Goal: Task Accomplishment & Management: Complete application form

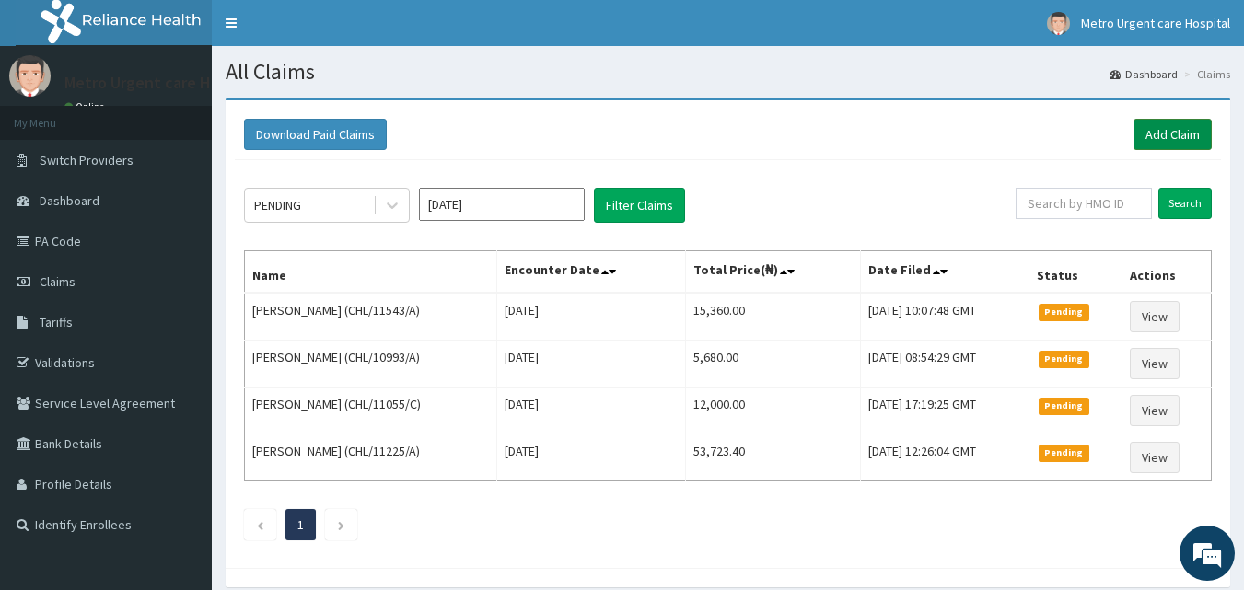
click at [1158, 131] on link "Add Claim" at bounding box center [1172, 134] width 78 height 31
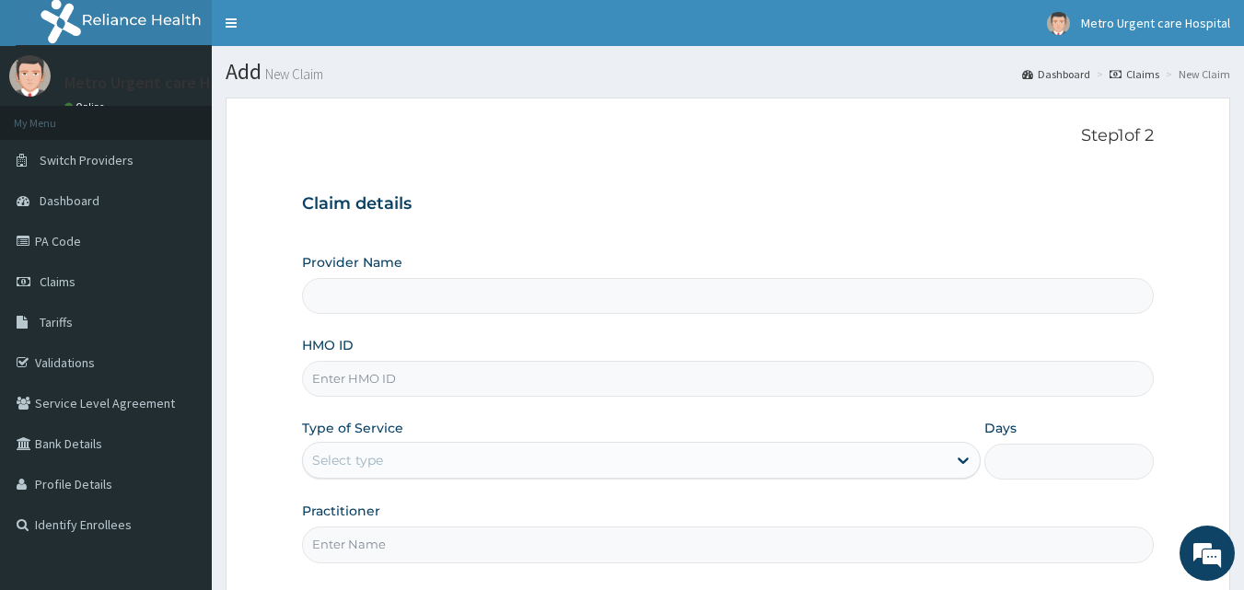
type input "[GEOGRAPHIC_DATA]"
click at [397, 371] on input "HMO ID" at bounding box center [728, 379] width 852 height 36
type input "chl/11543/A"
click at [362, 467] on div "Select type" at bounding box center [347, 460] width 71 height 18
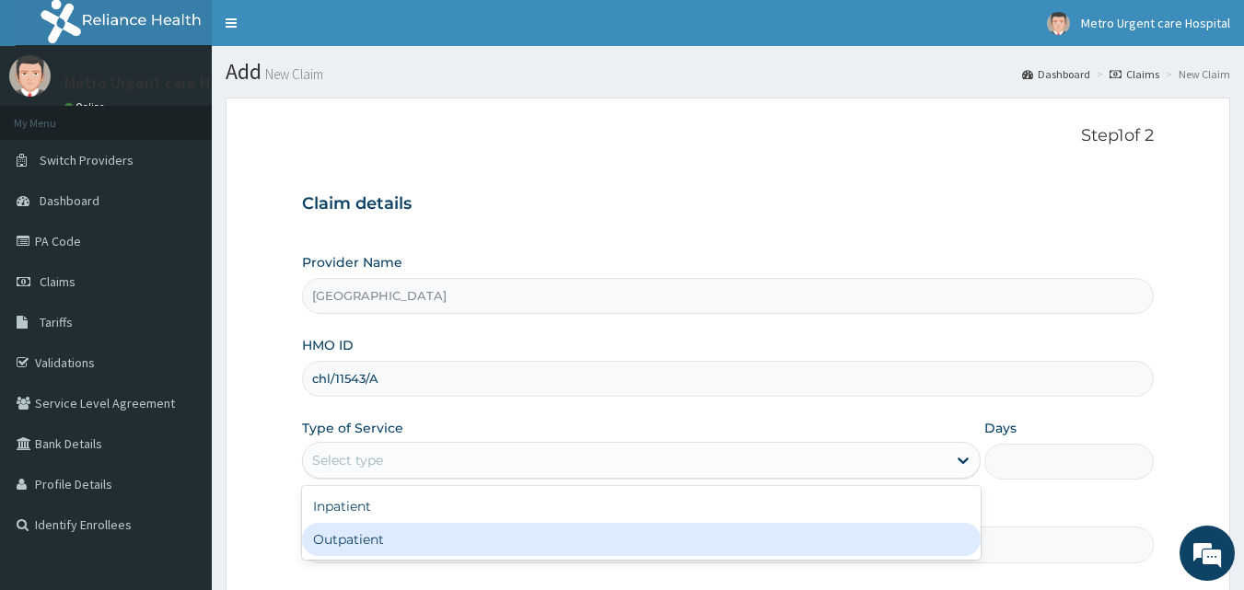
click at [338, 544] on div "Outpatient" at bounding box center [641, 539] width 678 height 33
type input "1"
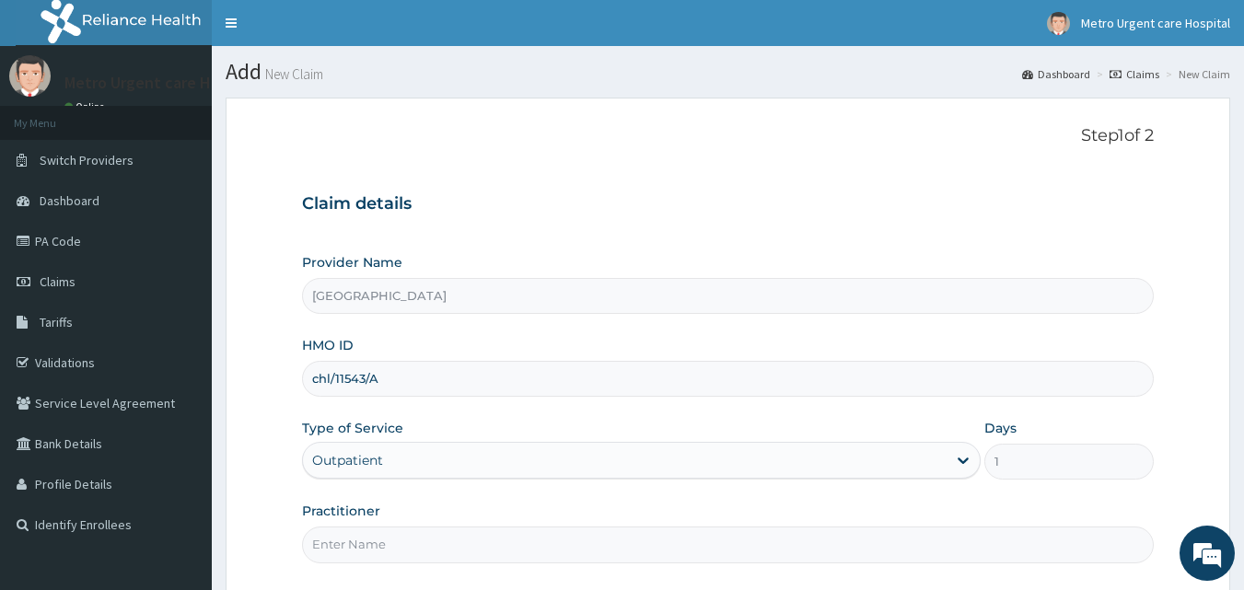
click at [338, 544] on input "Practitioner" at bounding box center [728, 545] width 852 height 36
type input "OSADEME JOSHUA"
drag, startPoint x: 1242, startPoint y: 335, endPoint x: 1239, endPoint y: 385, distance: 49.8
click at [1239, 385] on section "Step 1 of 2 Claim details Provider Name Metro Urgent Care Hospital HMO ID chl/1…" at bounding box center [728, 400] width 1032 height 632
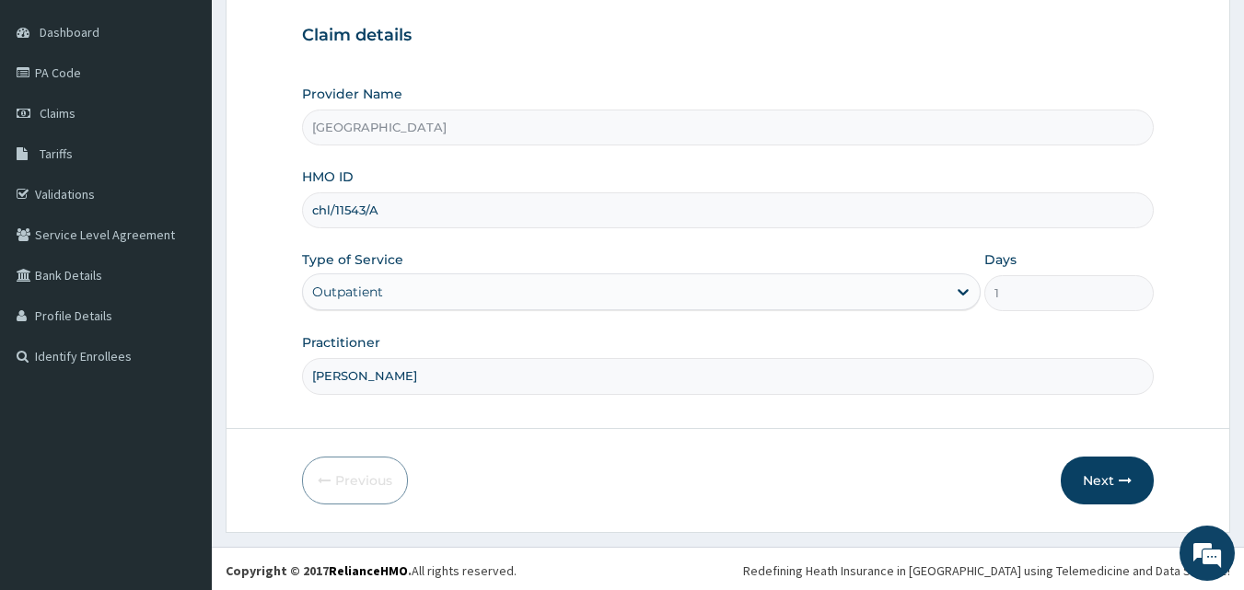
scroll to position [172, 0]
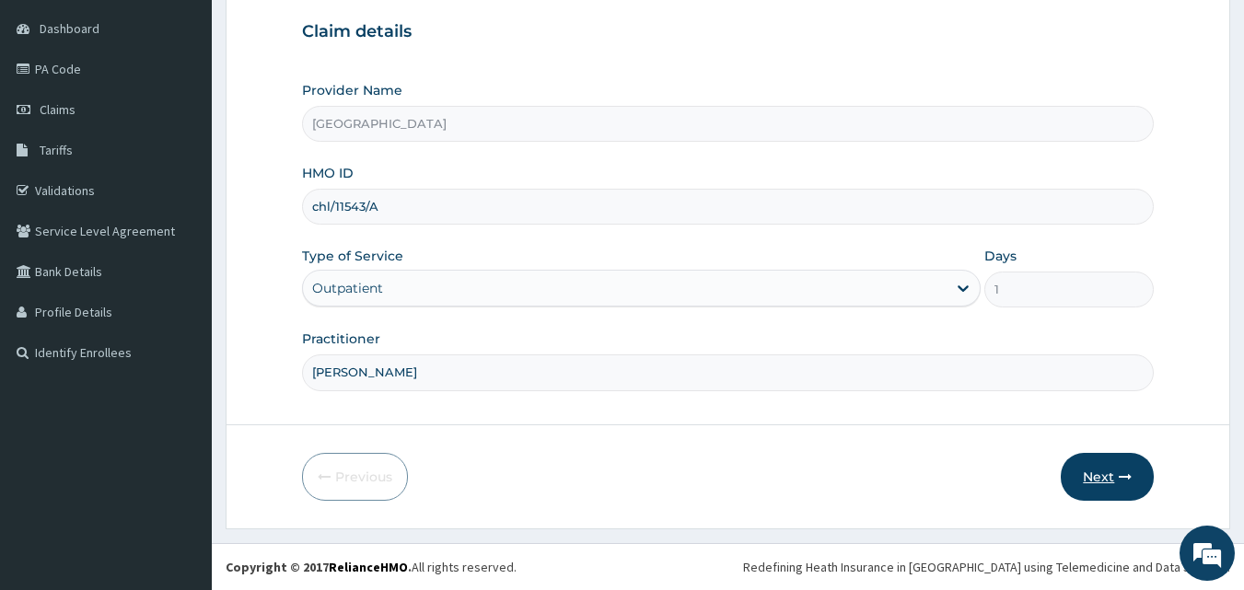
click at [1107, 471] on button "Next" at bounding box center [1106, 477] width 93 height 48
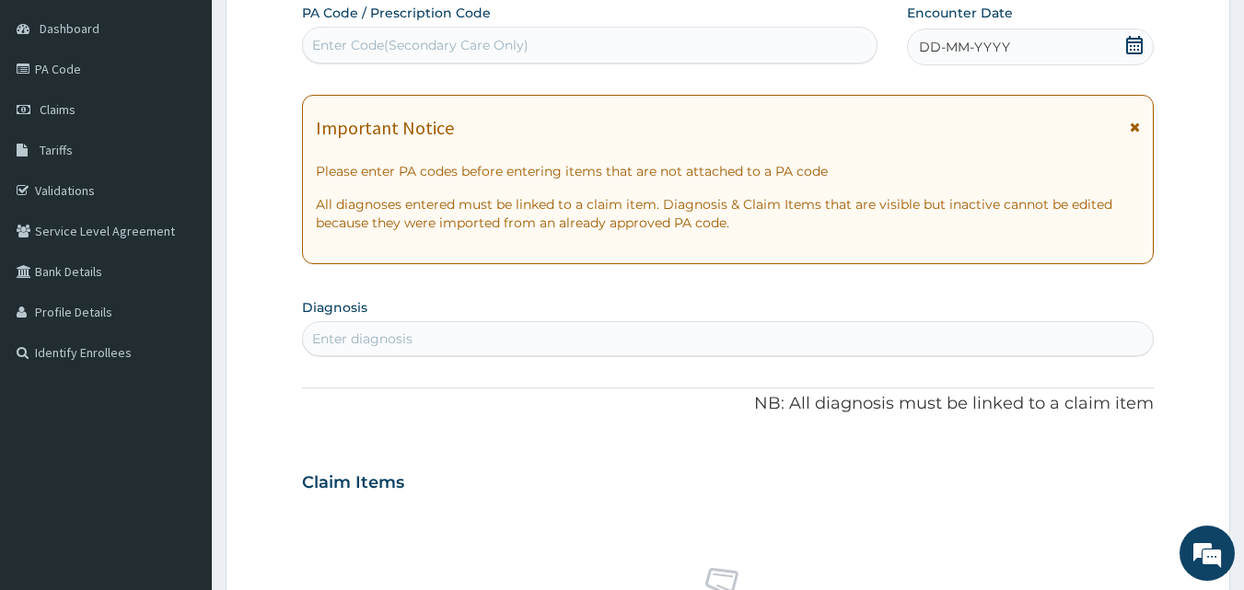
click at [1134, 125] on icon at bounding box center [1135, 127] width 10 height 13
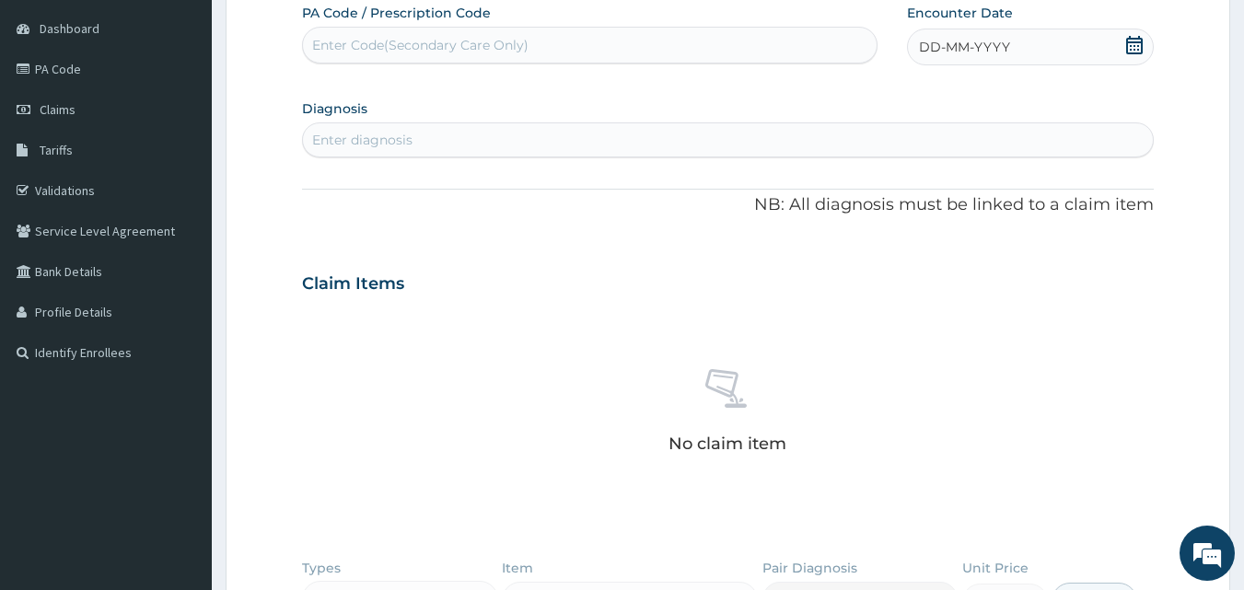
click at [1135, 51] on icon at bounding box center [1134, 45] width 18 height 18
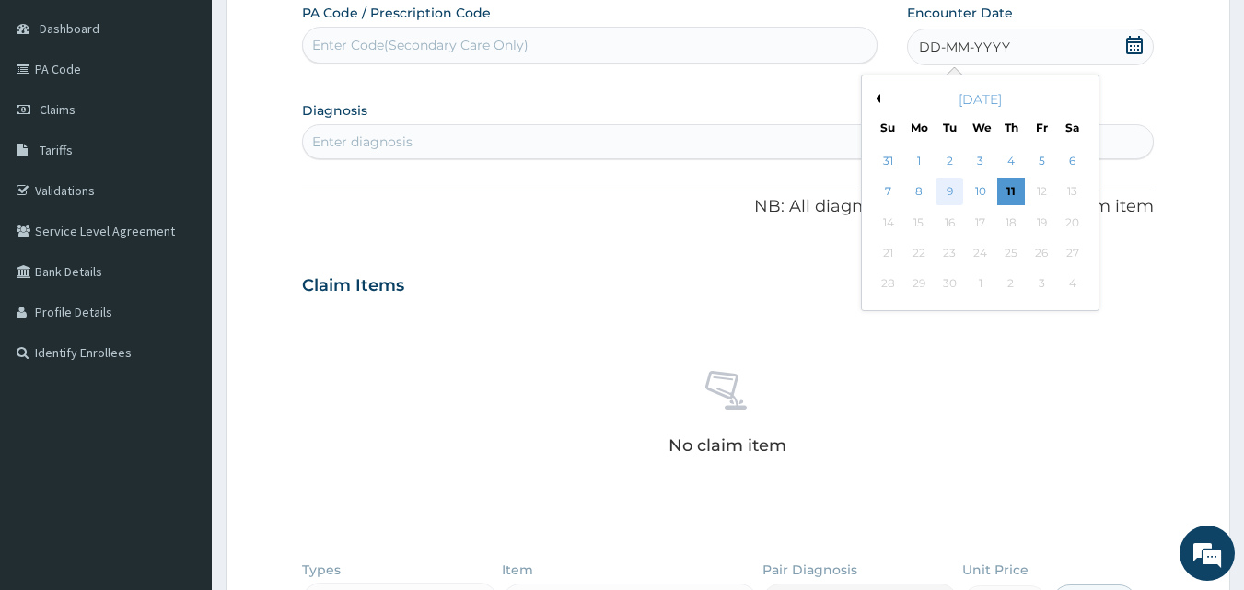
click at [944, 189] on div "9" at bounding box center [950, 193] width 28 height 28
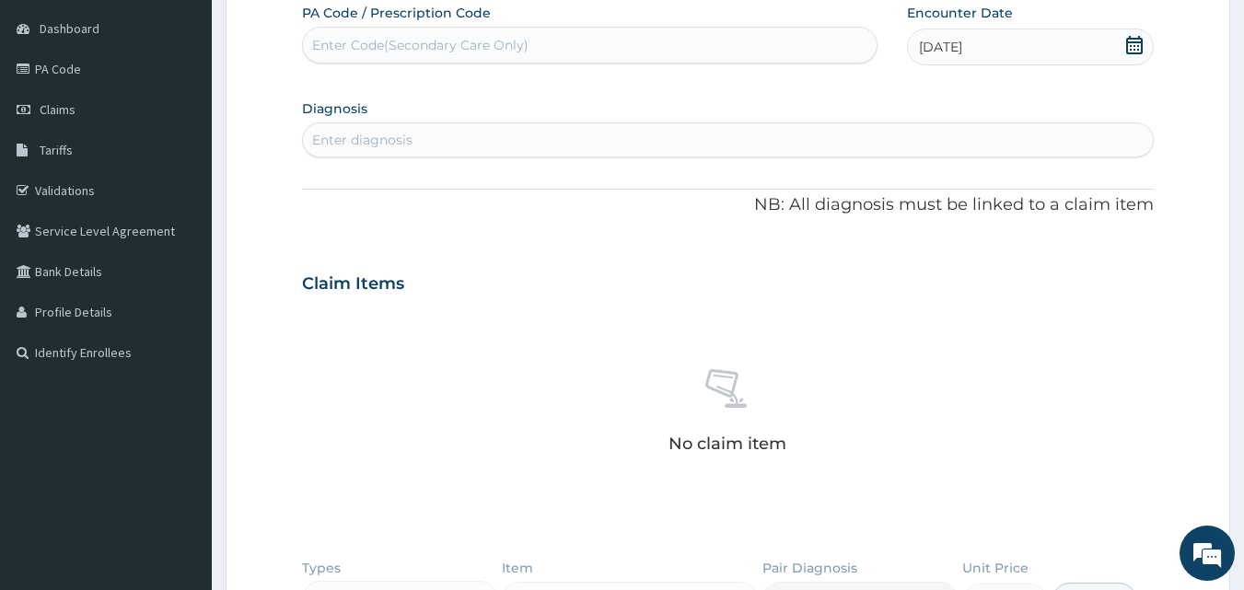
click at [454, 137] on div "Enter diagnosis" at bounding box center [728, 139] width 851 height 29
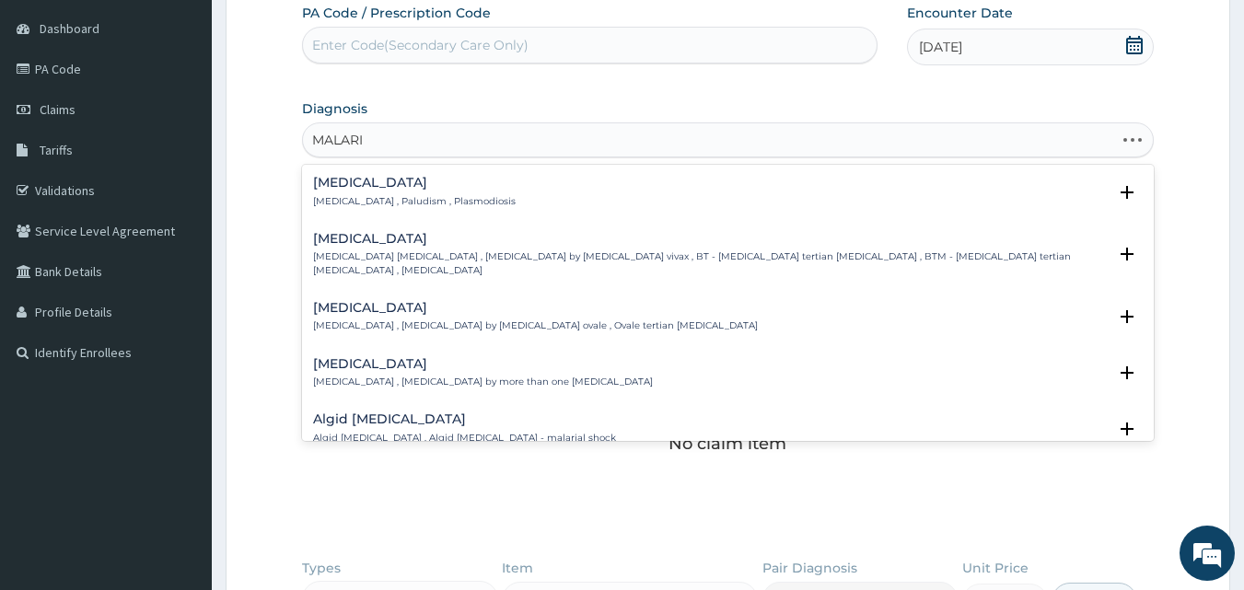
type input "MALARIA"
click at [355, 184] on h4 "Malaria" at bounding box center [414, 183] width 203 height 14
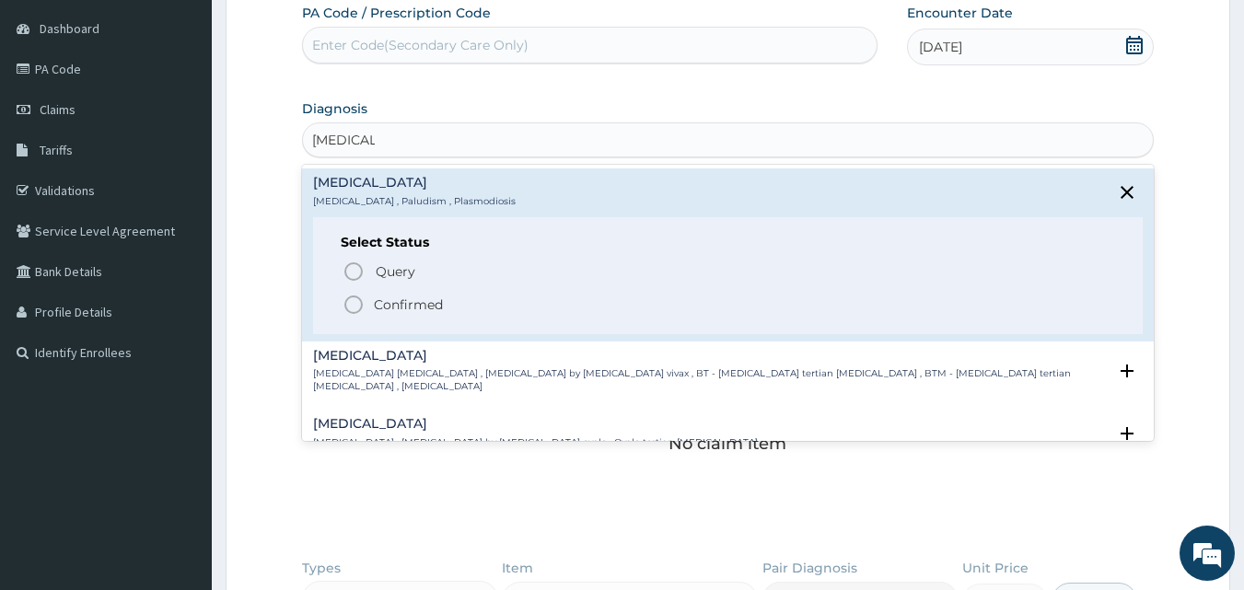
click at [354, 305] on icon "status option filled" at bounding box center [353, 305] width 22 height 22
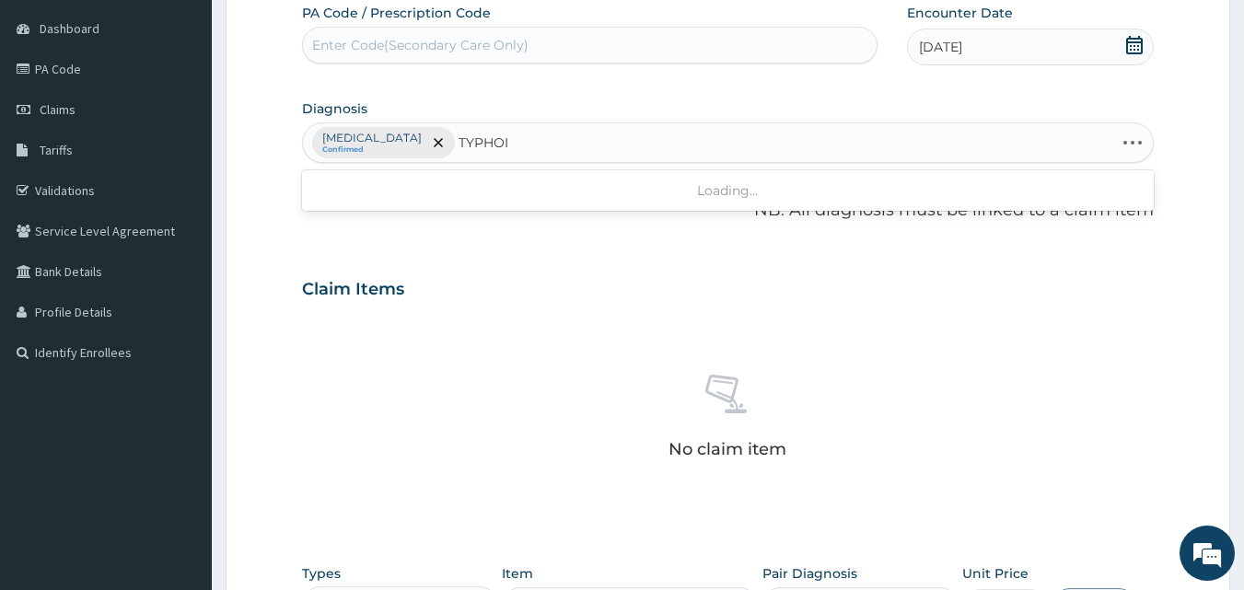
type input "TYPHOID"
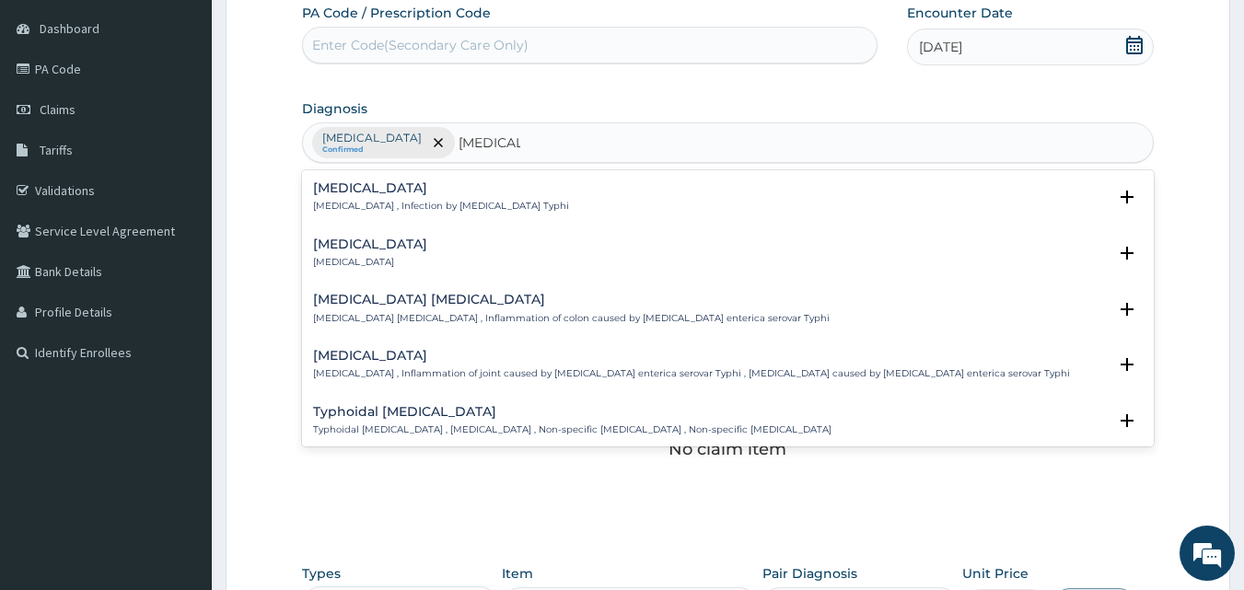
click at [355, 200] on p "Typhoid fever , Infection by Salmonella Typhi" at bounding box center [441, 206] width 256 height 13
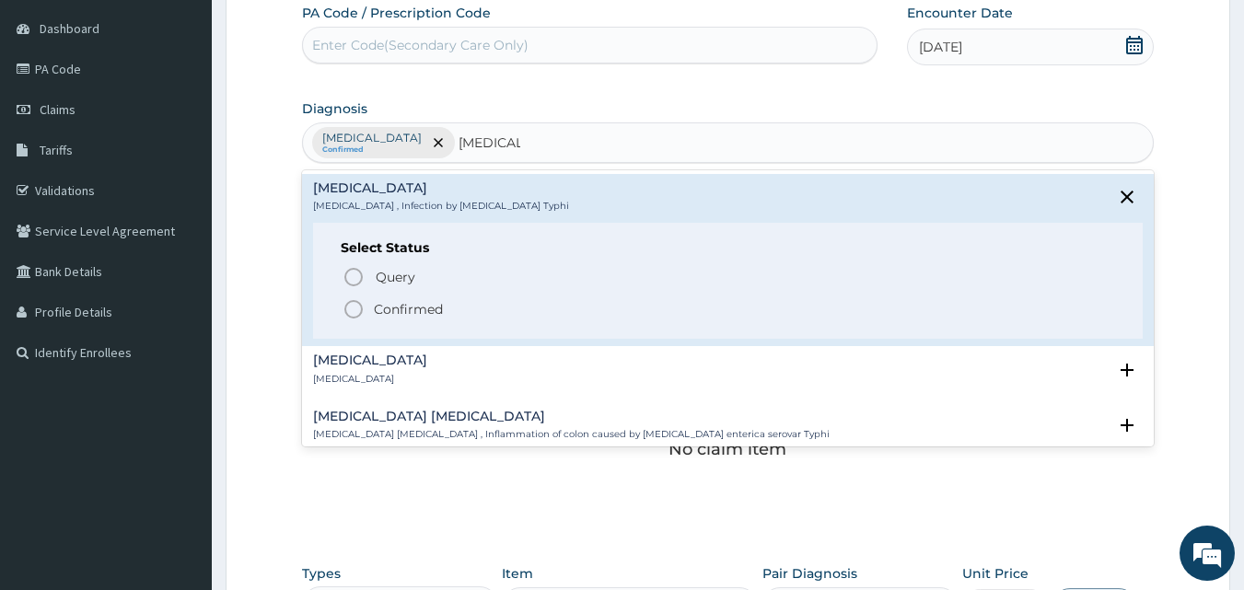
click at [348, 305] on icon "status option filled" at bounding box center [353, 309] width 22 height 22
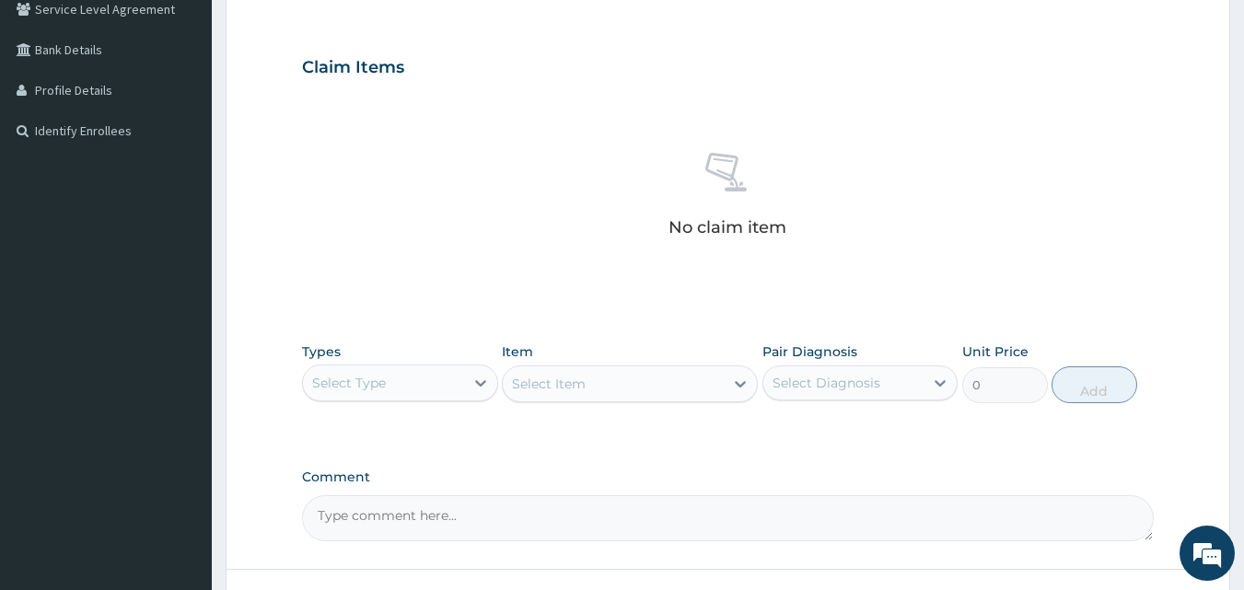
scroll to position [422, 0]
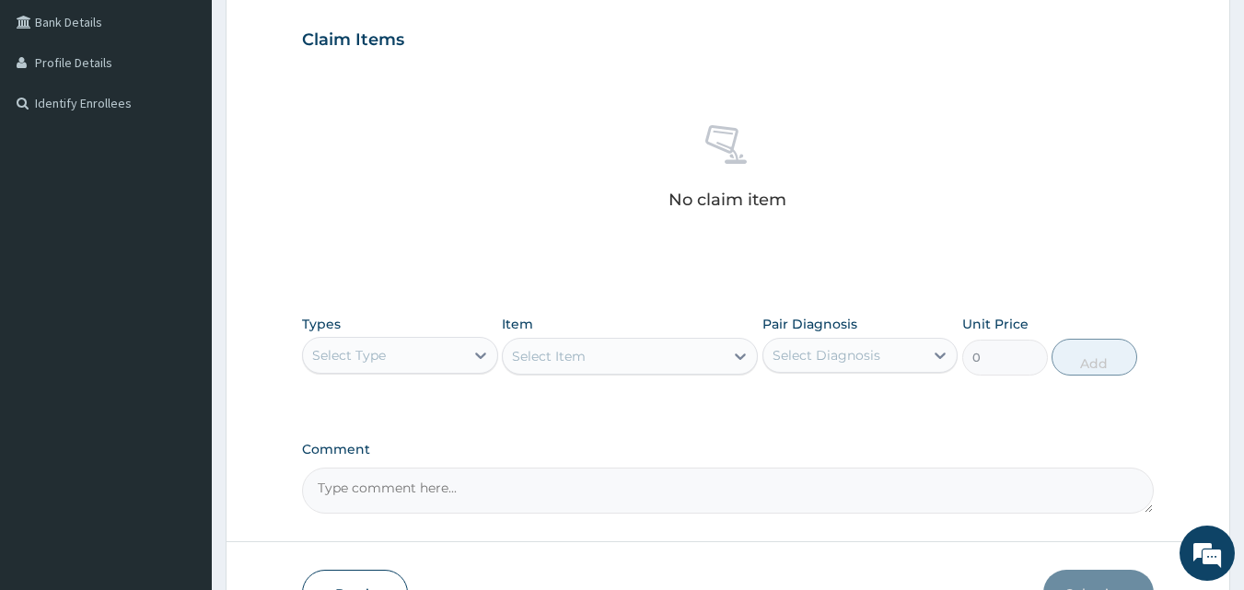
click at [429, 365] on div "Select Type" at bounding box center [383, 355] width 161 height 29
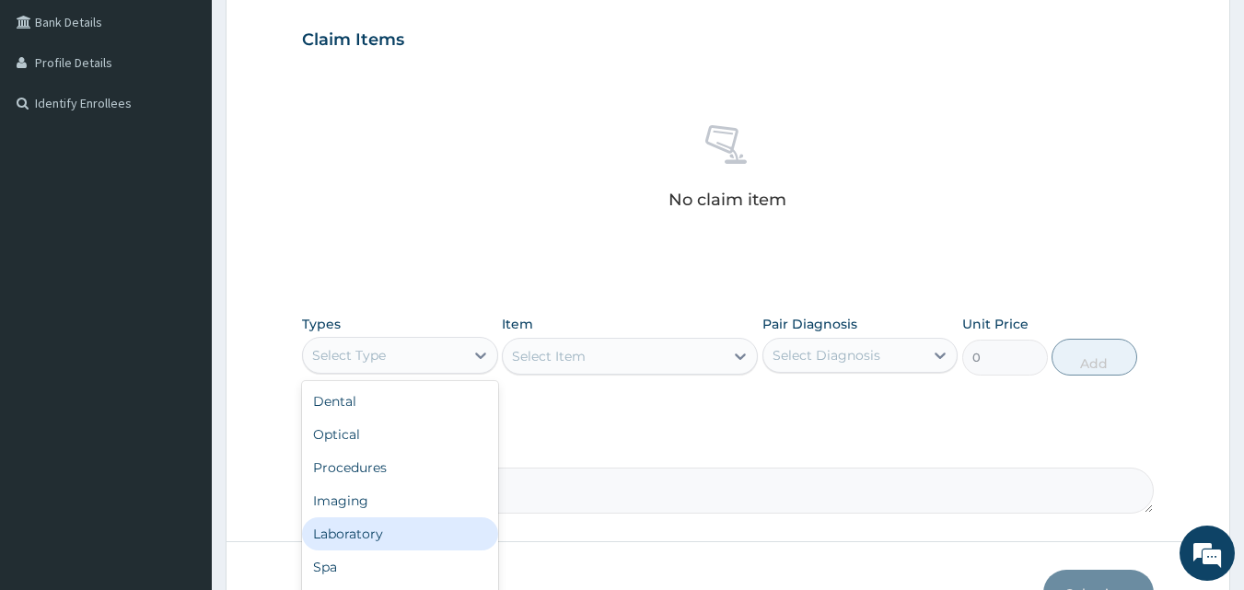
click at [405, 522] on div "Laboratory" at bounding box center [400, 533] width 196 height 33
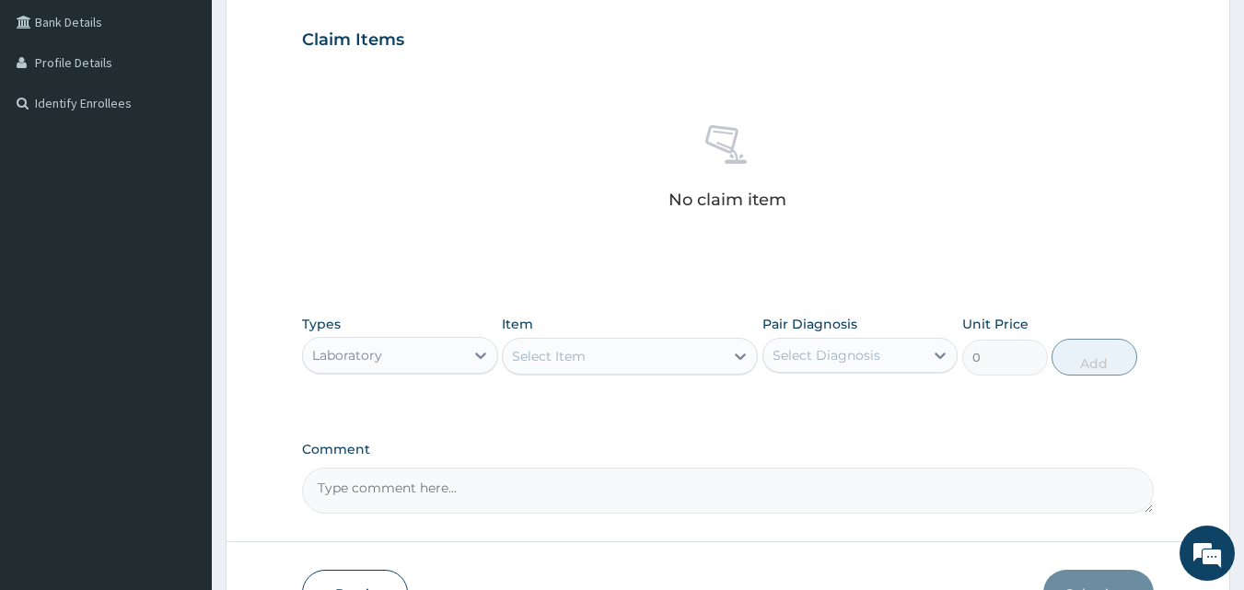
click at [604, 362] on div "Select Item" at bounding box center [613, 356] width 221 height 29
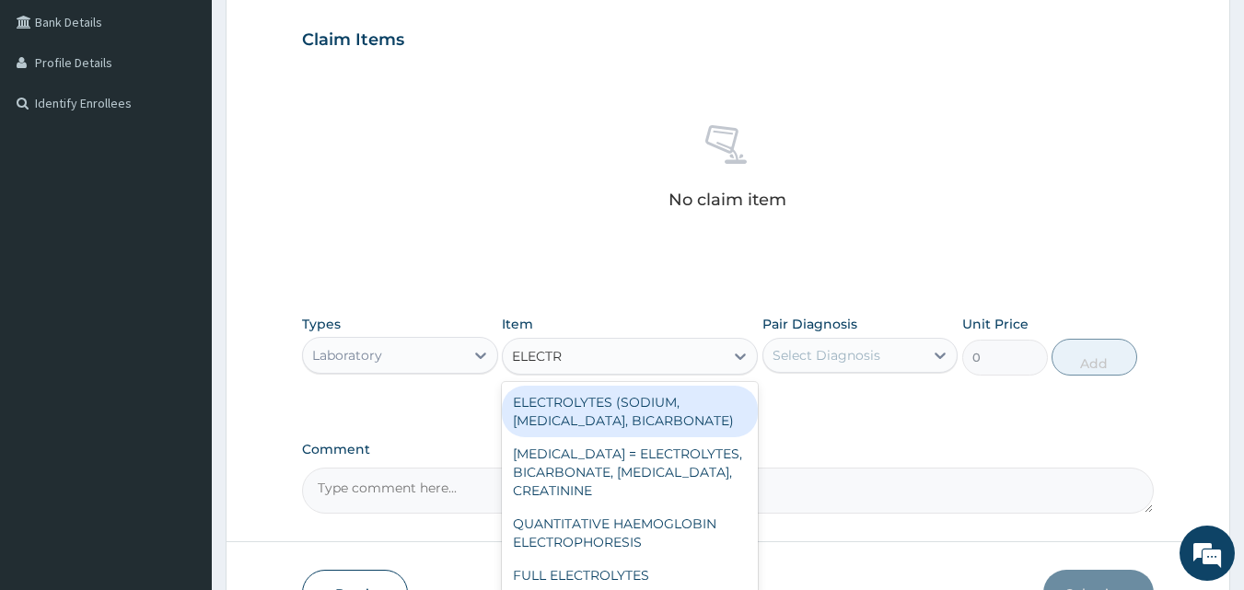
type input "ELECTR"
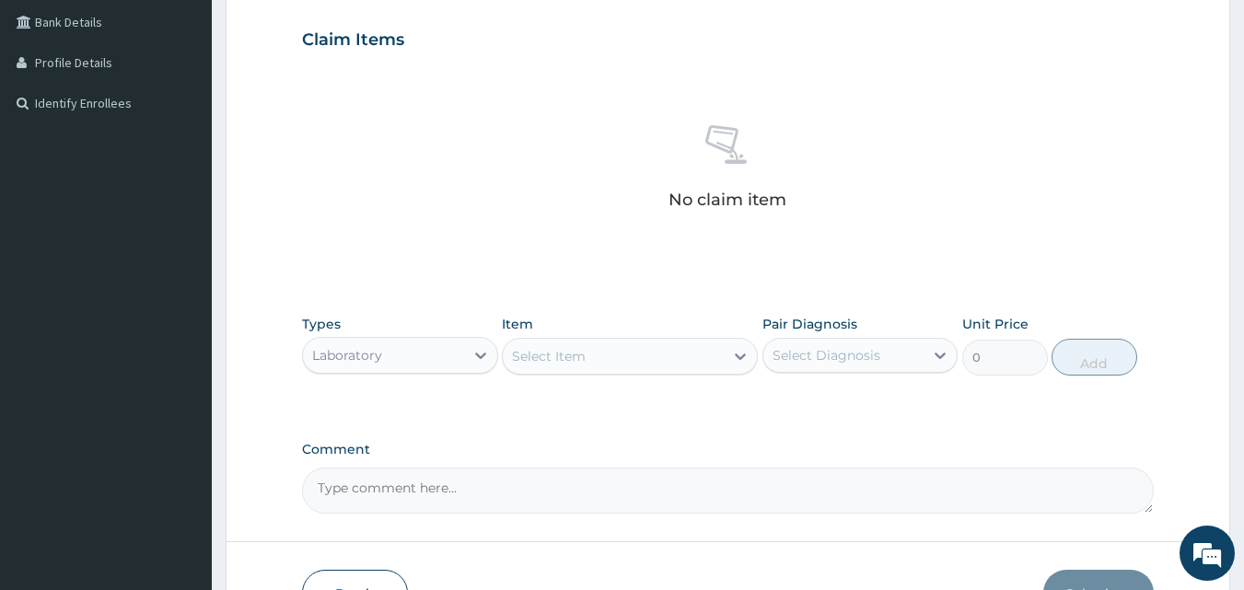
drag, startPoint x: 1243, startPoint y: 343, endPoint x: 1243, endPoint y: 377, distance: 34.1
click at [1243, 377] on section "Step 2 of 2 PA Code / Prescription Code Enter Code(Secondary Care Only) Encount…" at bounding box center [728, 160] width 1032 height 997
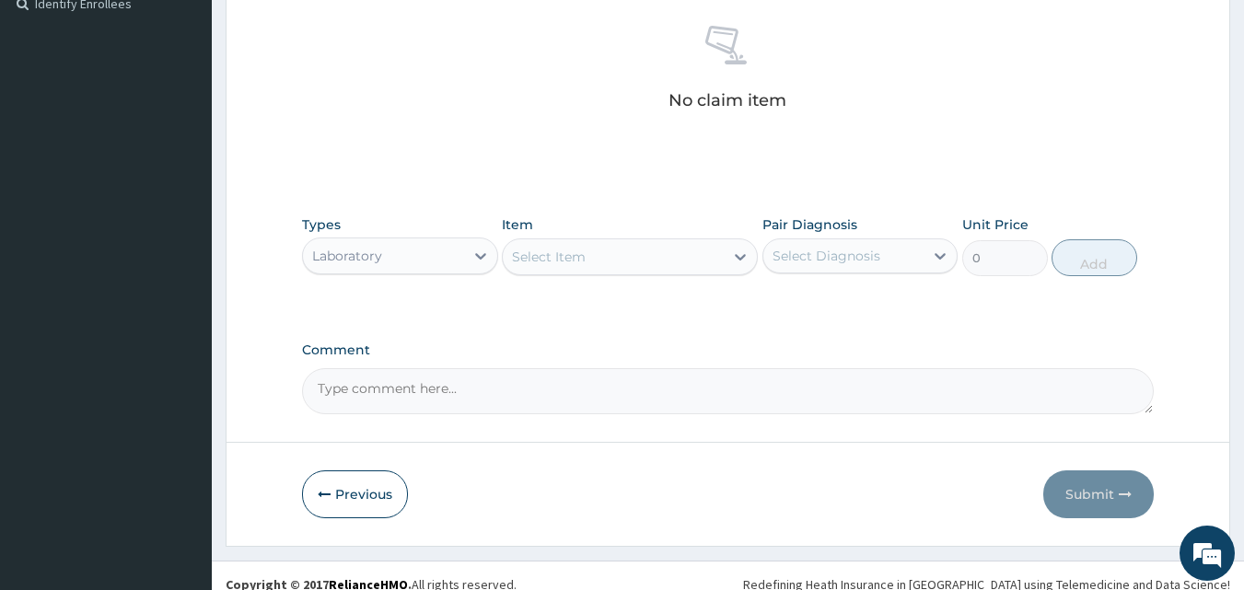
scroll to position [523, 0]
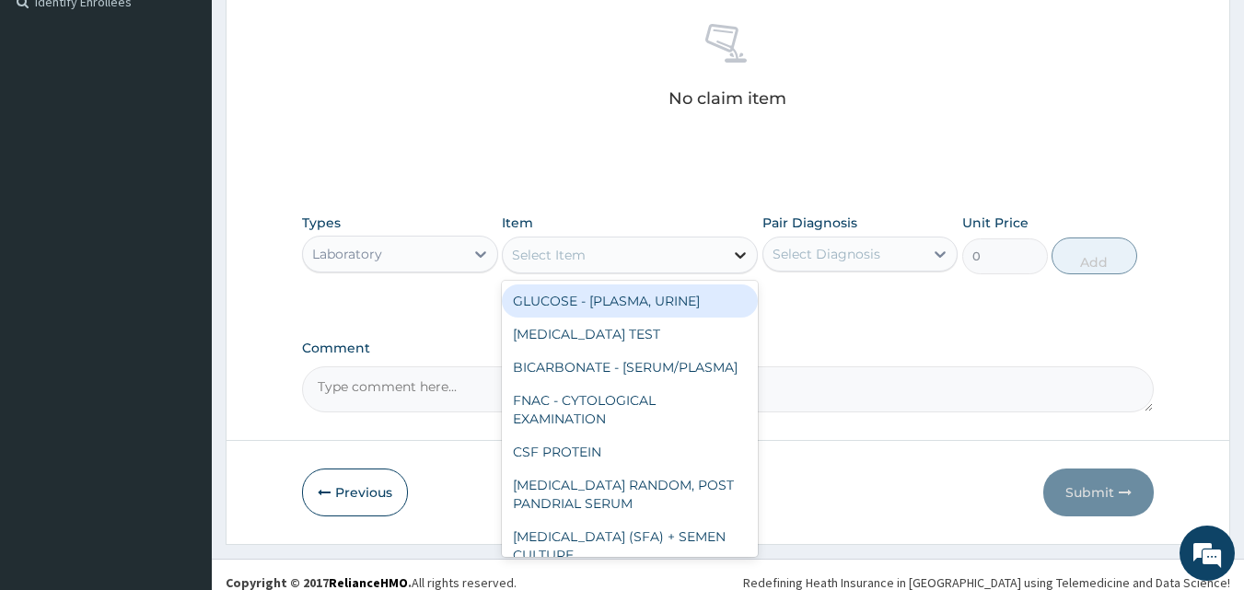
click at [737, 253] on icon at bounding box center [740, 255] width 18 height 18
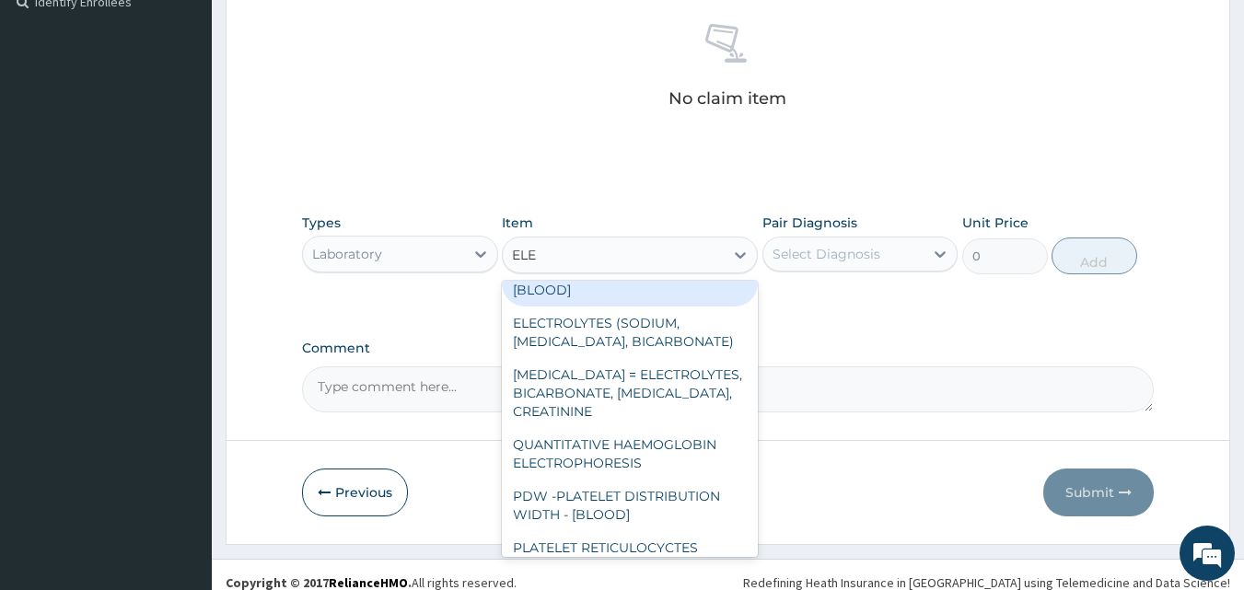
scroll to position [0, 0]
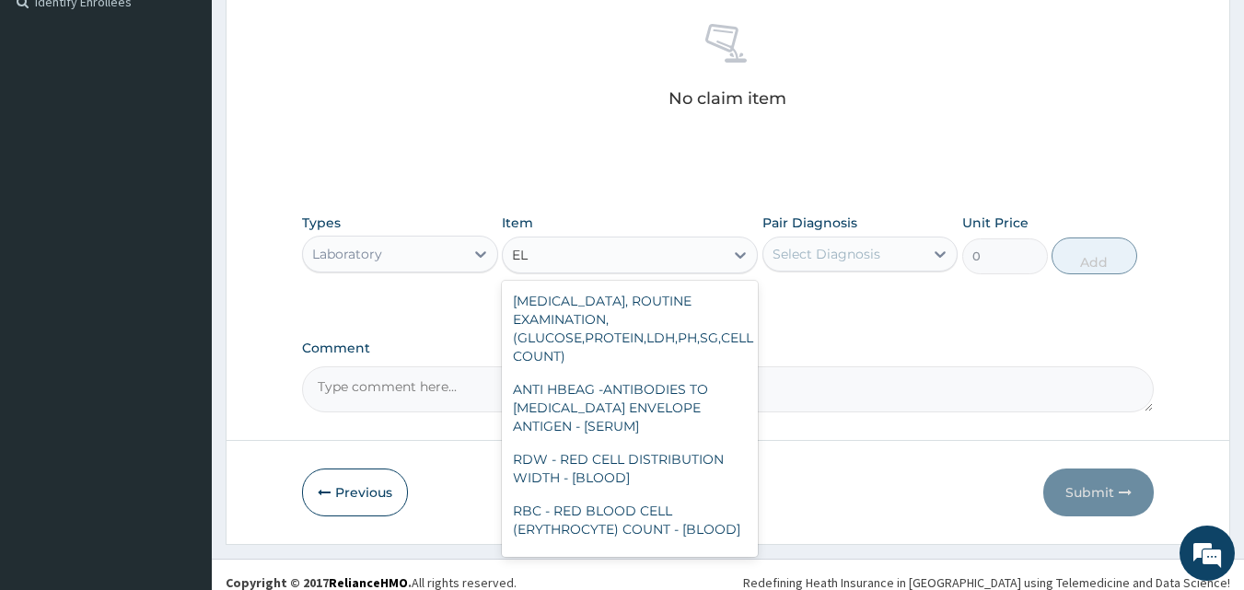
type input "E"
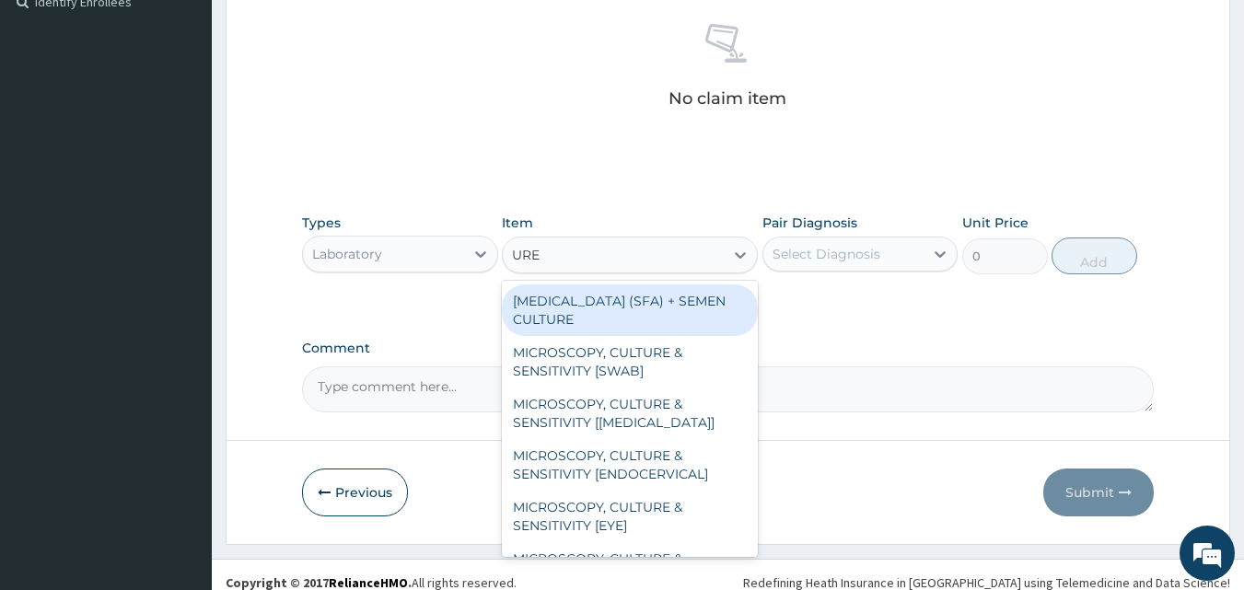
type input "UREA"
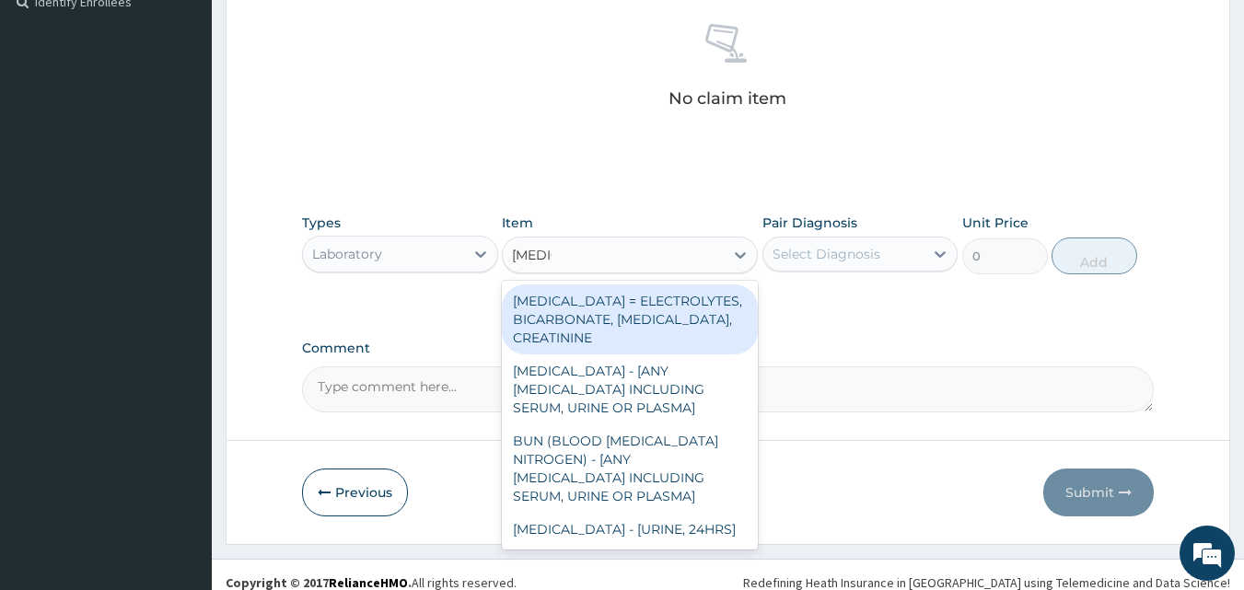
click at [660, 321] on div "RENAL FUNCTION TESTS = ELECTROLYTES, BICARBONATE, UREA, CREATININE" at bounding box center [630, 319] width 256 height 70
type input "9000"
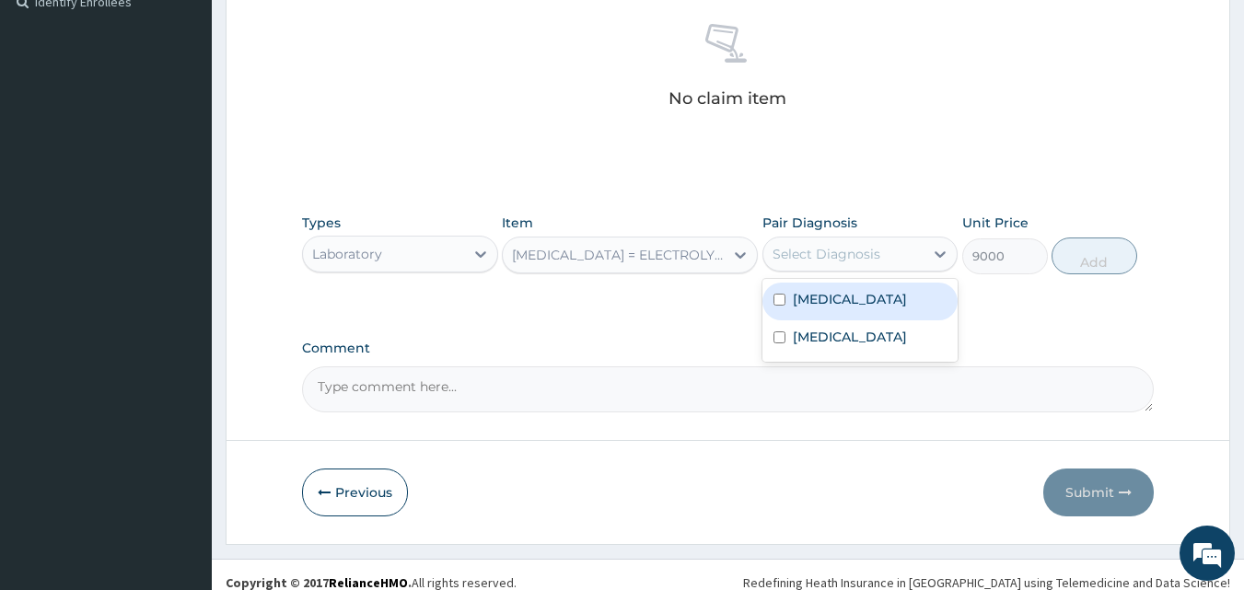
click at [831, 258] on div "Select Diagnosis" at bounding box center [826, 254] width 108 height 18
click at [777, 307] on div "Malaria" at bounding box center [860, 302] width 196 height 38
checkbox input "true"
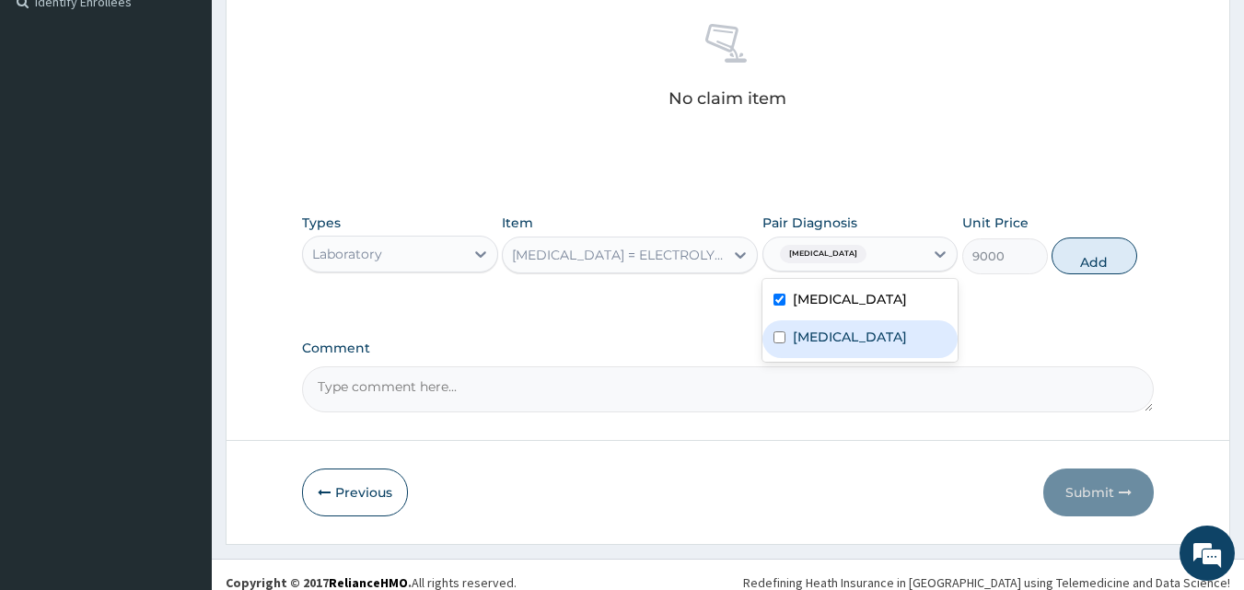
click at [780, 332] on input "checkbox" at bounding box center [779, 337] width 12 height 12
checkbox input "true"
click at [1043, 324] on div "PA Code / Prescription Code Enter Code(Secondary Care Only) Encounter Date 09-0…" at bounding box center [728, 32] width 852 height 759
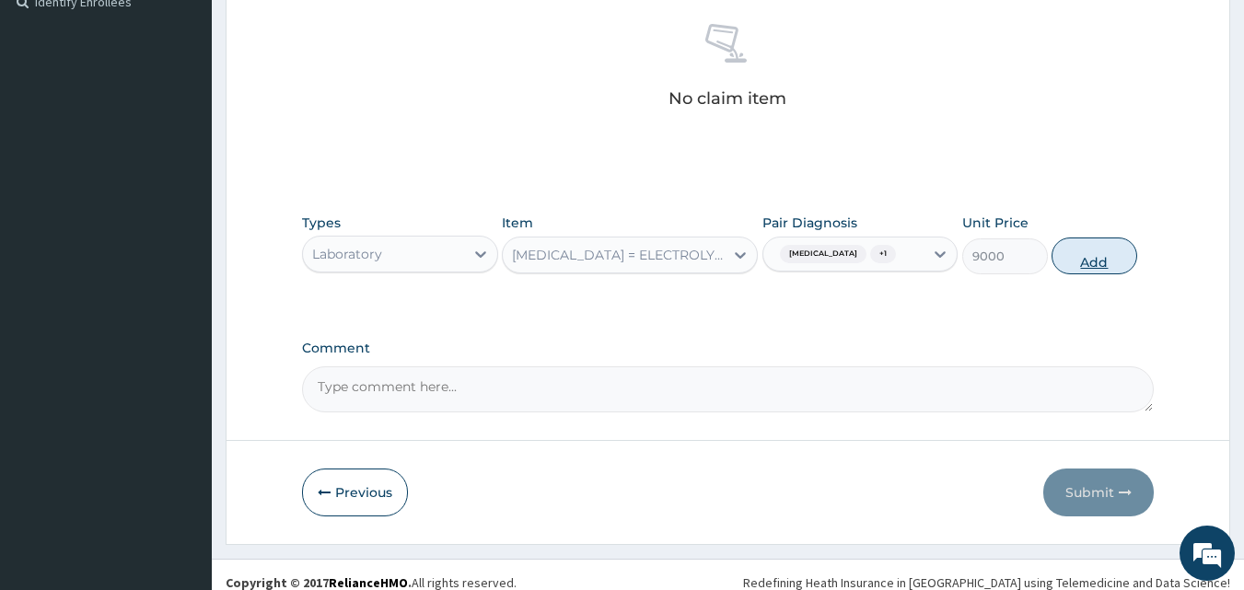
click at [1078, 261] on button "Add" at bounding box center [1094, 256] width 86 height 37
type input "0"
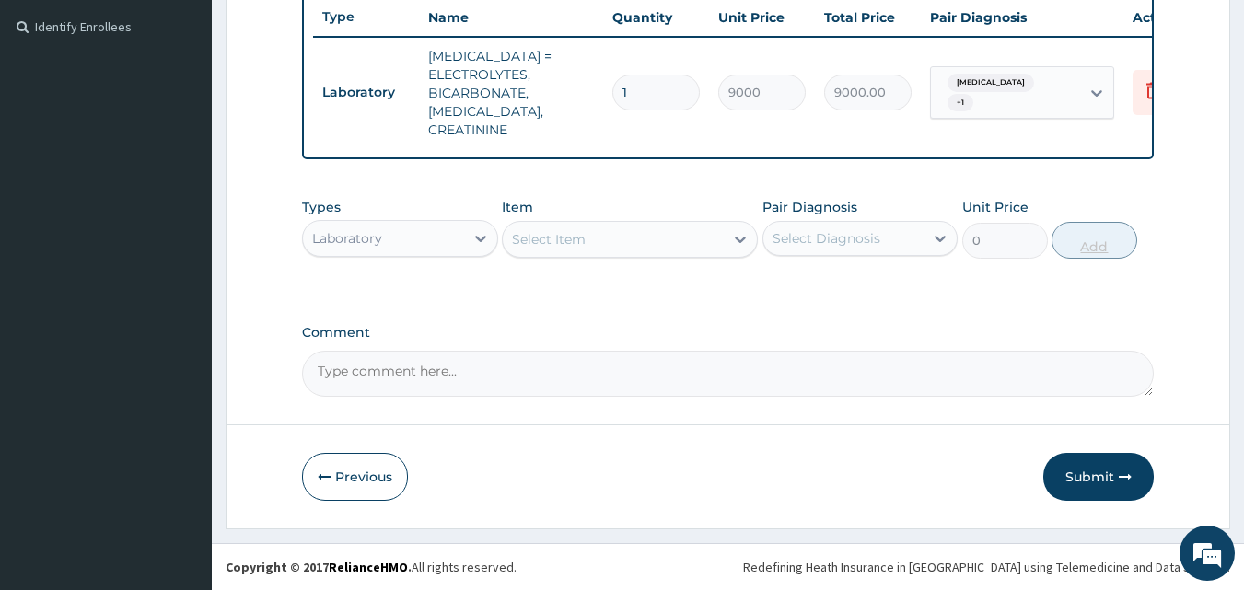
scroll to position [493, 0]
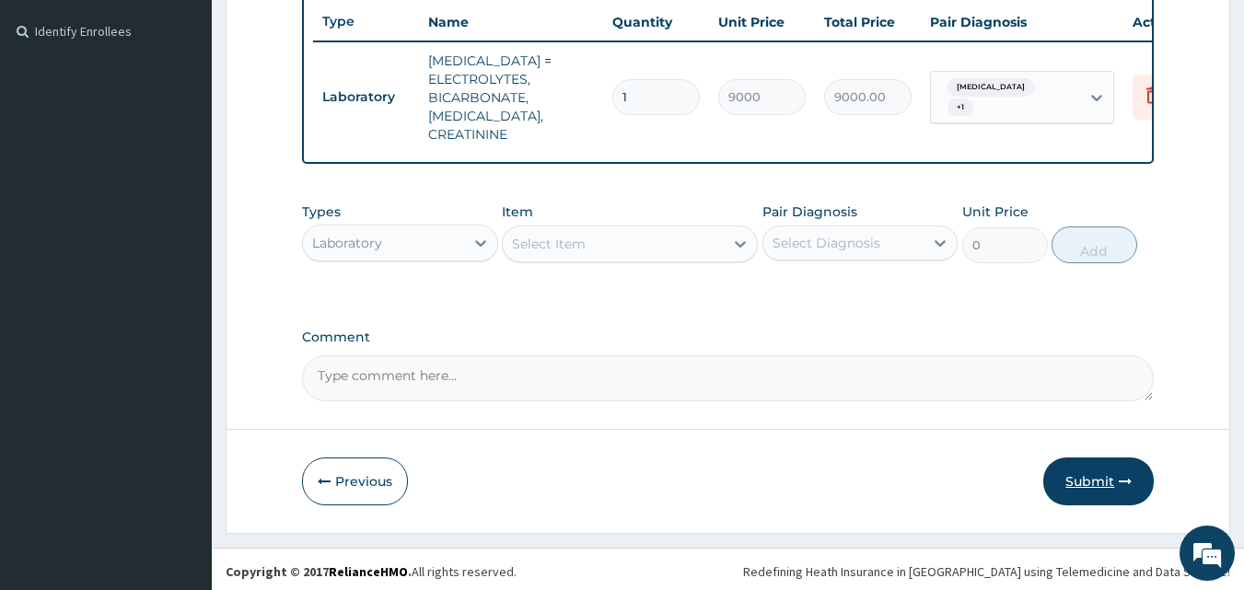
click at [1082, 478] on button "Submit" at bounding box center [1098, 482] width 110 height 48
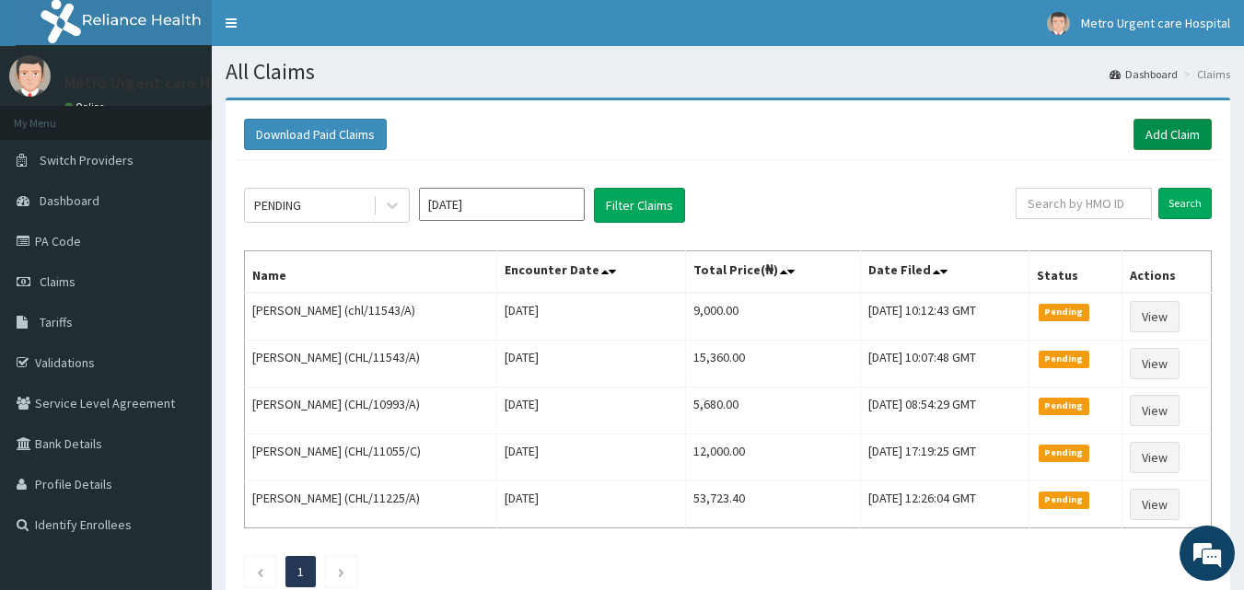
click at [1163, 142] on link "Add Claim" at bounding box center [1172, 134] width 78 height 31
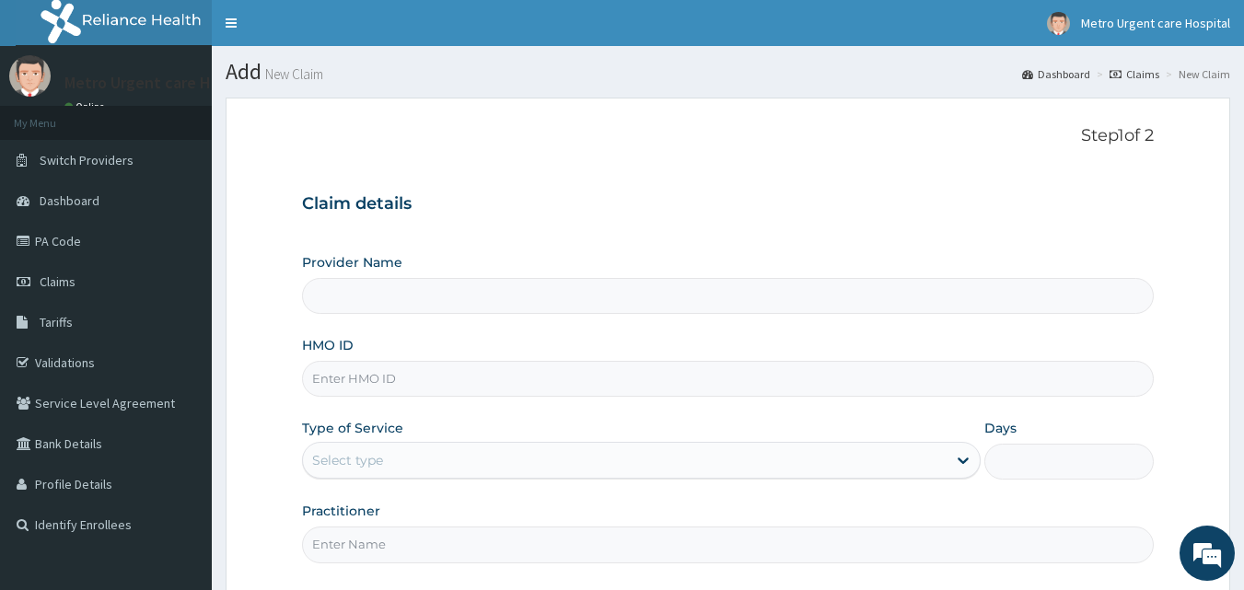
type input "Metro Urgent Care Hospital"
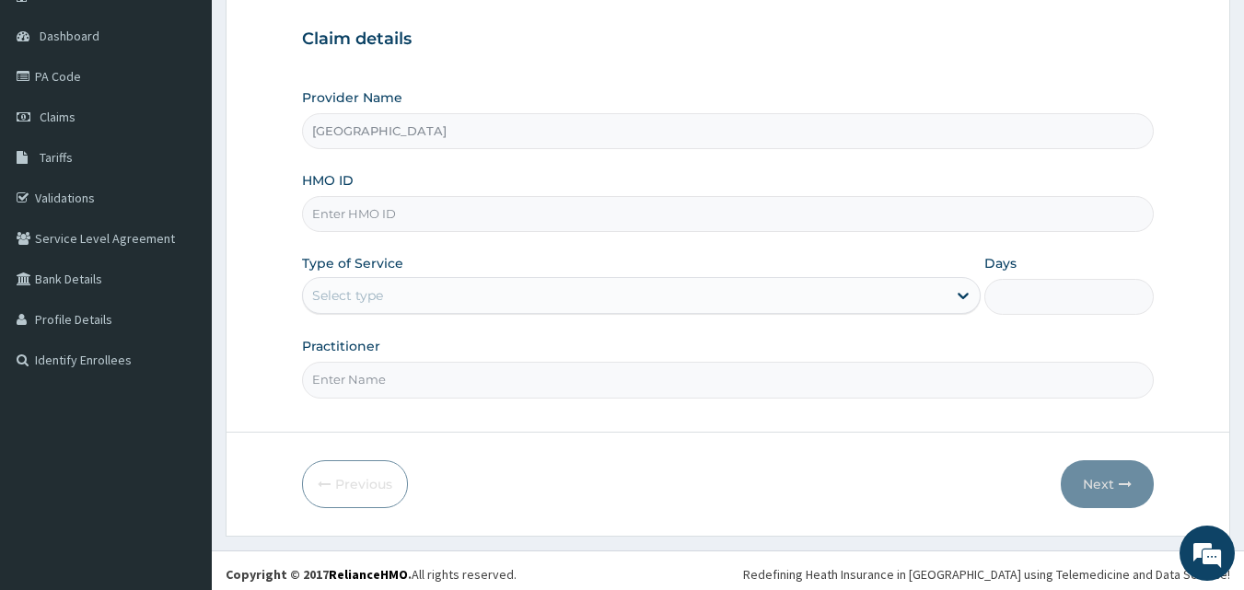
scroll to position [166, 0]
drag, startPoint x: 1257, startPoint y: 211, endPoint x: 1257, endPoint y: 332, distance: 121.5
click at [1243, 332] on html "R EL Toggle navigation Metro Urgent care Hospital Metro Urgent care Hospital - …" at bounding box center [622, 215] width 1244 height 762
click at [456, 214] on input "HMO ID" at bounding box center [728, 213] width 852 height 36
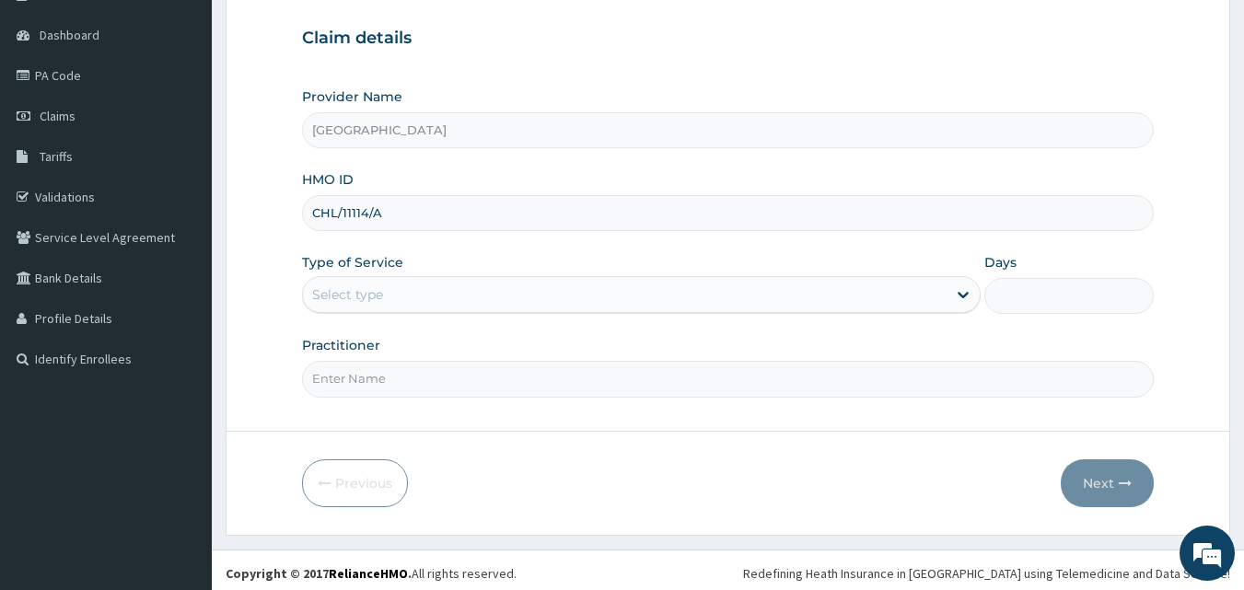
type input "CHL/11114/A"
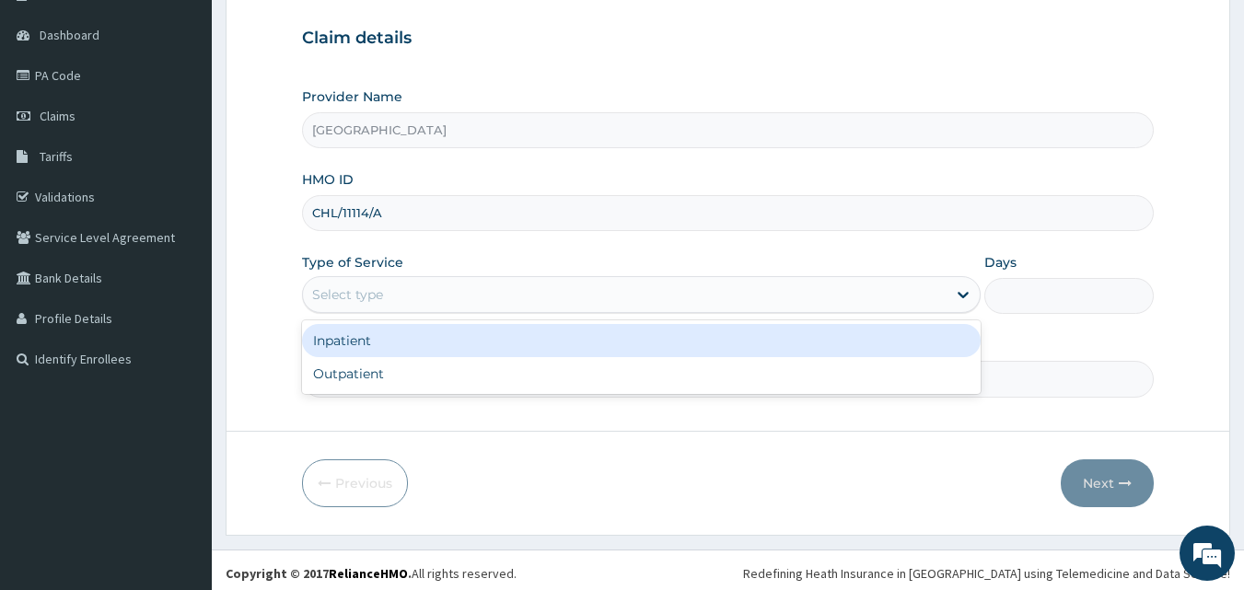
click at [381, 295] on div "Select type" at bounding box center [347, 294] width 71 height 18
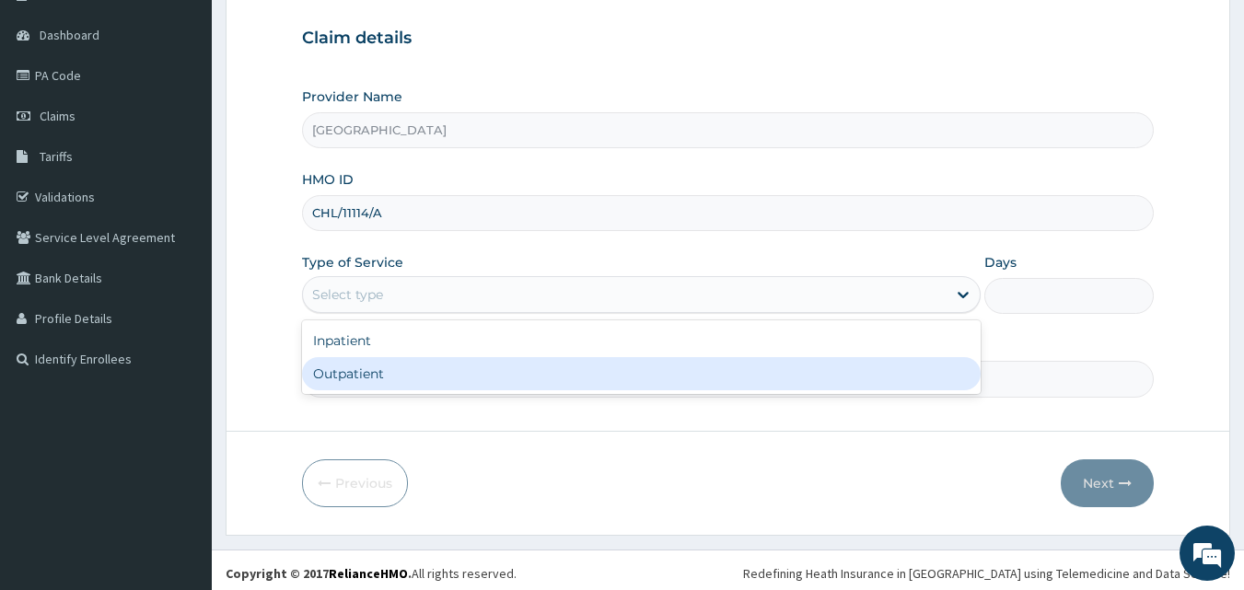
click at [347, 372] on div "Outpatient" at bounding box center [641, 373] width 678 height 33
type input "1"
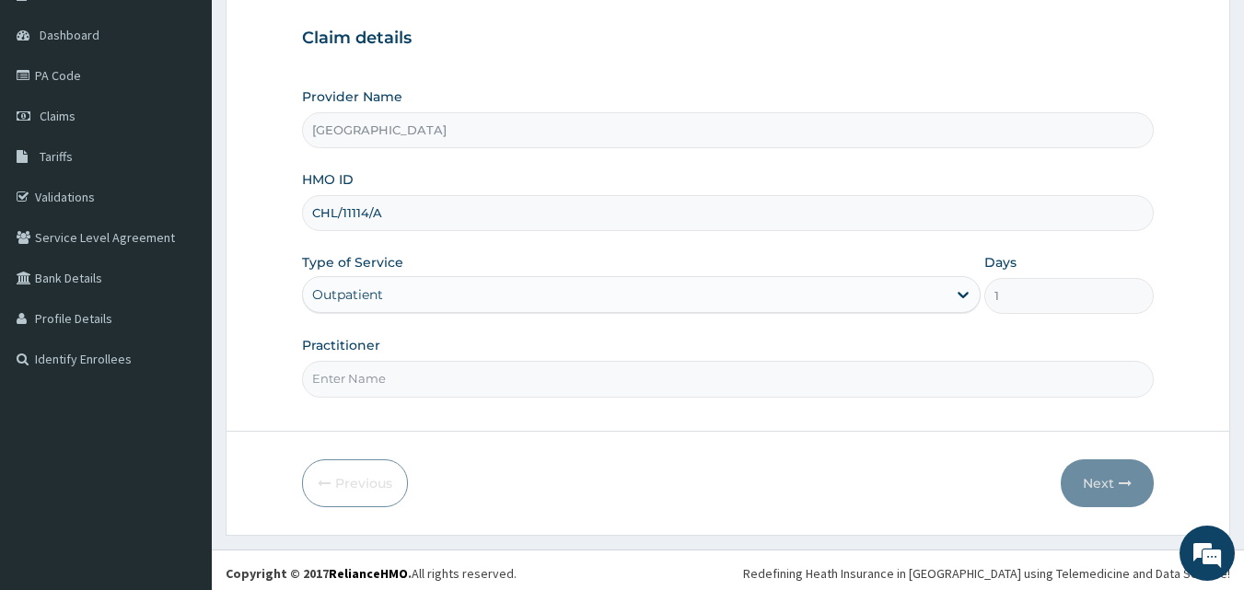
click at [347, 383] on input "Practitioner" at bounding box center [728, 379] width 852 height 36
type input "JOSEPH ODIA"
click at [1100, 479] on button "Next" at bounding box center [1106, 483] width 93 height 48
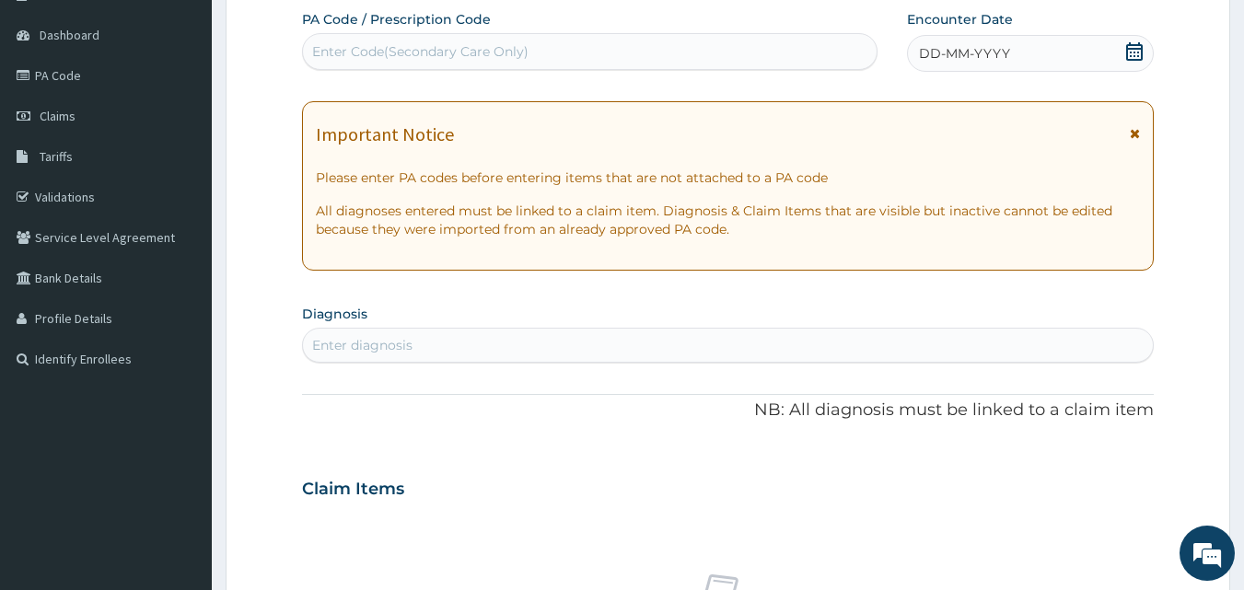
click at [1138, 134] on icon at bounding box center [1135, 133] width 10 height 13
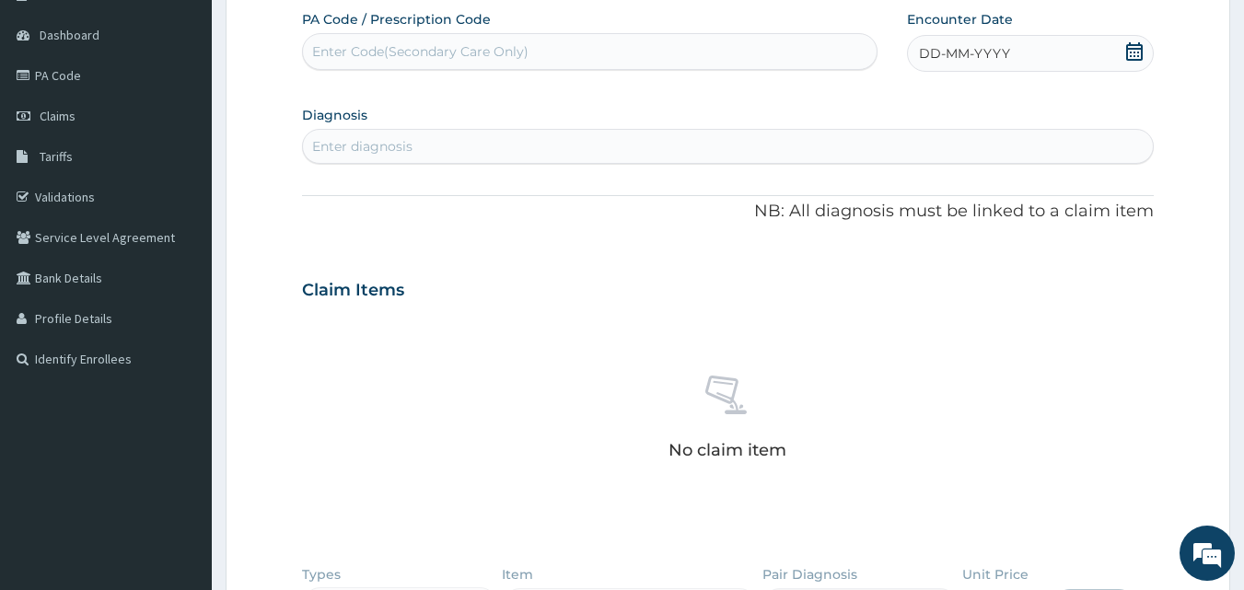
click at [1133, 58] on icon at bounding box center [1134, 51] width 18 height 18
click at [957, 200] on div "9" at bounding box center [950, 199] width 28 height 28
click at [355, 142] on div "Enter diagnosis" at bounding box center [362, 146] width 100 height 18
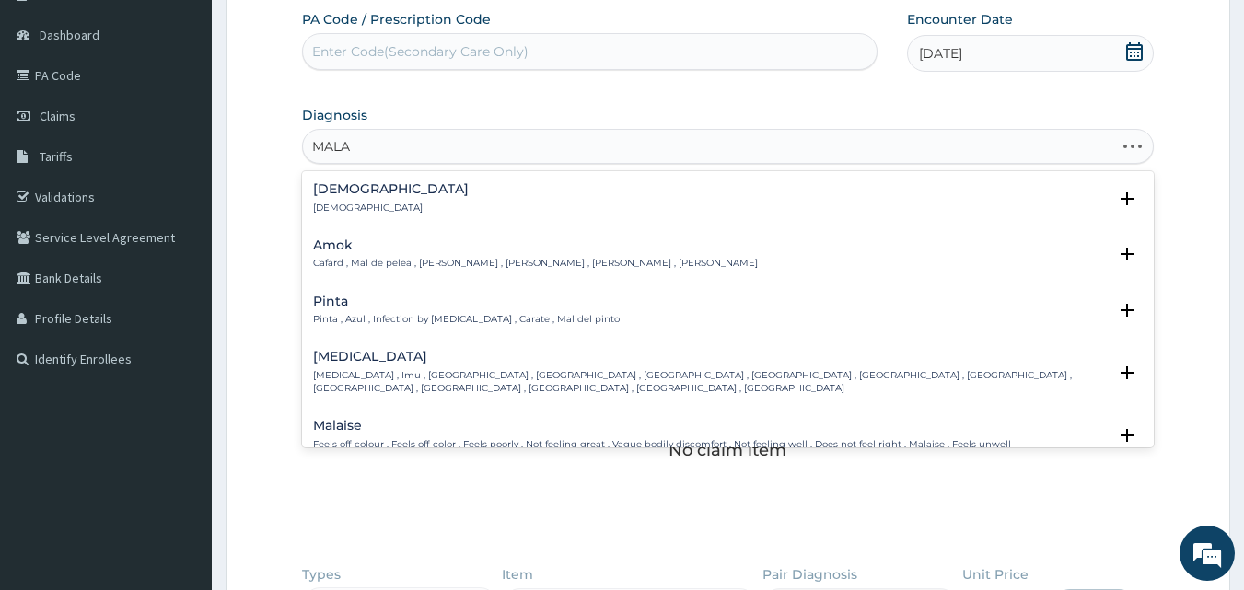
type input "MALAR"
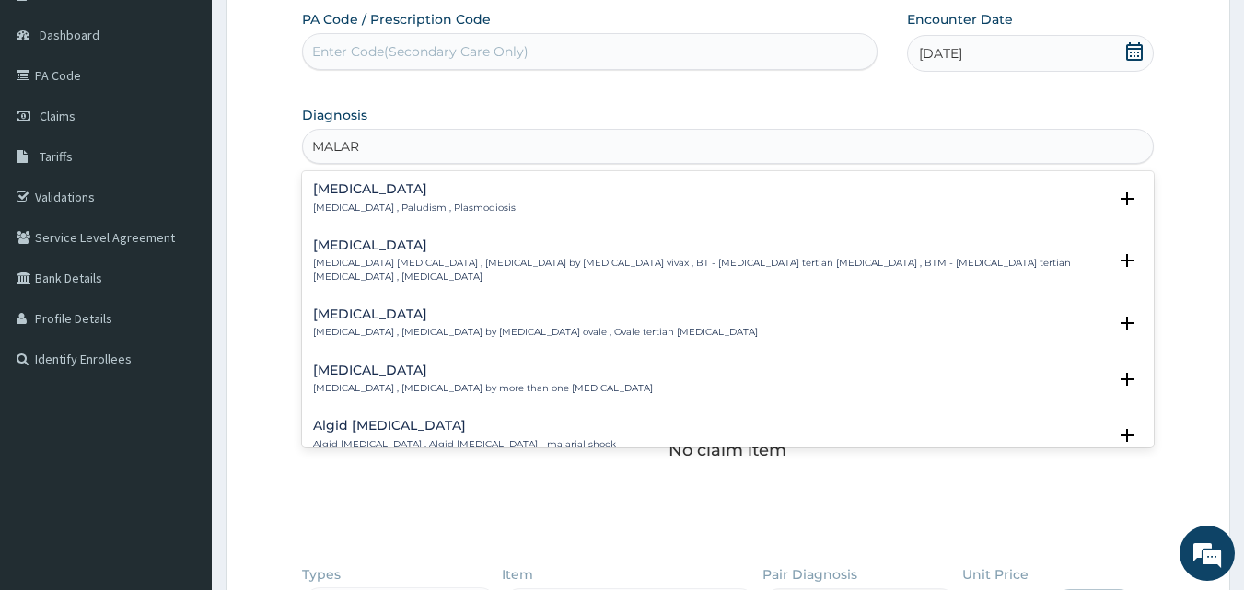
click at [341, 190] on h4 "Malaria" at bounding box center [414, 189] width 203 height 14
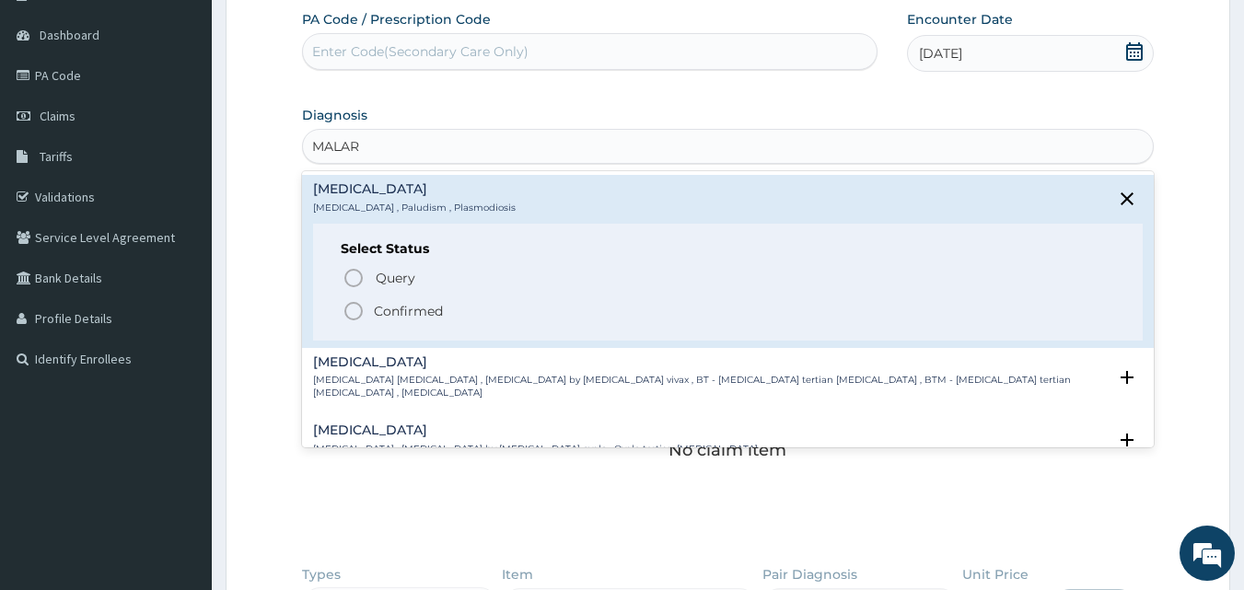
click at [352, 304] on icon "status option filled" at bounding box center [353, 311] width 22 height 22
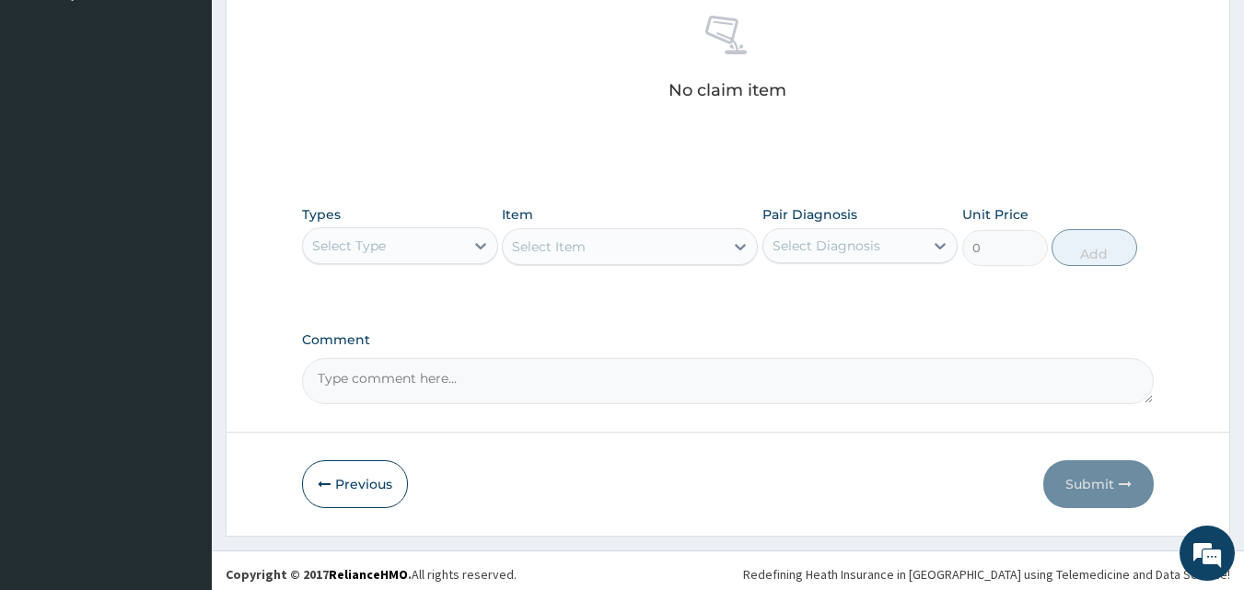
scroll to position [533, 0]
click at [415, 242] on div "Select Type" at bounding box center [383, 243] width 161 height 29
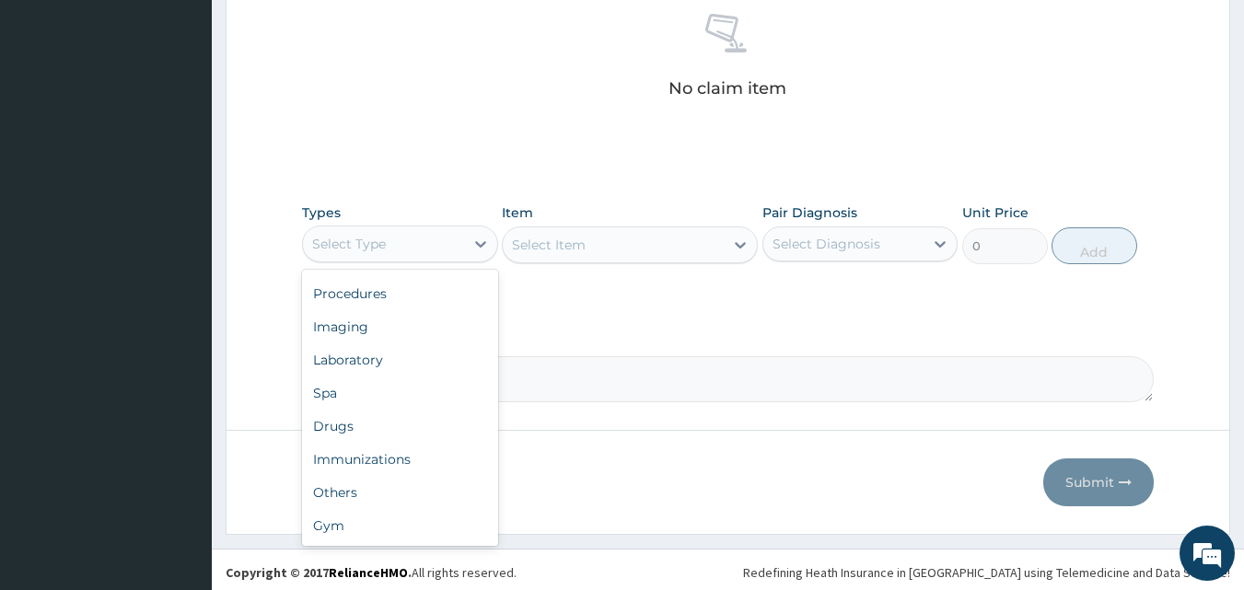
scroll to position [0, 0]
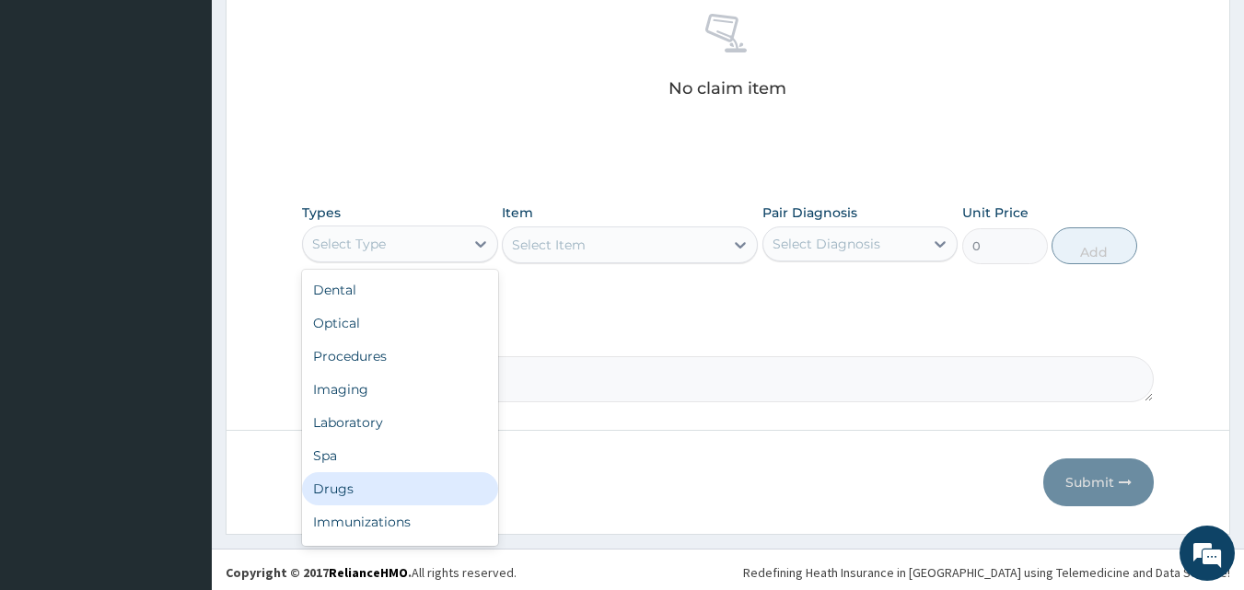
click at [367, 498] on div "Drugs" at bounding box center [400, 488] width 196 height 33
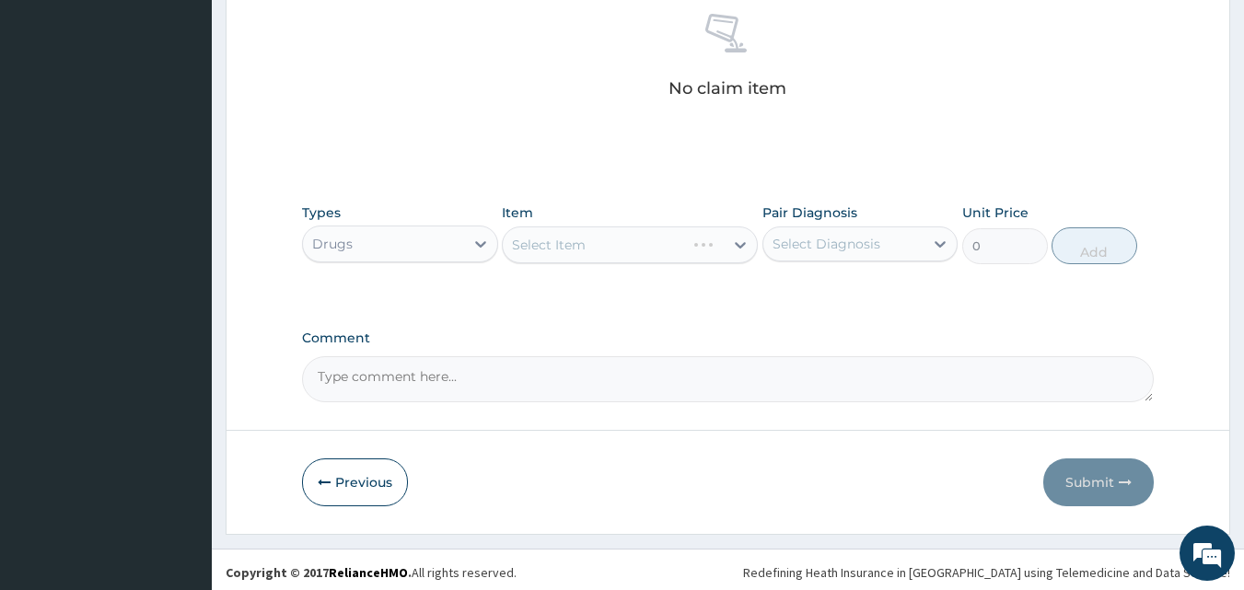
click at [666, 302] on div "PA Code / Prescription Code Enter Code(Secondary Care Only) Encounter Date 09-0…" at bounding box center [728, 22] width 852 height 759
click at [605, 239] on div "Select Item" at bounding box center [630, 244] width 256 height 37
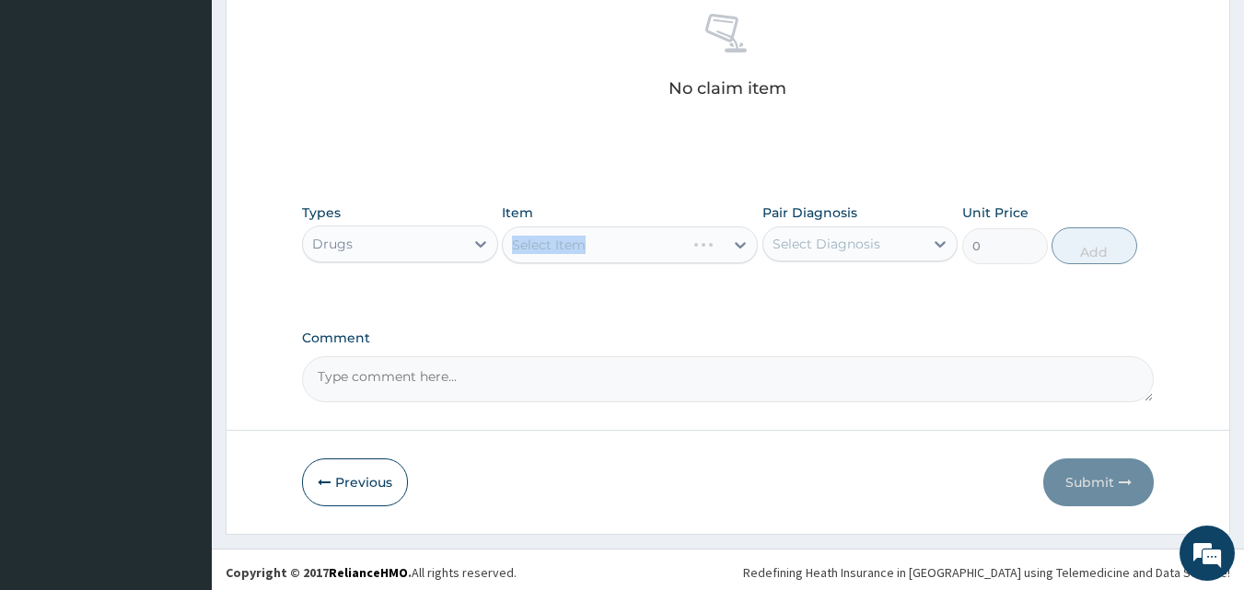
click at [605, 239] on div "Select Item" at bounding box center [630, 244] width 256 height 37
click at [618, 280] on div "Types Drugs Item Select Item Pair Diagnosis Select Diagnosis Unit Price 0 Add" at bounding box center [728, 247] width 852 height 107
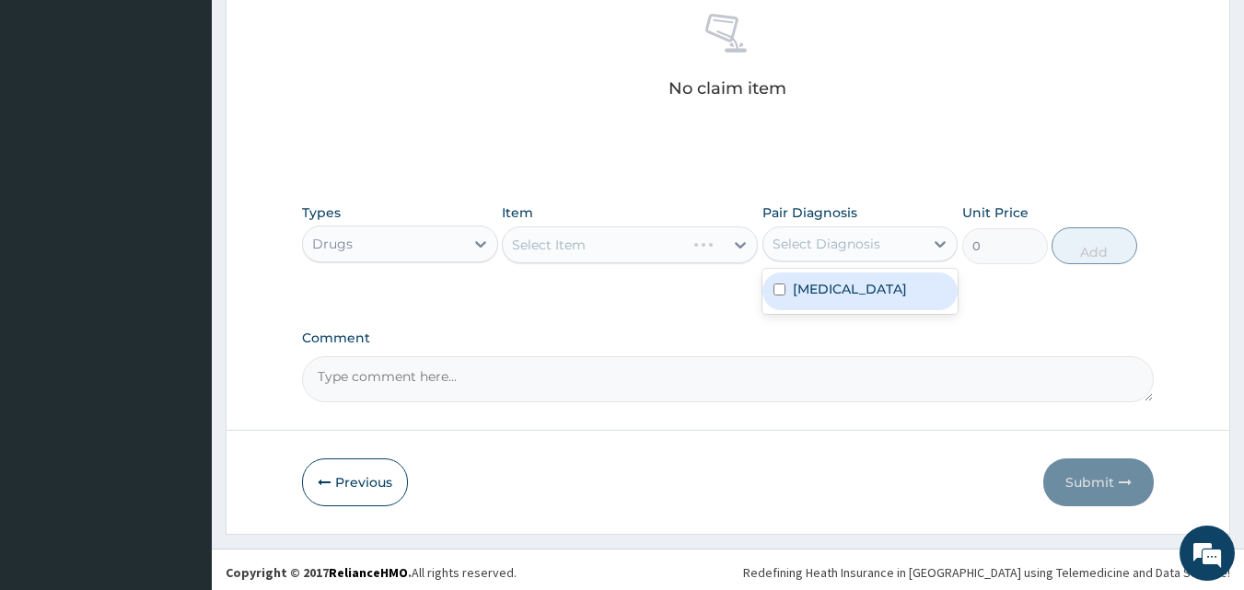
click at [840, 247] on div "Select Diagnosis" at bounding box center [826, 244] width 108 height 18
click at [778, 293] on input "checkbox" at bounding box center [779, 290] width 12 height 12
checkbox input "true"
click at [967, 342] on label "Comment" at bounding box center [728, 338] width 852 height 16
click at [967, 356] on textarea "Comment" at bounding box center [728, 379] width 852 height 46
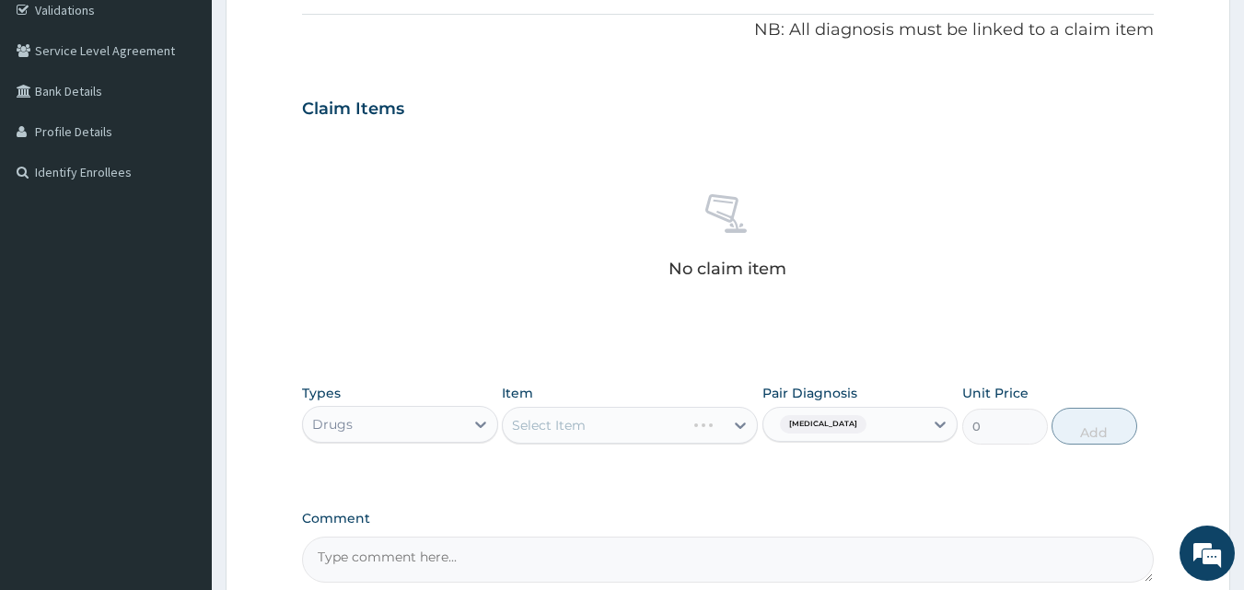
scroll to position [539, 0]
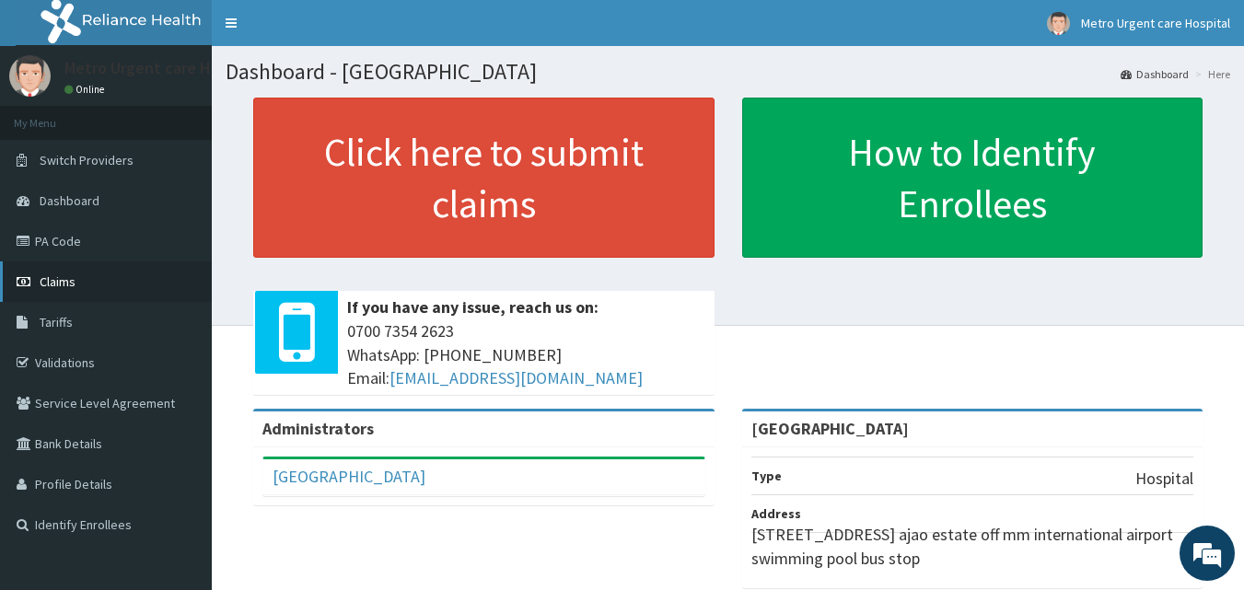
click at [131, 274] on link "Claims" at bounding box center [106, 281] width 212 height 41
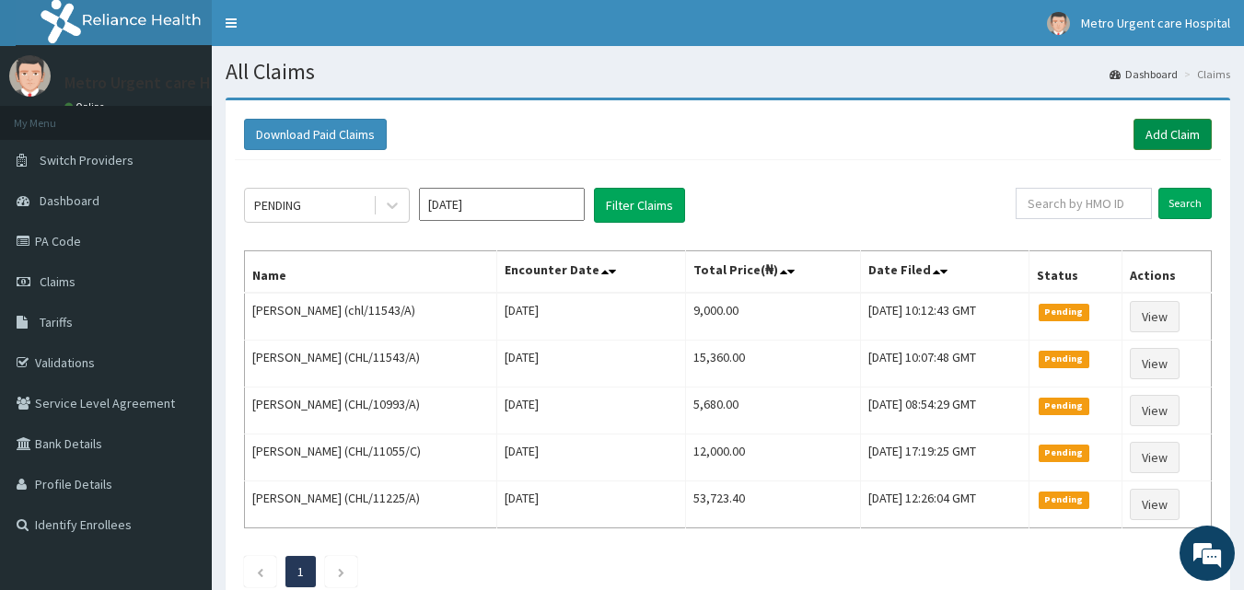
click at [1163, 130] on link "Add Claim" at bounding box center [1172, 134] width 78 height 31
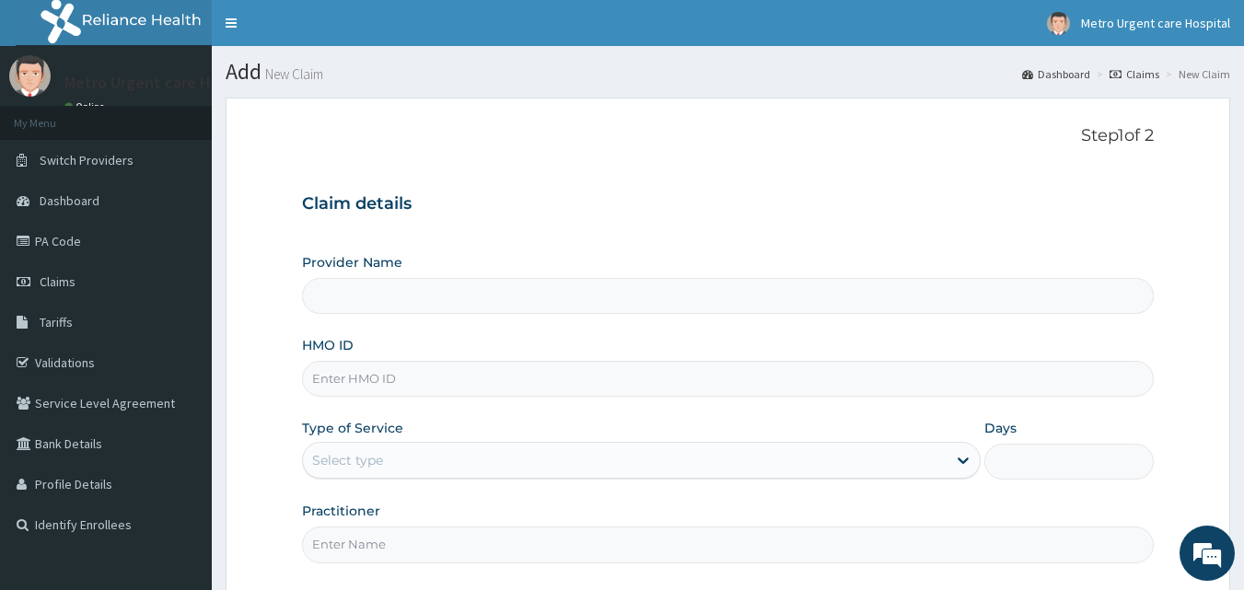
type input "[GEOGRAPHIC_DATA]"
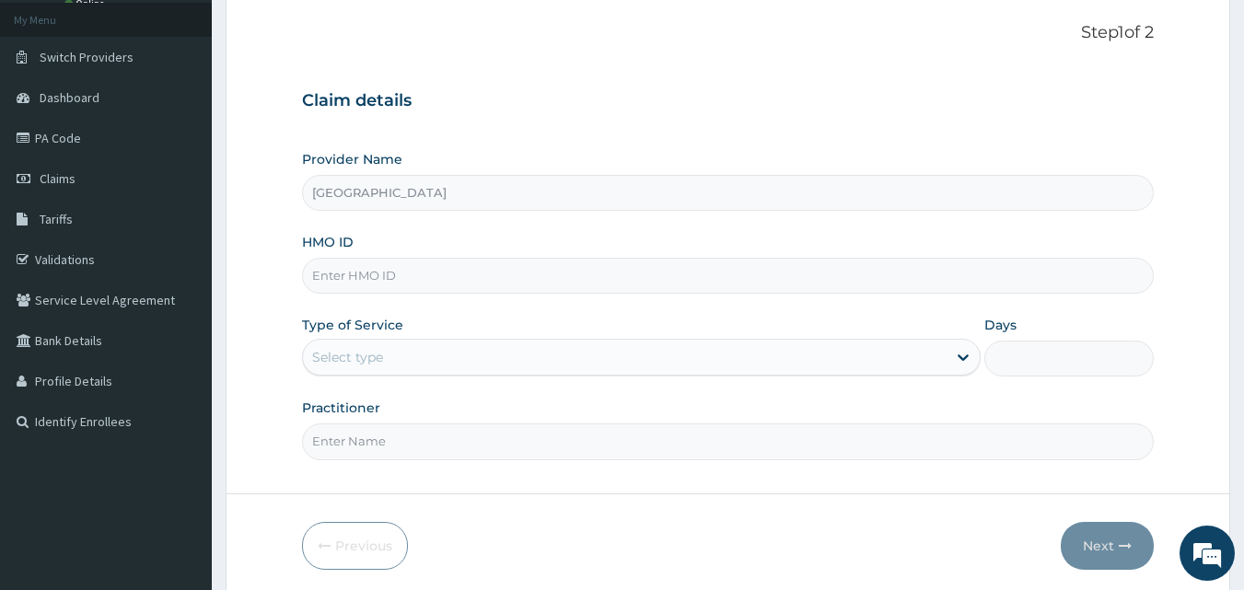
scroll to position [107, 0]
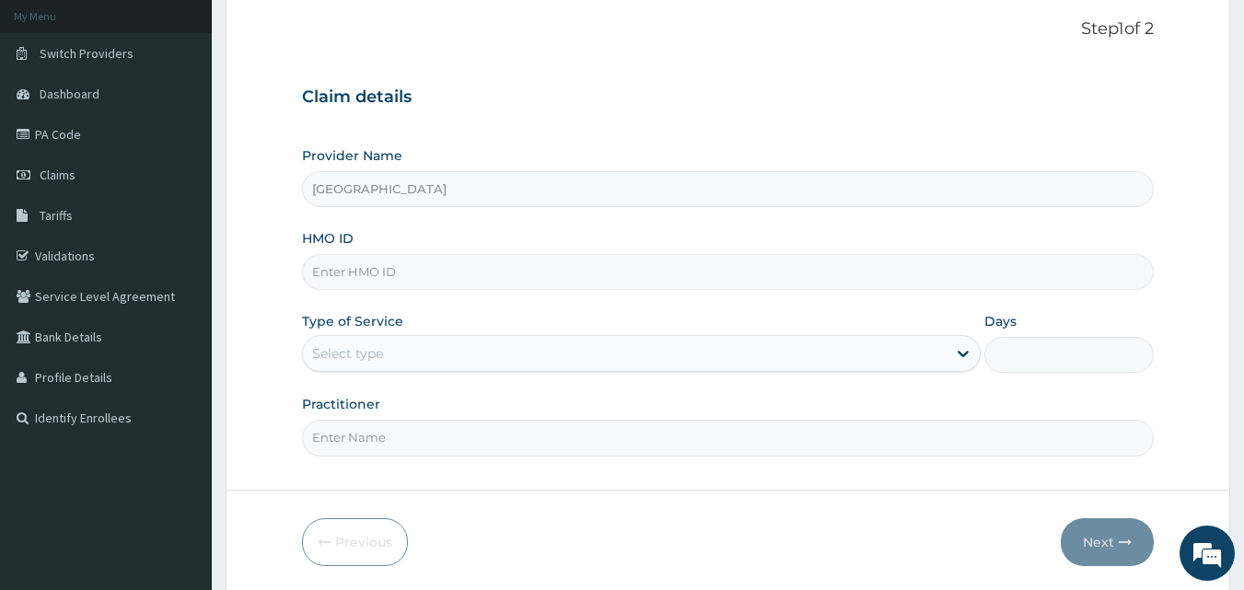
click at [352, 282] on input "HMO ID" at bounding box center [728, 272] width 852 height 36
type input "CHL/11114/A"
click at [384, 360] on div "Select type" at bounding box center [624, 353] width 643 height 29
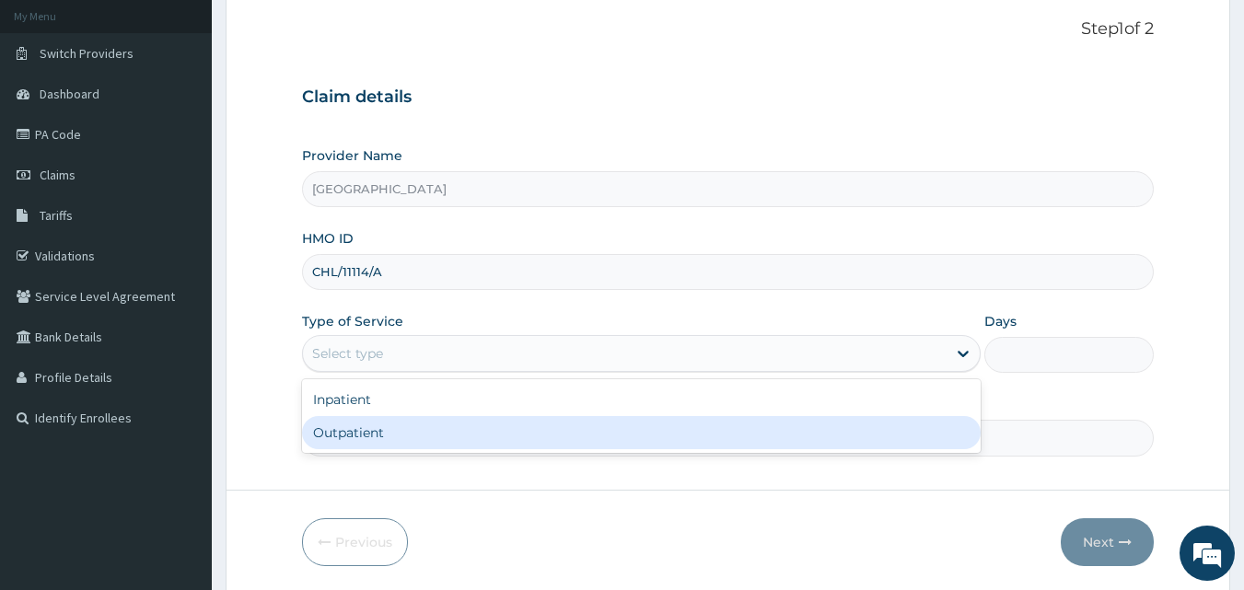
click at [353, 433] on div "Outpatient" at bounding box center [641, 432] width 678 height 33
type input "1"
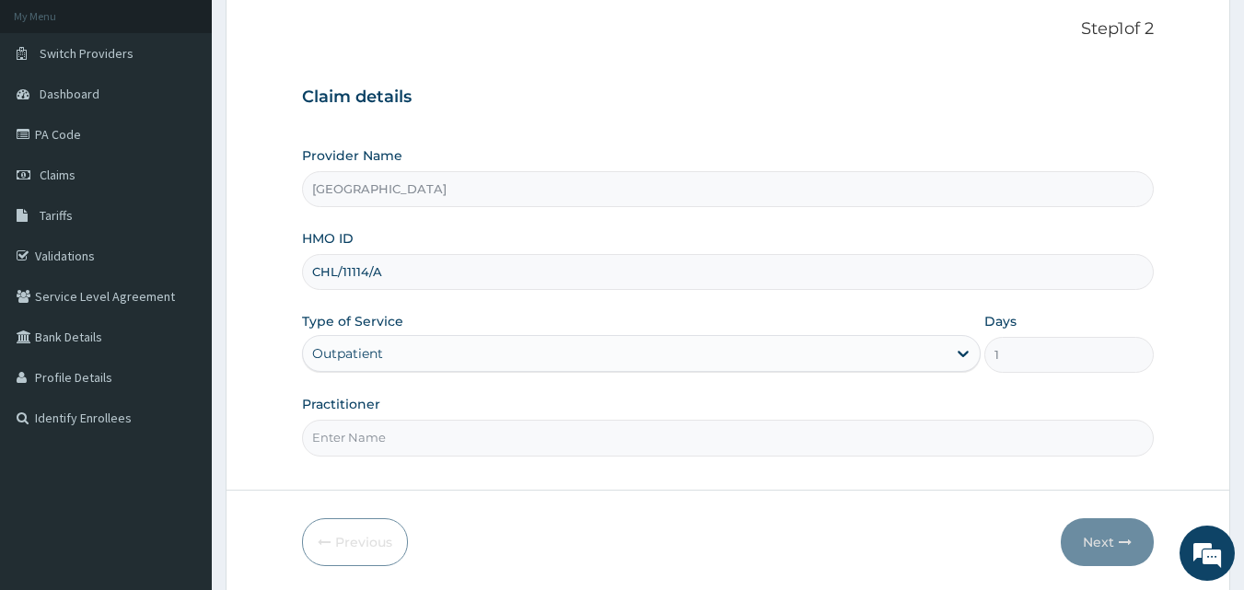
click at [365, 434] on input "Practitioner" at bounding box center [728, 438] width 852 height 36
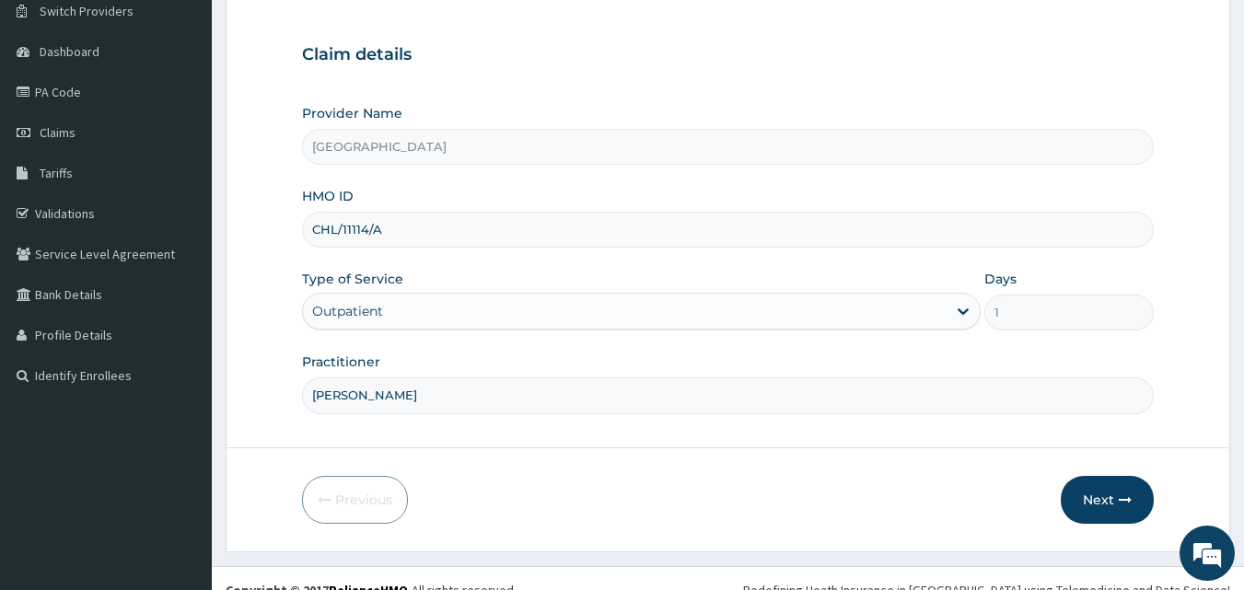
scroll to position [172, 0]
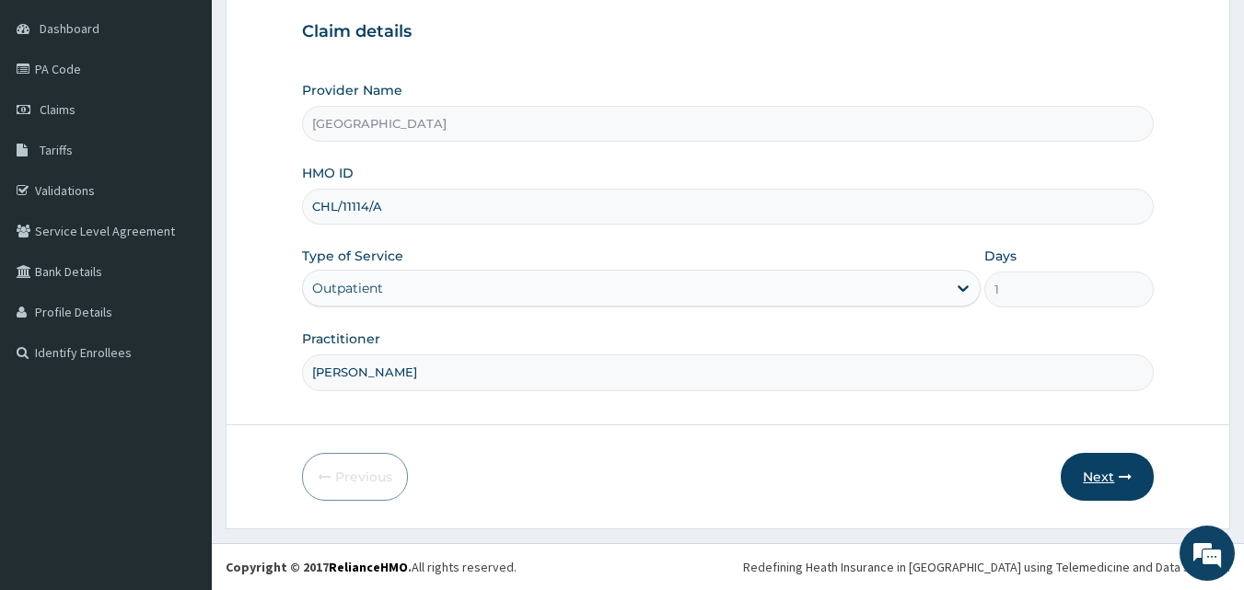
type input "JOSEPH ODIA"
click at [1088, 474] on button "Next" at bounding box center [1106, 477] width 93 height 48
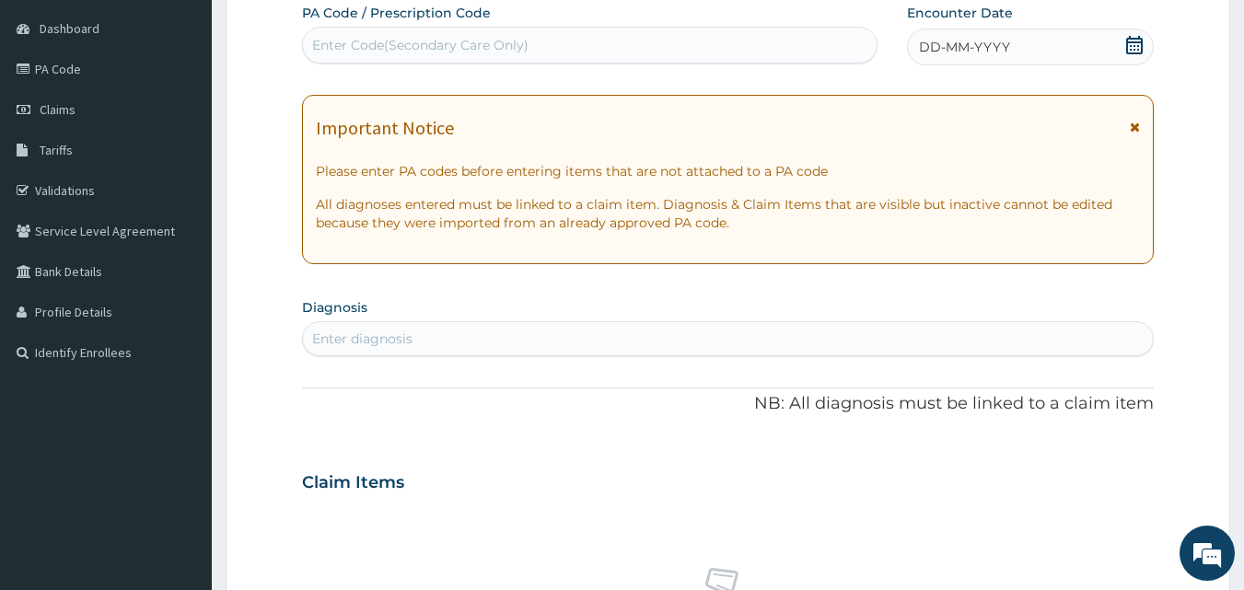
click at [1137, 125] on icon at bounding box center [1135, 127] width 10 height 13
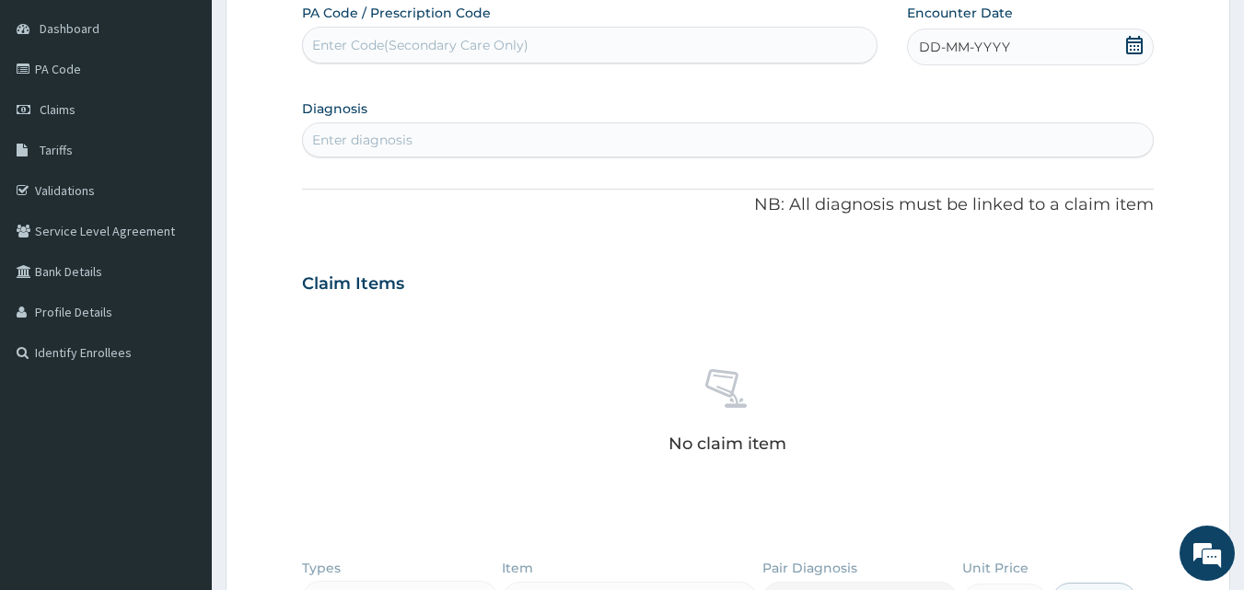
click at [1135, 41] on icon at bounding box center [1134, 45] width 17 height 18
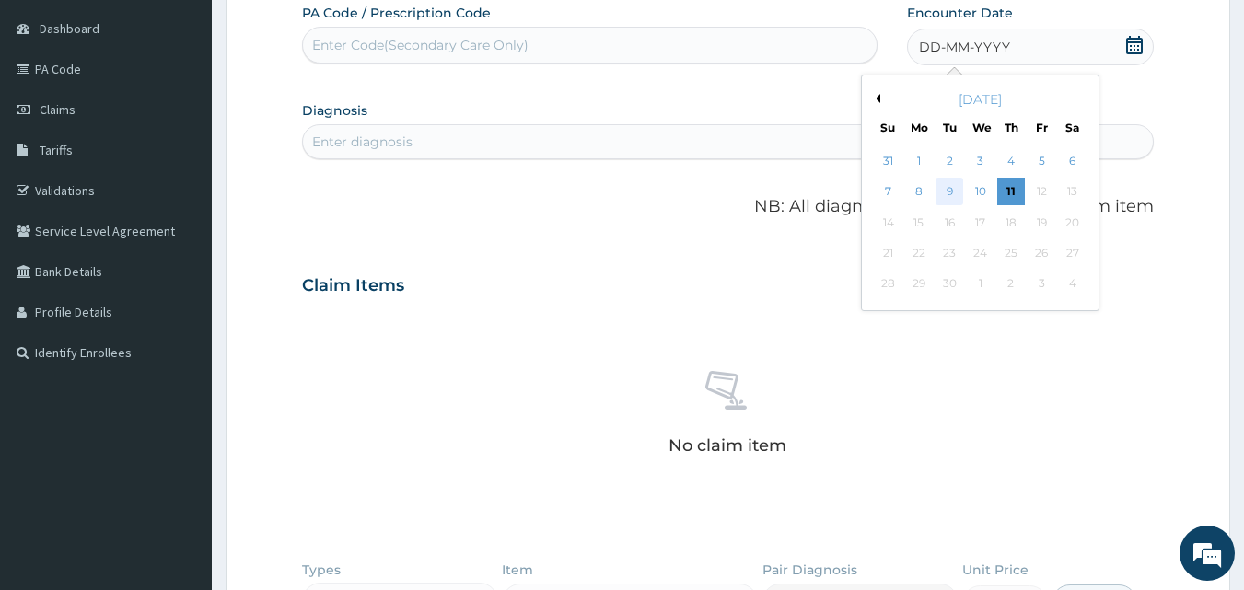
click at [941, 190] on div "9" at bounding box center [950, 193] width 28 height 28
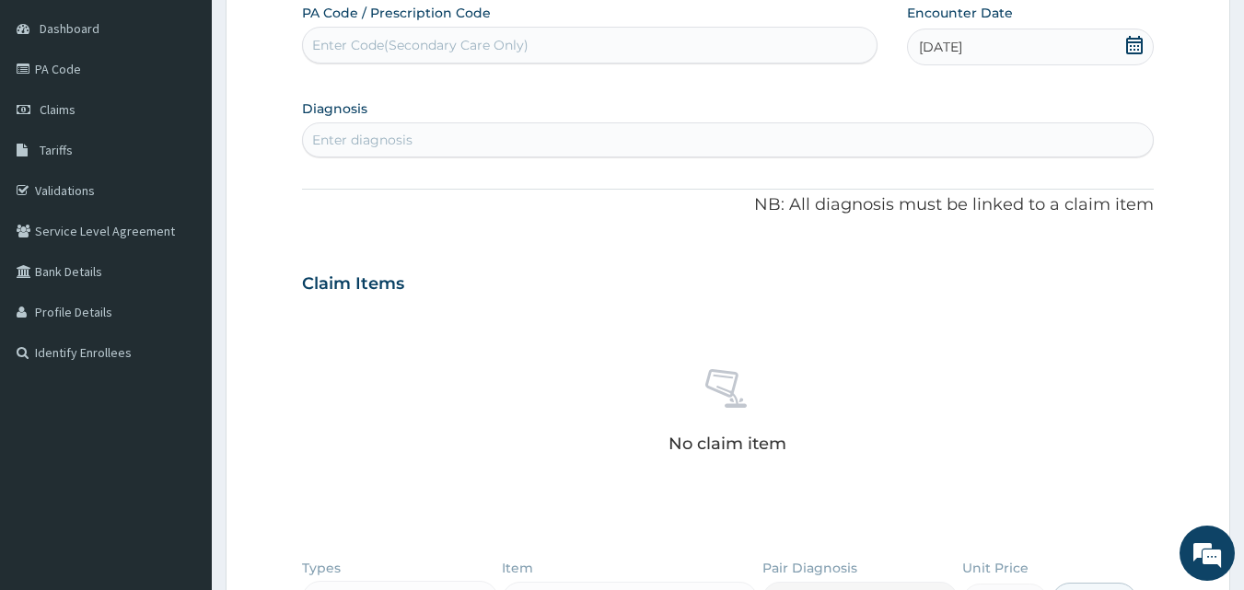
click at [417, 136] on div "Enter diagnosis" at bounding box center [728, 139] width 851 height 29
type input "MALARIA"
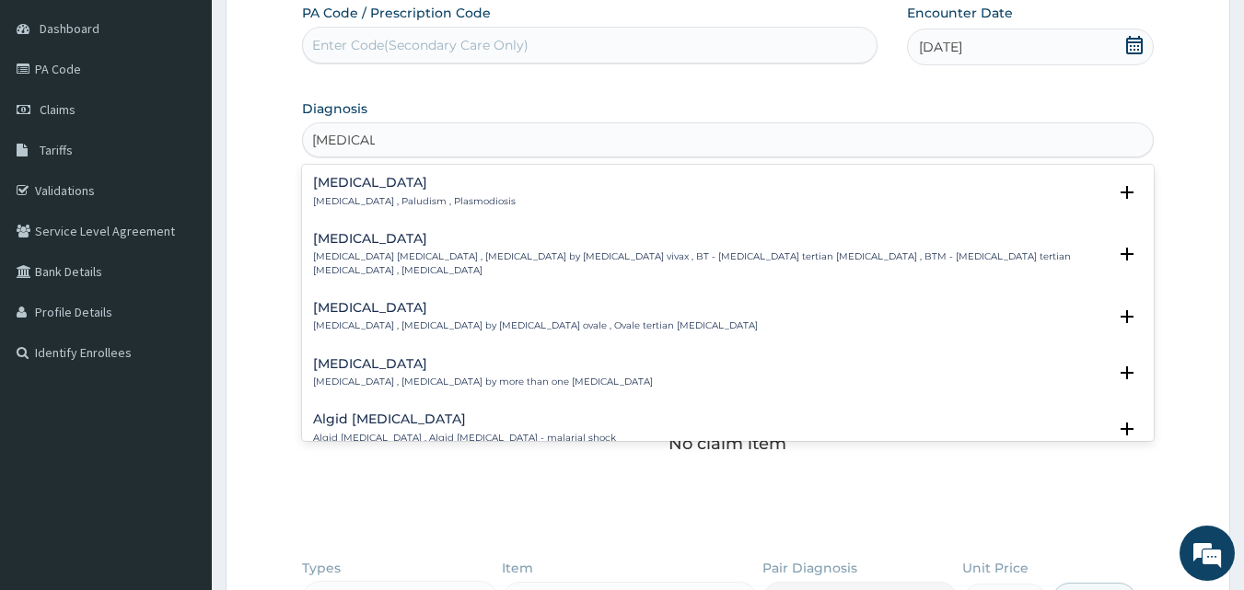
click at [348, 183] on h4 "Malaria" at bounding box center [414, 183] width 203 height 14
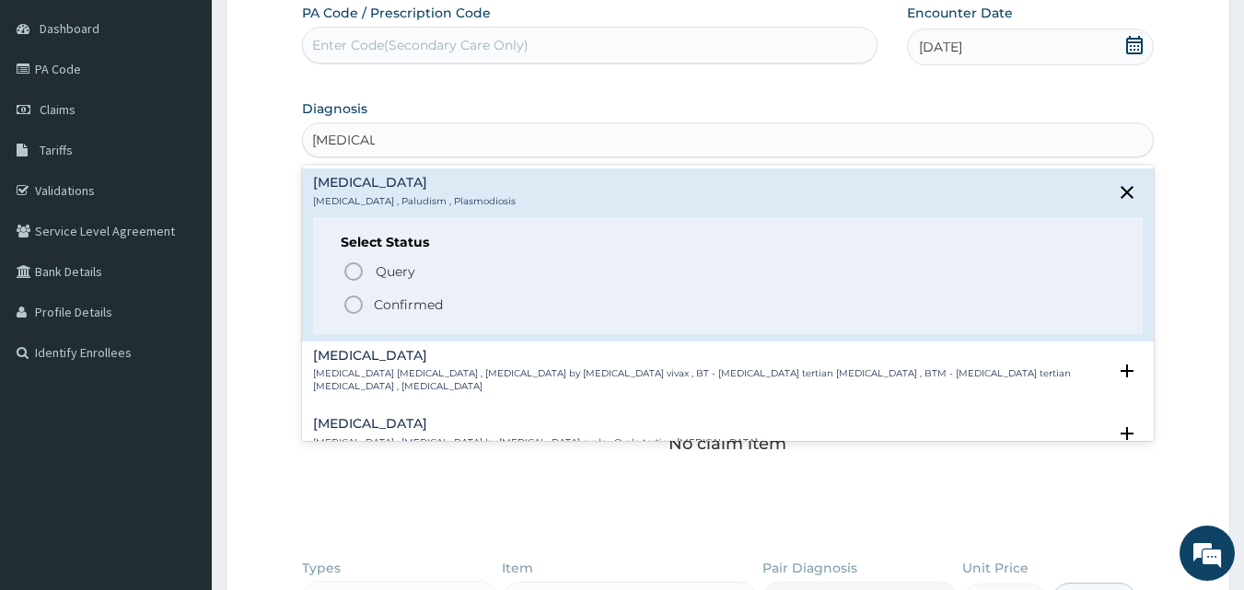
click at [351, 308] on icon "status option filled" at bounding box center [353, 305] width 22 height 22
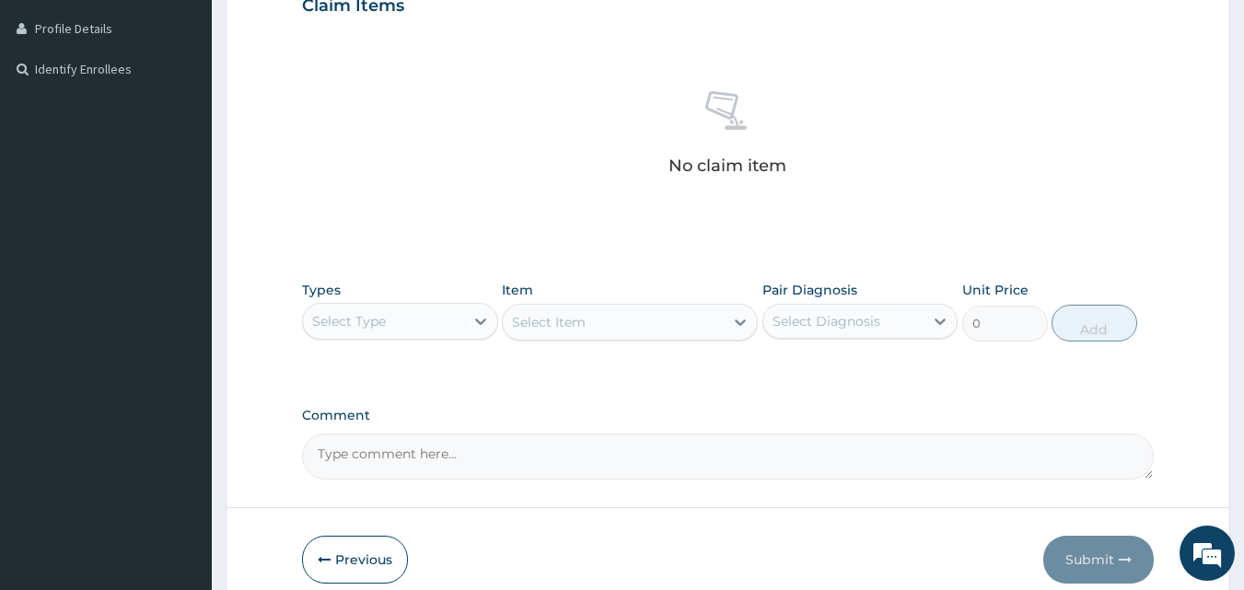
scroll to position [539, 0]
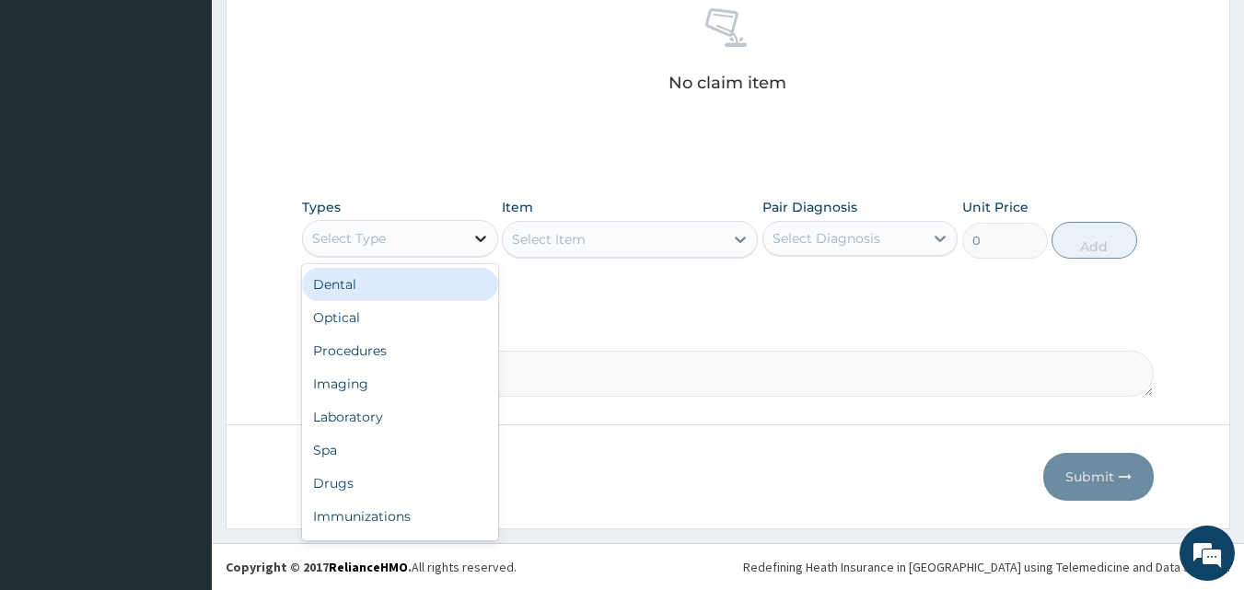
click at [478, 241] on icon at bounding box center [480, 238] width 18 height 18
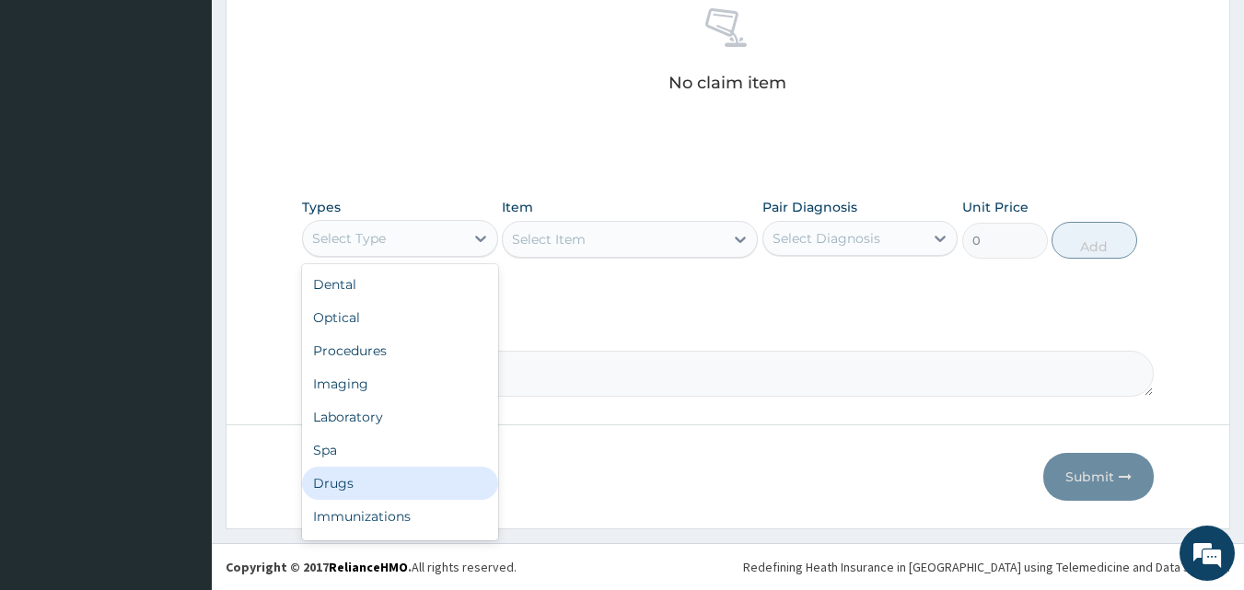
click at [382, 488] on div "Drugs" at bounding box center [400, 483] width 196 height 33
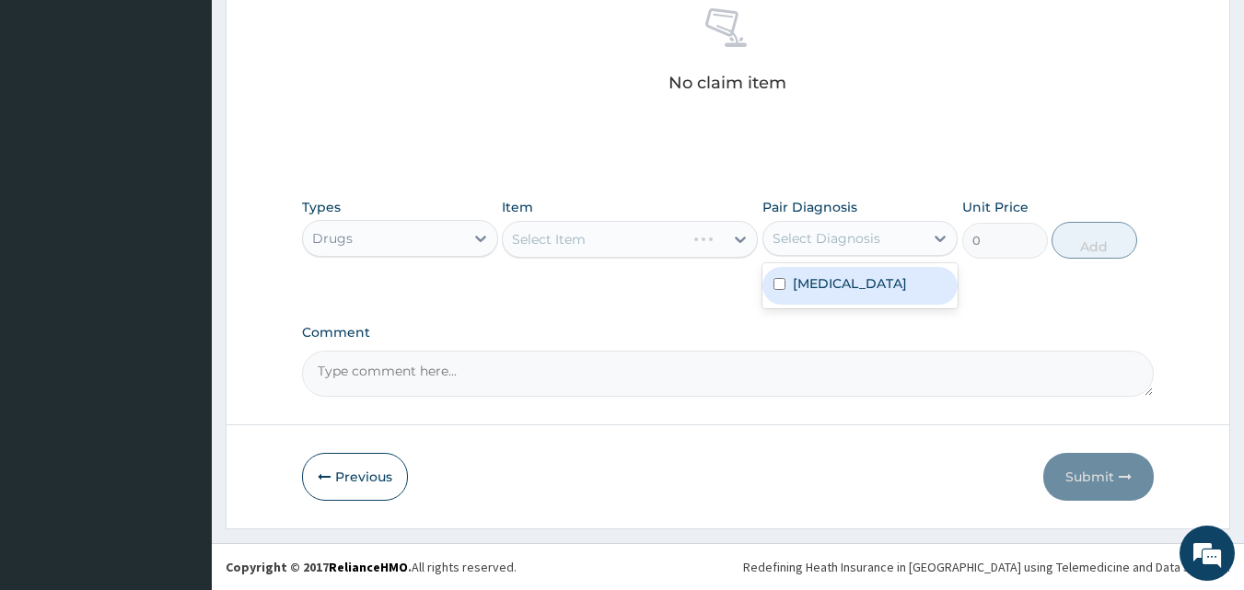
click at [817, 232] on div "Select Diagnosis" at bounding box center [826, 238] width 108 height 18
click at [782, 285] on input "checkbox" at bounding box center [779, 284] width 12 height 12
checkbox input "true"
click at [701, 272] on div "Types Drugs Item Select Item Pair Diagnosis Malaria Unit Price 0 Add" at bounding box center [728, 242] width 852 height 107
click at [686, 251] on div "Select Item" at bounding box center [613, 239] width 221 height 29
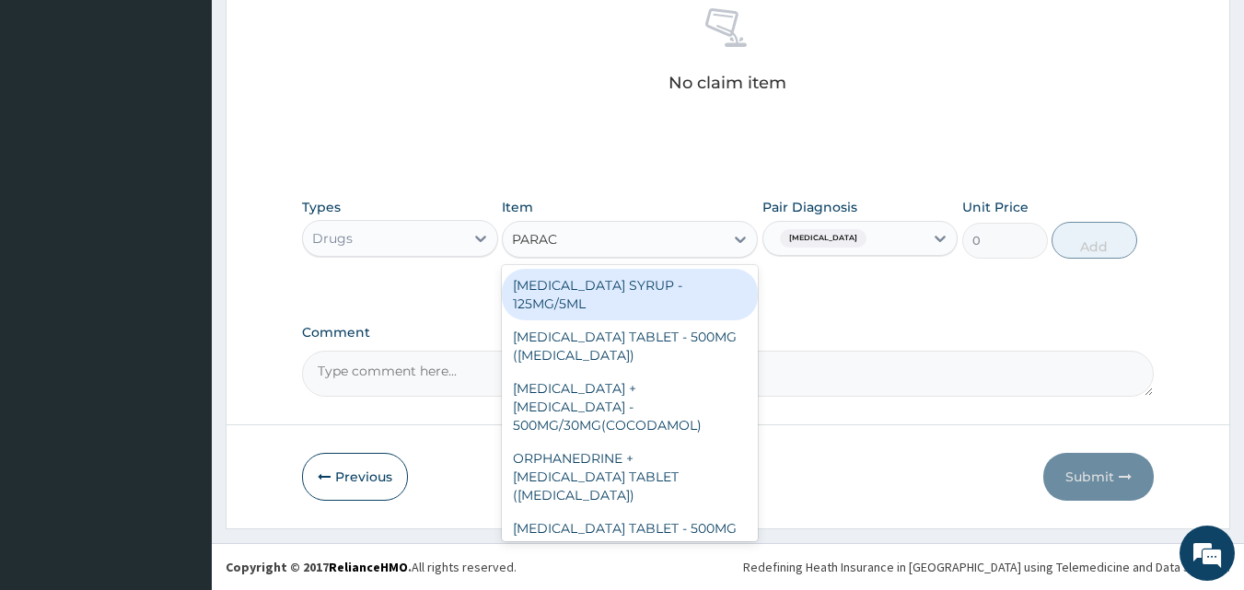
type input "PARACE"
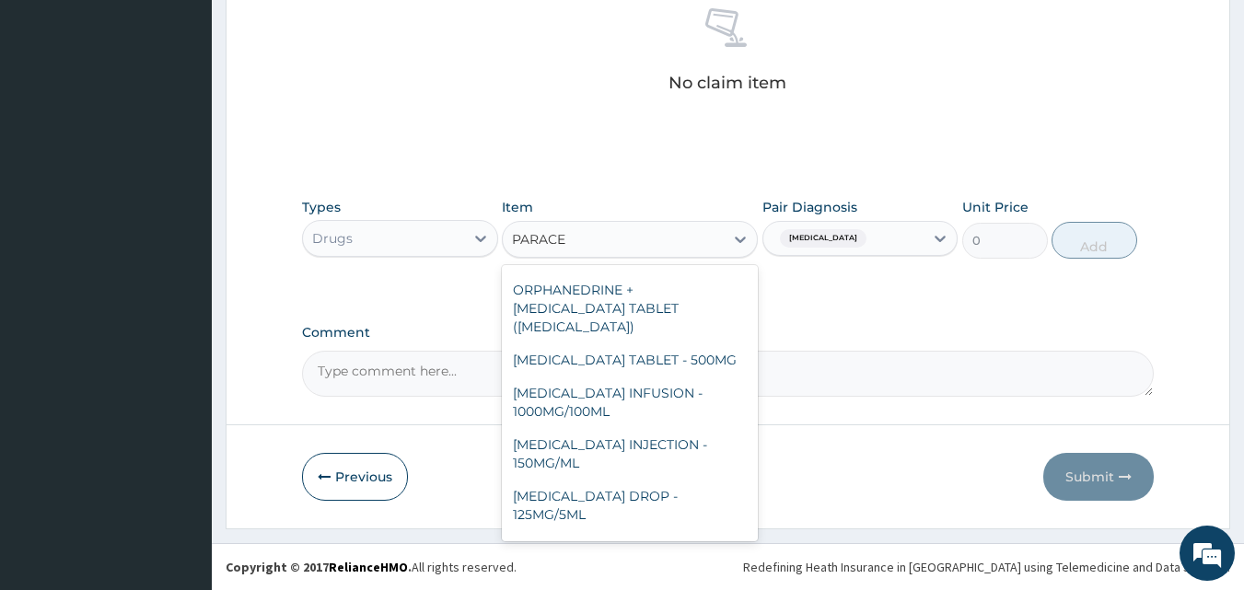
scroll to position [195, 0]
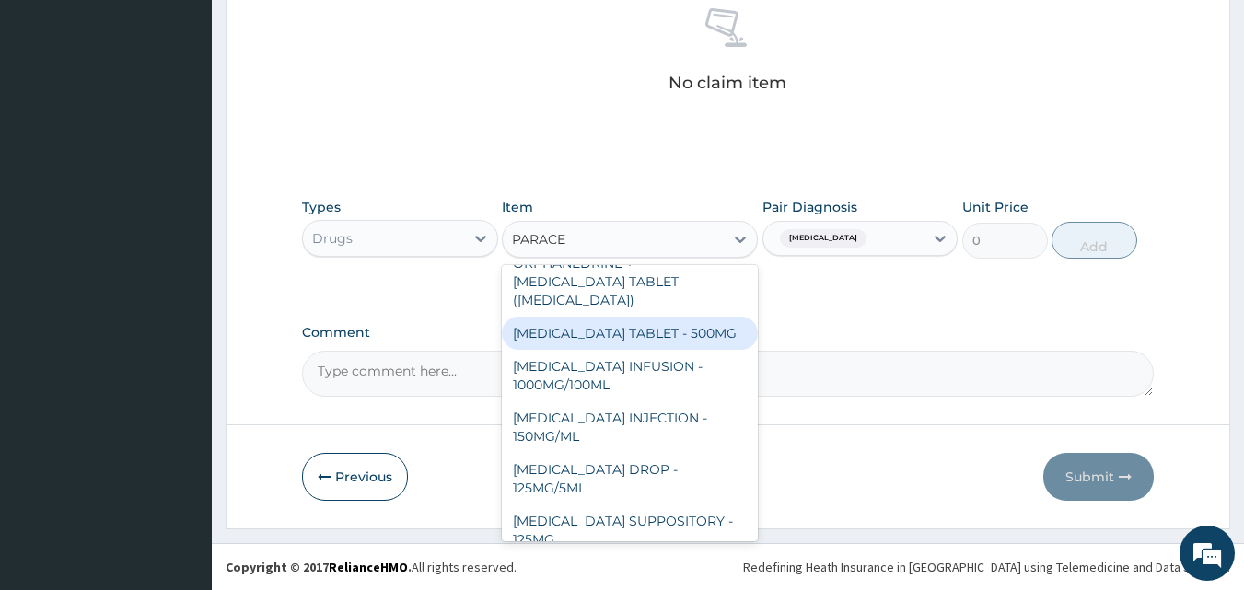
click at [697, 317] on div "PARACETAMOL TABLET - 500MG" at bounding box center [630, 333] width 256 height 33
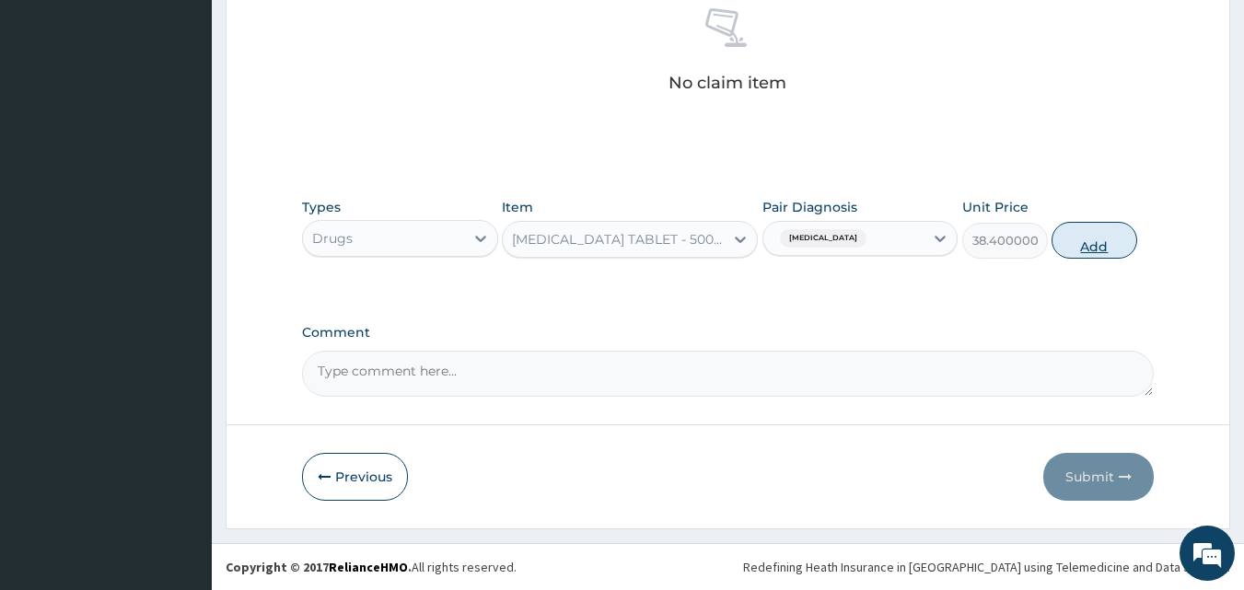
click at [1076, 247] on button "Add" at bounding box center [1094, 240] width 86 height 37
type input "0"
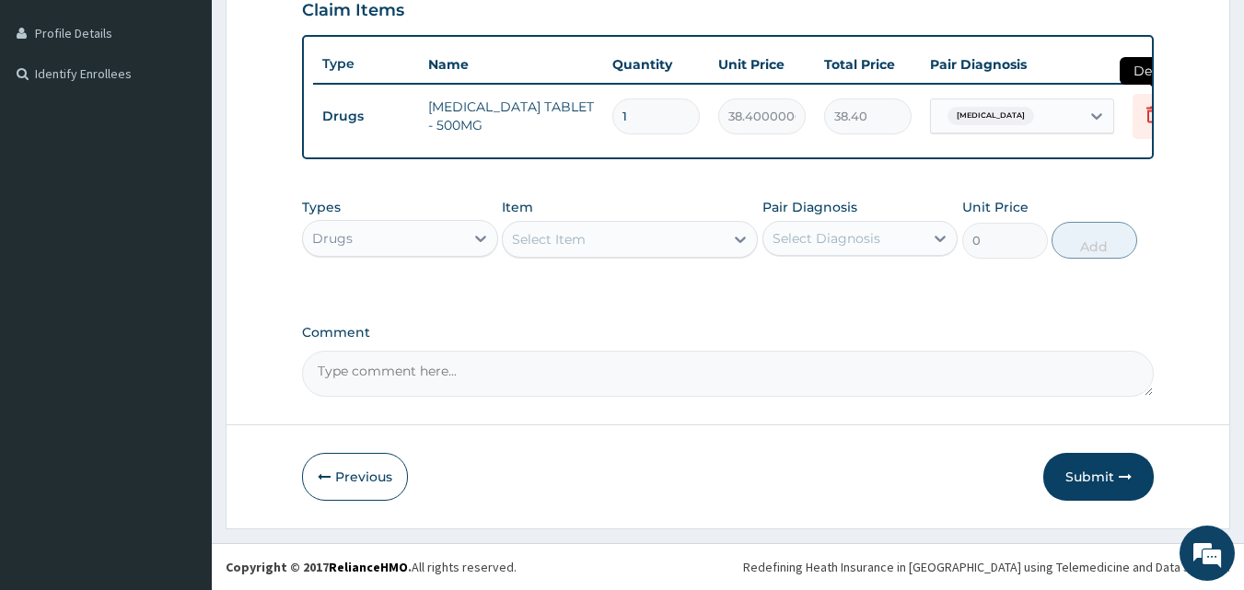
click at [1141, 103] on icon at bounding box center [1152, 114] width 22 height 22
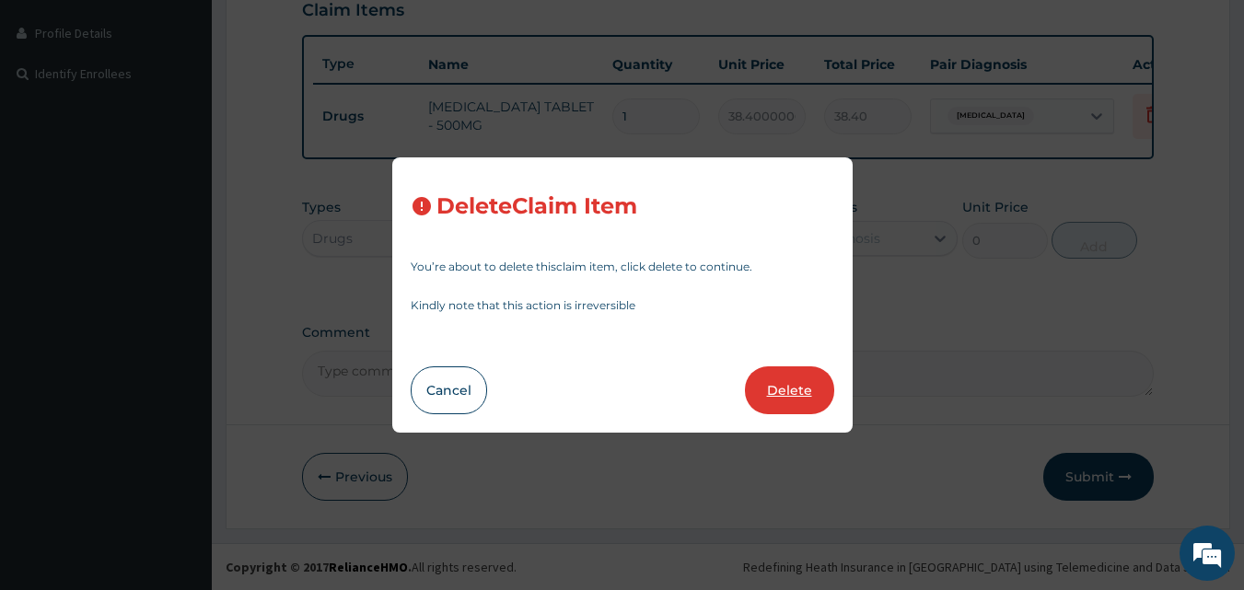
click at [786, 380] on button "Delete" at bounding box center [789, 390] width 89 height 48
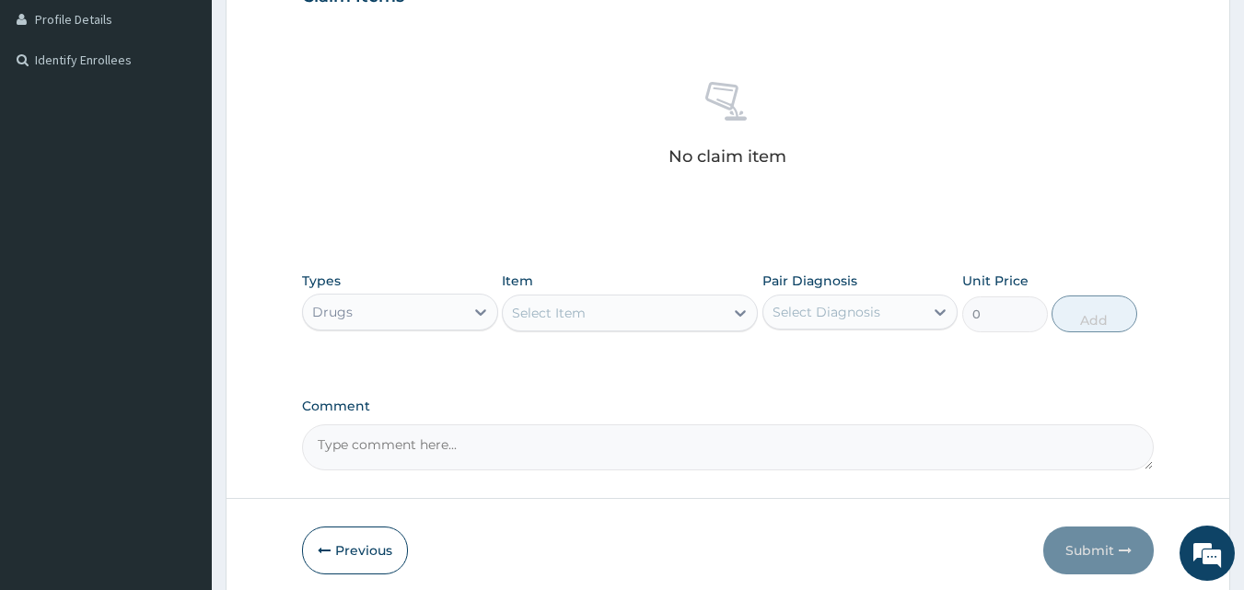
click at [599, 314] on div "Select Item" at bounding box center [613, 312] width 221 height 29
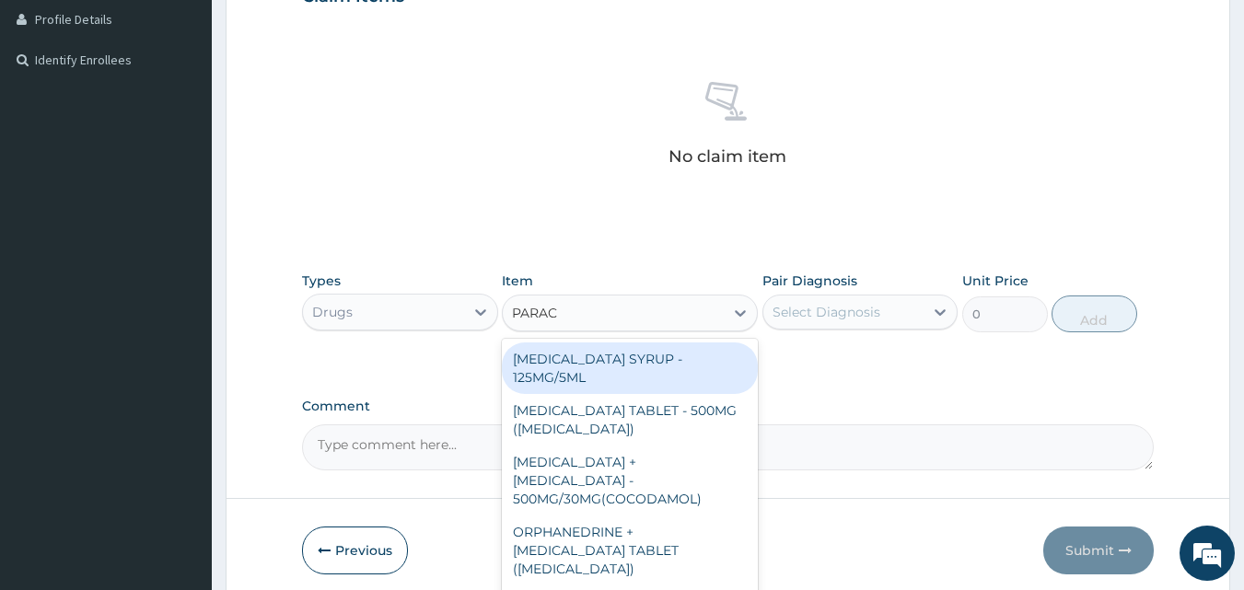
type input "PARACE"
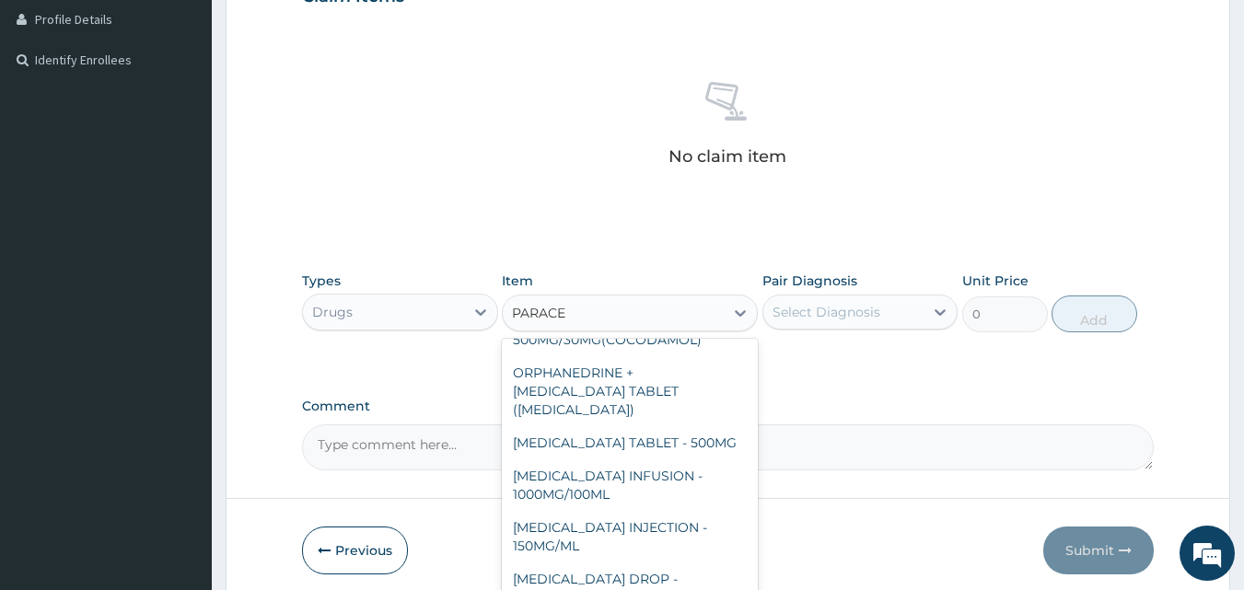
scroll to position [163, 0]
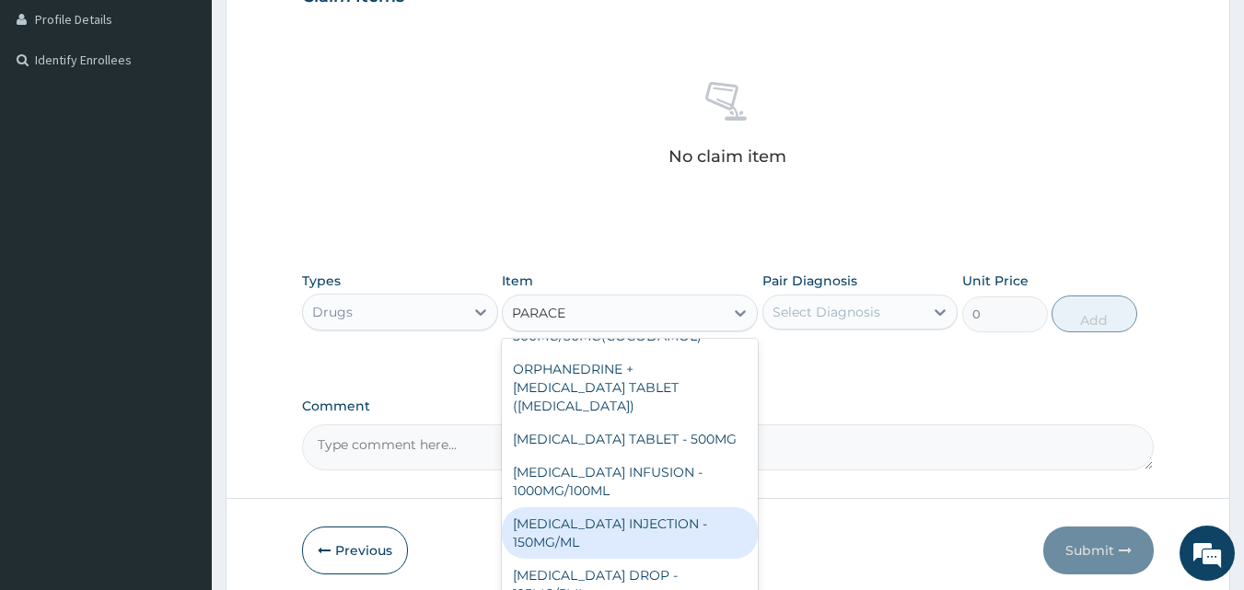
click at [650, 507] on div "PARACETAMOL INJECTION - 150MG/ML" at bounding box center [630, 533] width 256 height 52
type input "640"
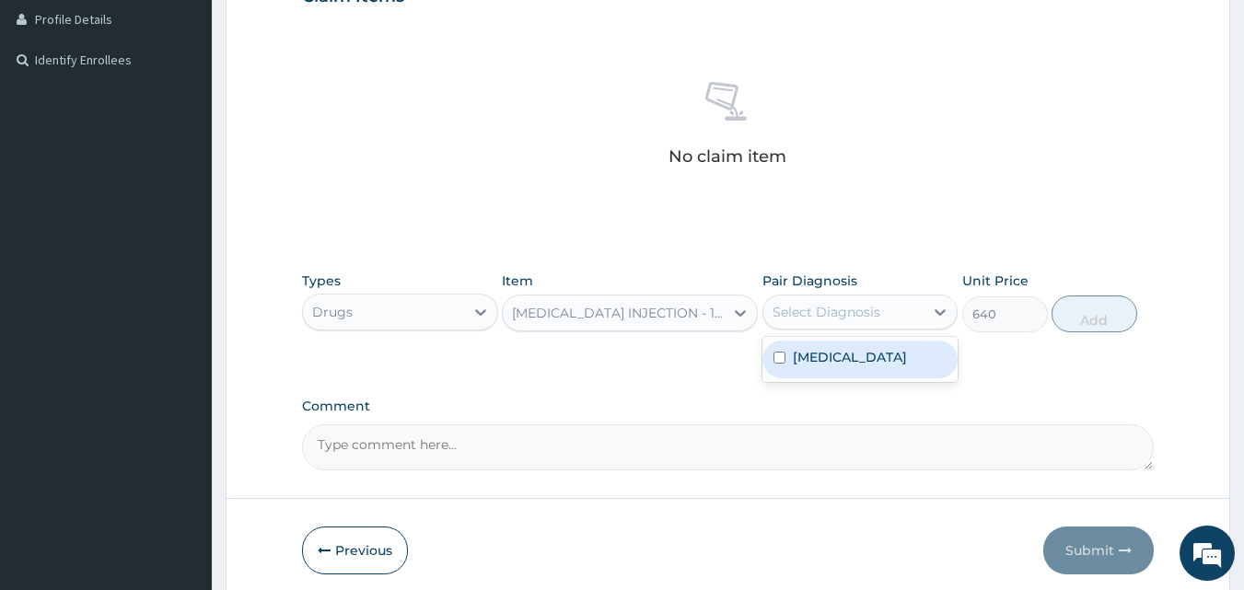
click at [821, 314] on div "Select Diagnosis" at bounding box center [826, 312] width 108 height 18
click at [781, 359] on input "checkbox" at bounding box center [779, 358] width 12 height 12
checkbox input "true"
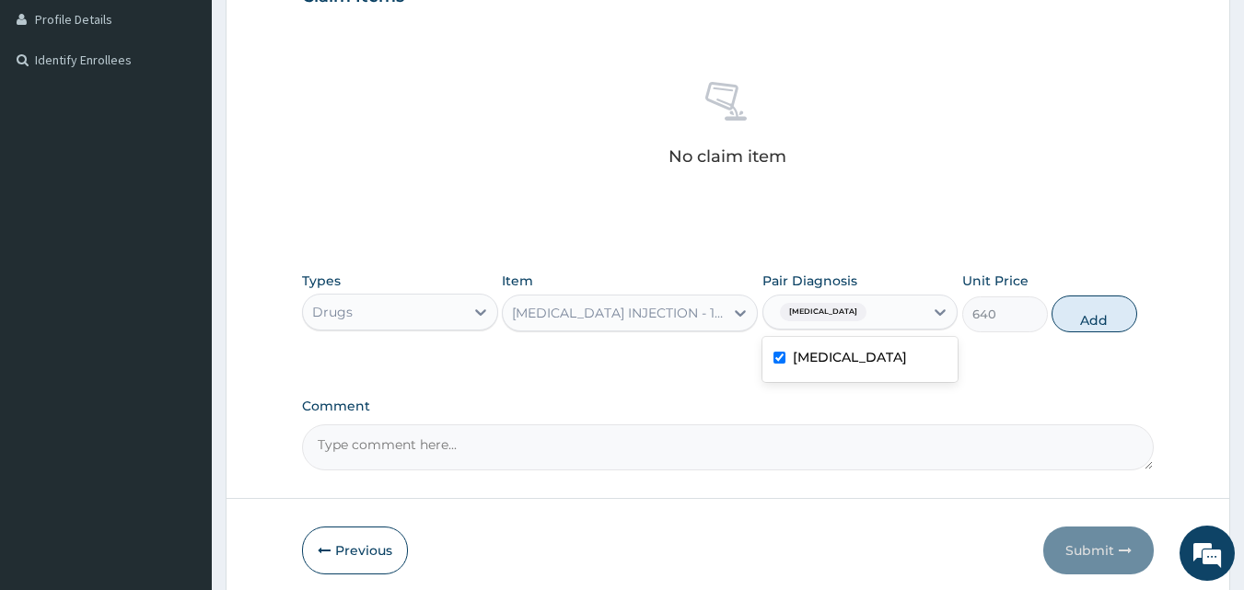
click at [1027, 349] on div "Types Drugs Item PARACETAMOL INJECTION - 150MG/ML Pair Diagnosis option Malaria…" at bounding box center [728, 315] width 852 height 107
click at [1071, 322] on button "Add" at bounding box center [1094, 313] width 86 height 37
type input "0"
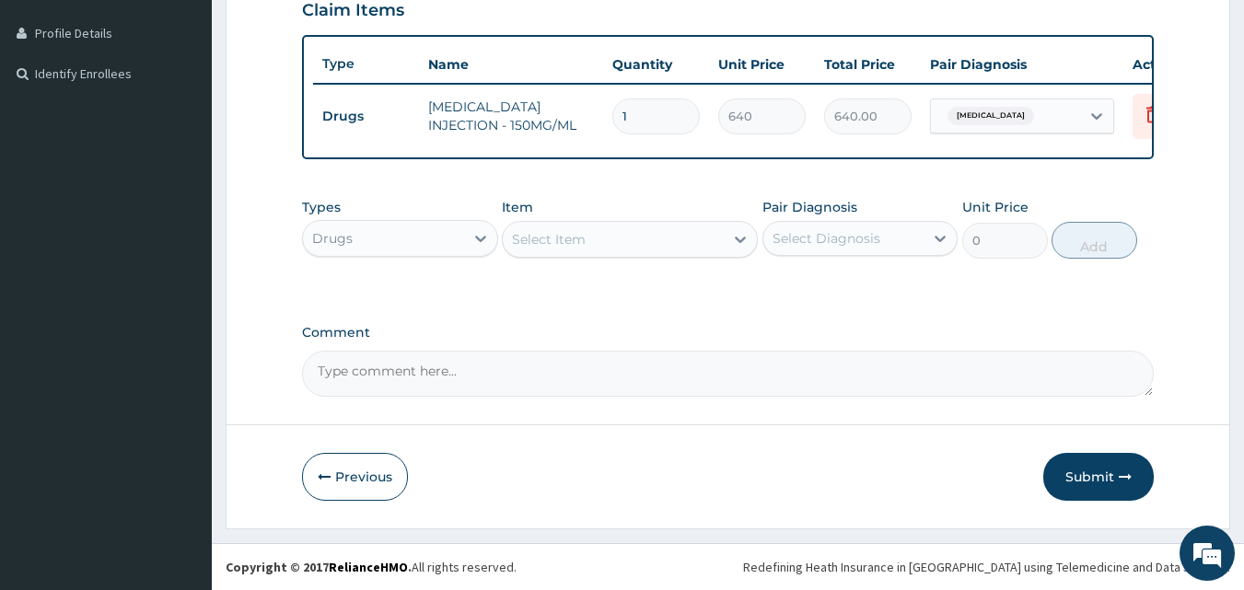
click at [632, 237] on div "Select Item" at bounding box center [613, 239] width 221 height 29
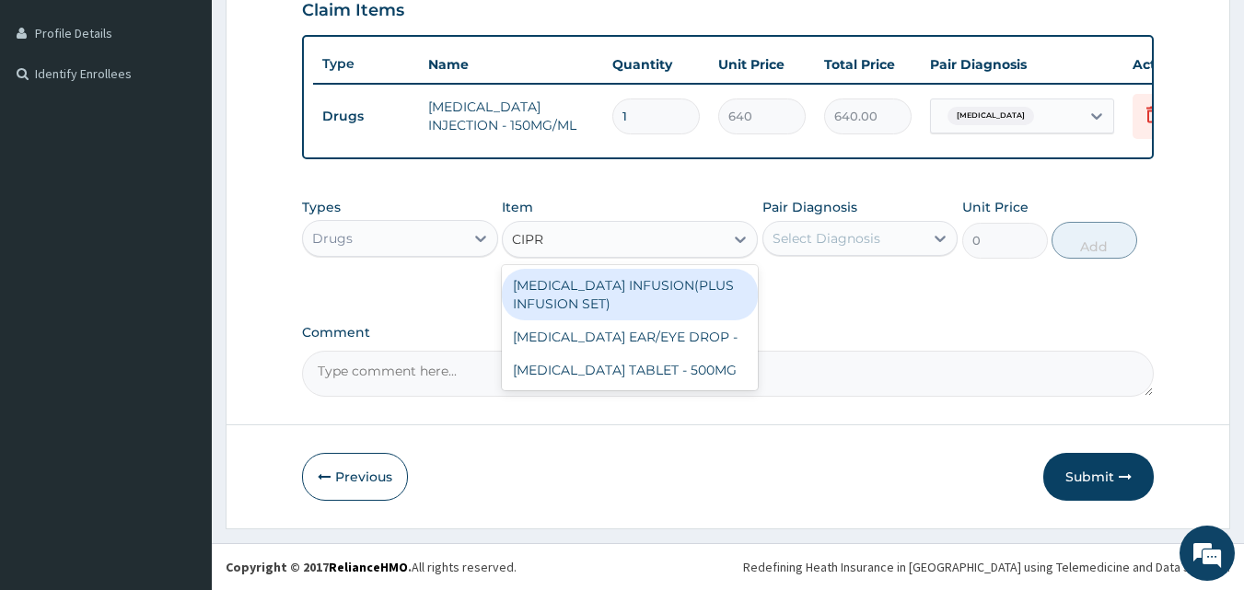
type input "CIPRO"
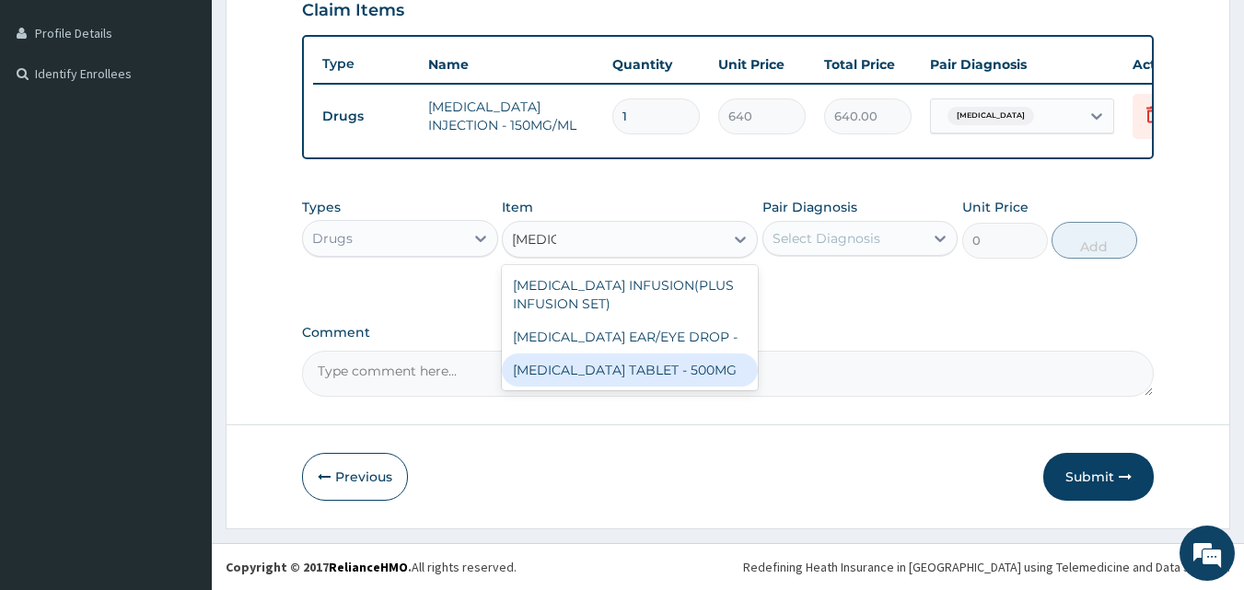
click at [610, 378] on div "CIPROFLOXACIN TABLET - 500MG" at bounding box center [630, 369] width 256 height 33
type input "224"
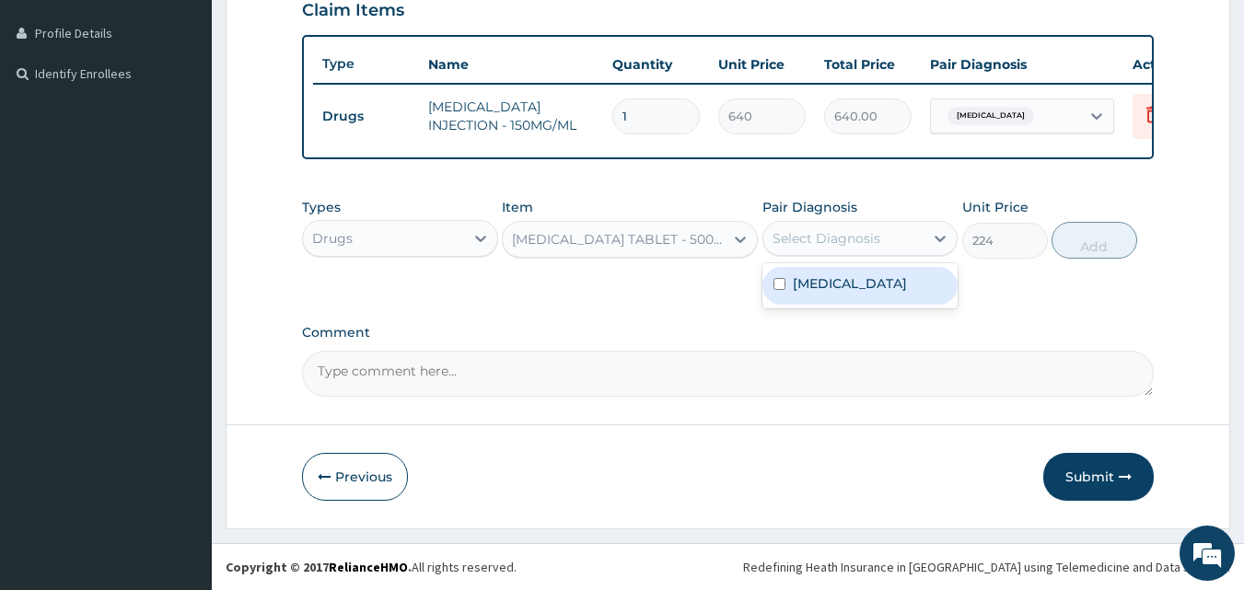
click at [803, 232] on div "Select Diagnosis" at bounding box center [826, 238] width 108 height 18
click at [794, 305] on div "Malaria" at bounding box center [860, 285] width 196 height 45
click at [804, 286] on label "Malaria" at bounding box center [850, 283] width 114 height 18
checkbox input "true"
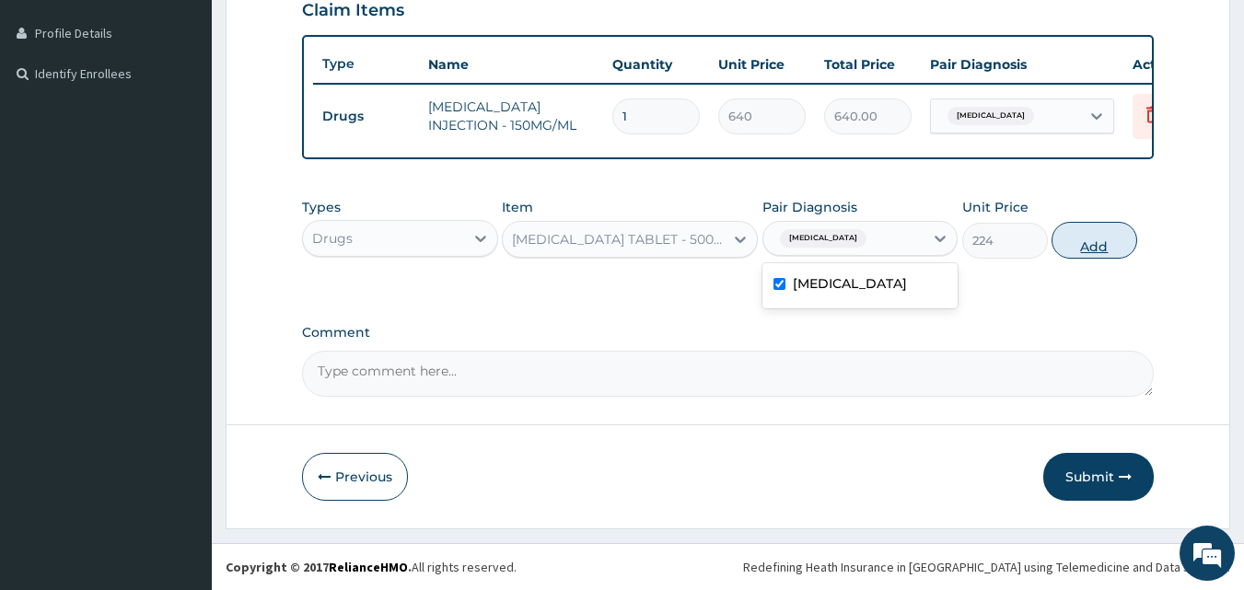
click at [1063, 245] on button "Add" at bounding box center [1094, 240] width 86 height 37
type input "0"
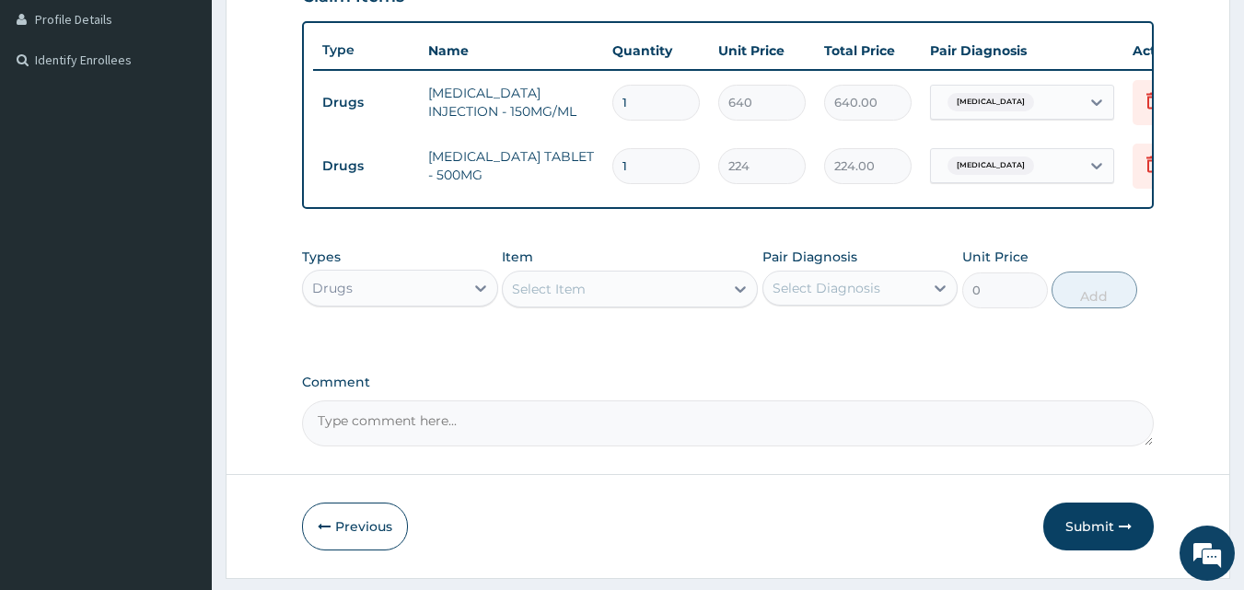
type input "10"
type input "2240.00"
type input "10"
click at [648, 302] on div "Select Item" at bounding box center [613, 288] width 221 height 29
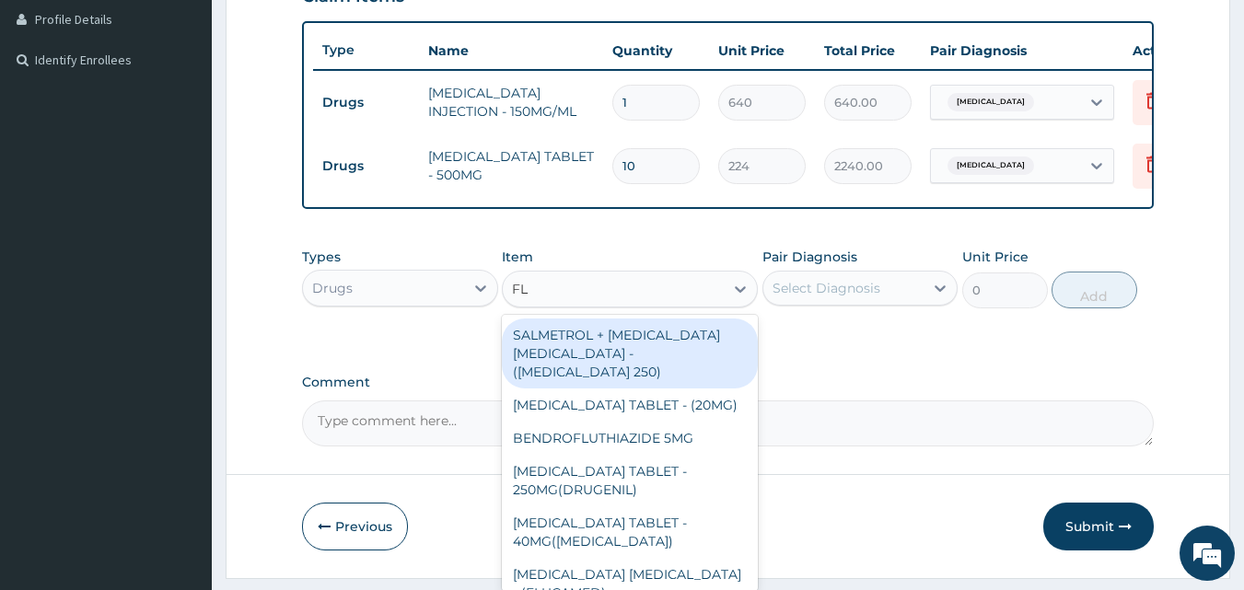
type input "F"
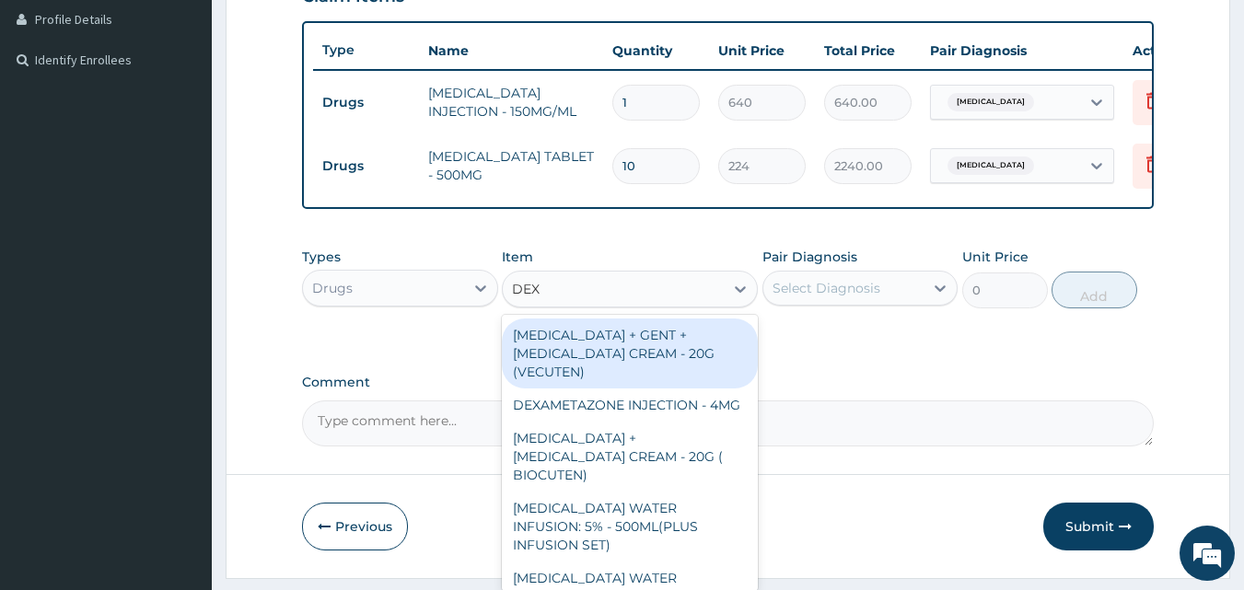
type input "DEXT"
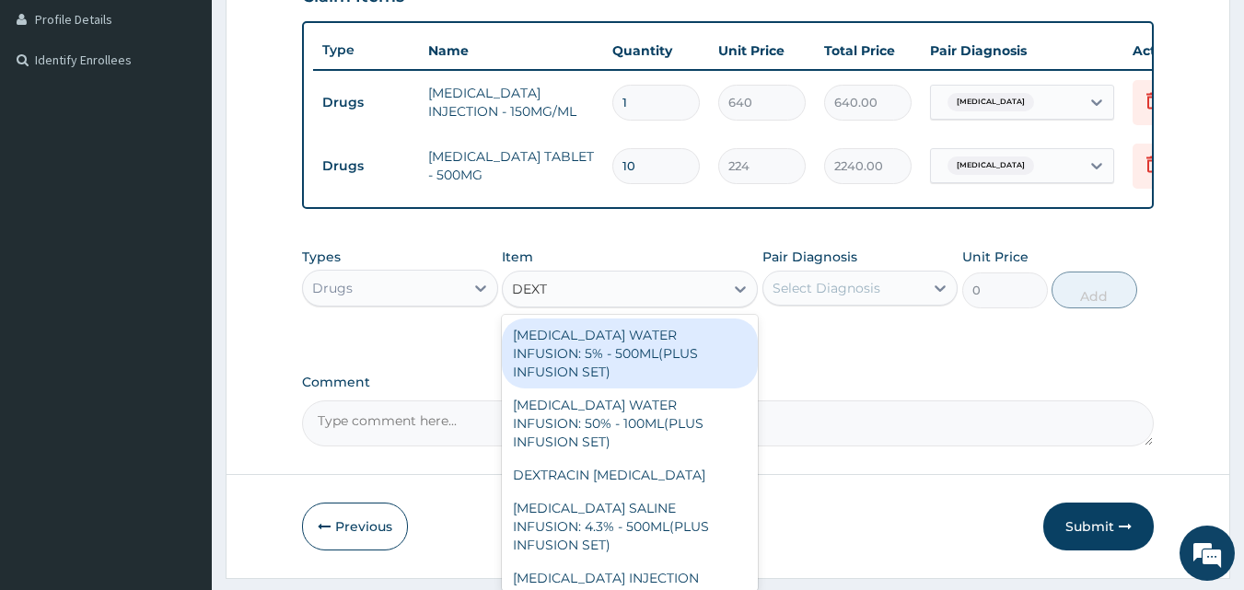
click at [698, 355] on div "DEXTROSE WATER INFUSION: 5% - 500ML(PLUS INFUSION SET)" at bounding box center [630, 354] width 256 height 70
type input "1248"
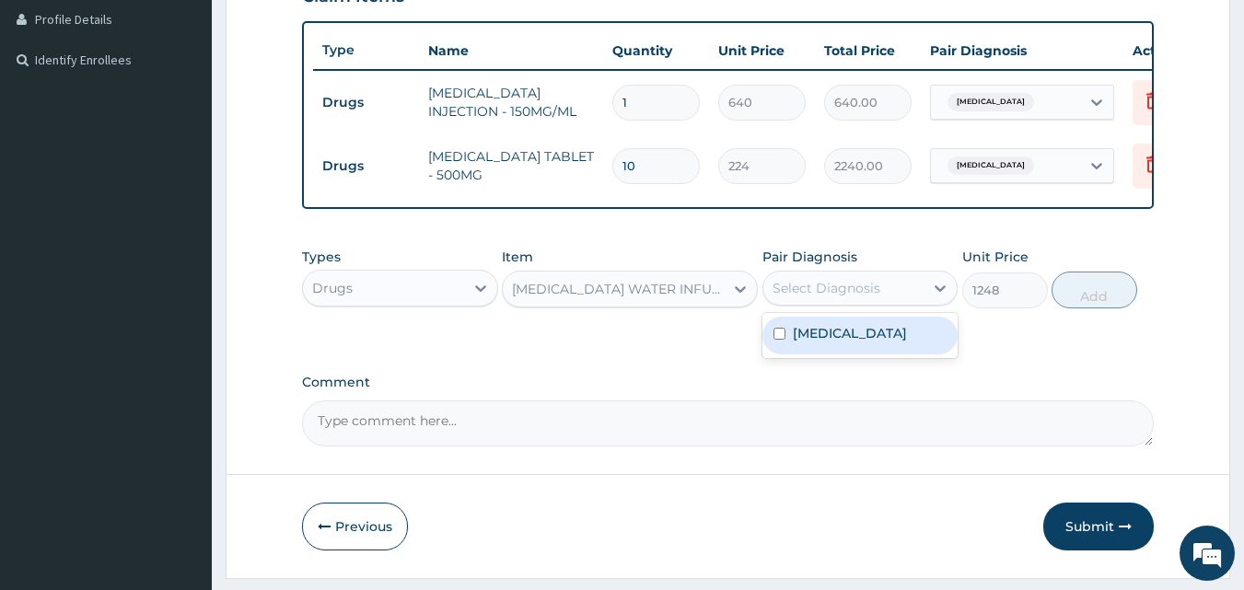
click at [805, 295] on div "Select Diagnosis" at bounding box center [826, 288] width 108 height 18
click at [777, 340] on input "checkbox" at bounding box center [779, 334] width 12 height 12
checkbox input "true"
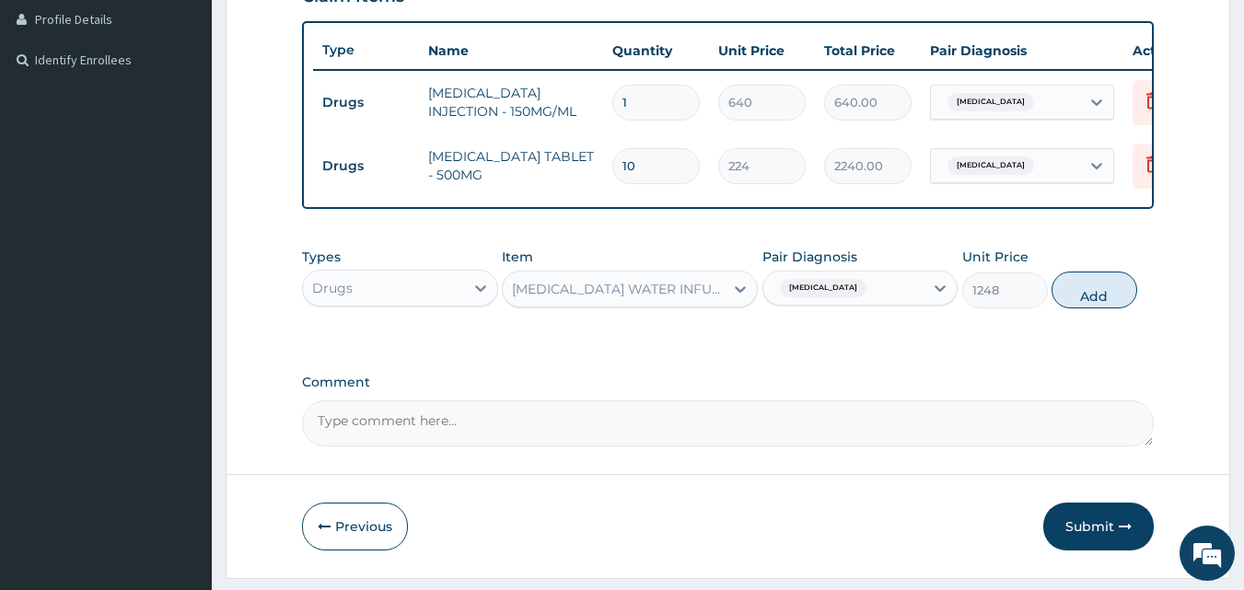
click at [1011, 345] on div "Types Drugs Item DEXTROSE WATER INFUSION: 5% - 500ML(PLUS INFUSION SET) Pair Di…" at bounding box center [728, 291] width 852 height 107
click at [1098, 308] on button "Add" at bounding box center [1094, 290] width 86 height 37
type input "0"
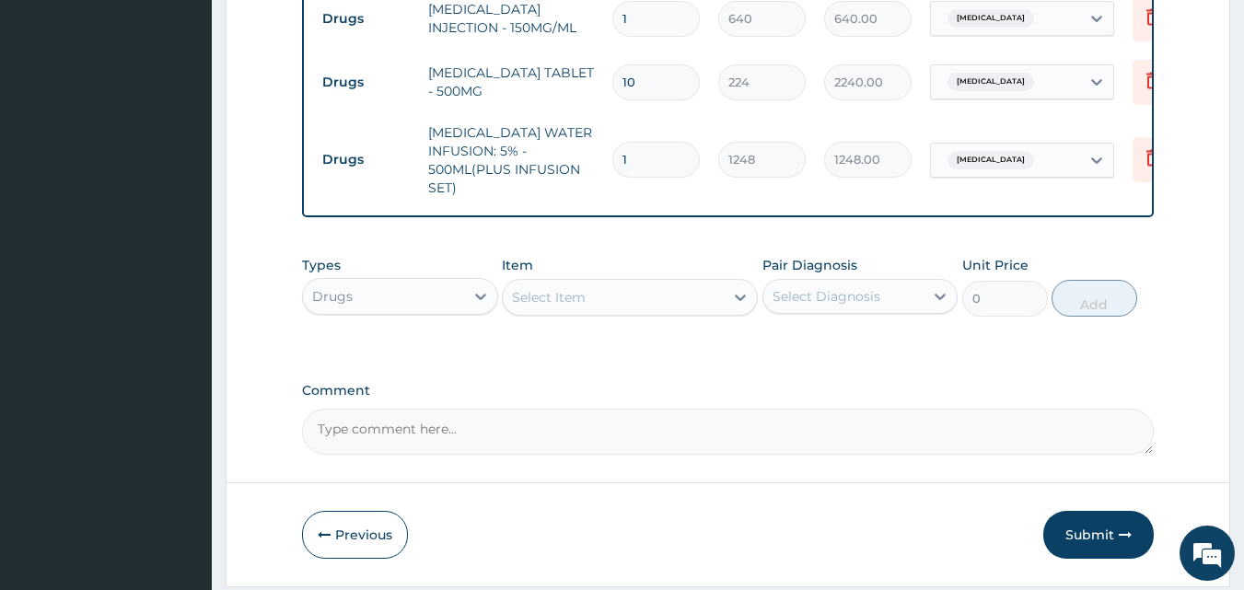
scroll to position [620, 0]
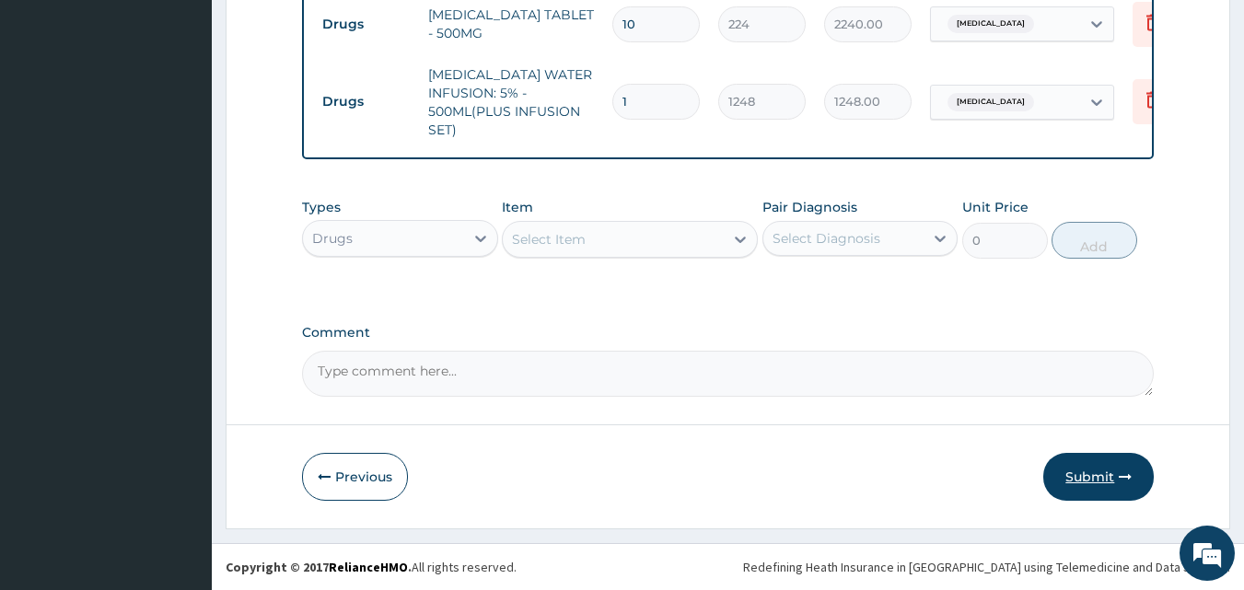
click at [1077, 470] on button "Submit" at bounding box center [1098, 477] width 110 height 48
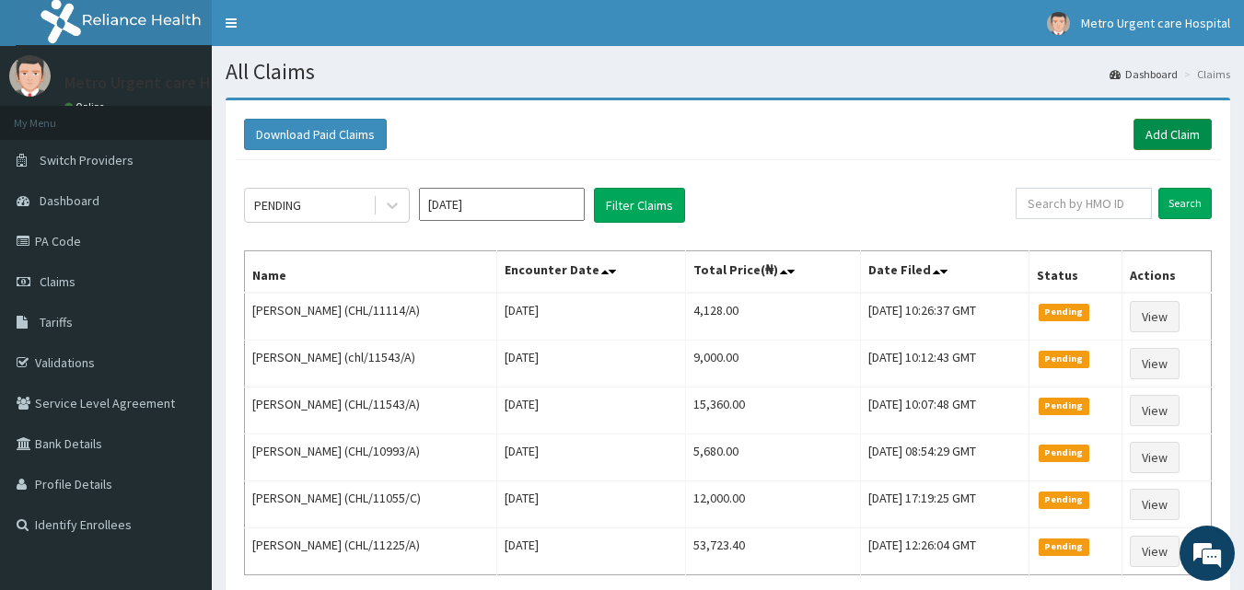
click at [1154, 133] on link "Add Claim" at bounding box center [1172, 134] width 78 height 31
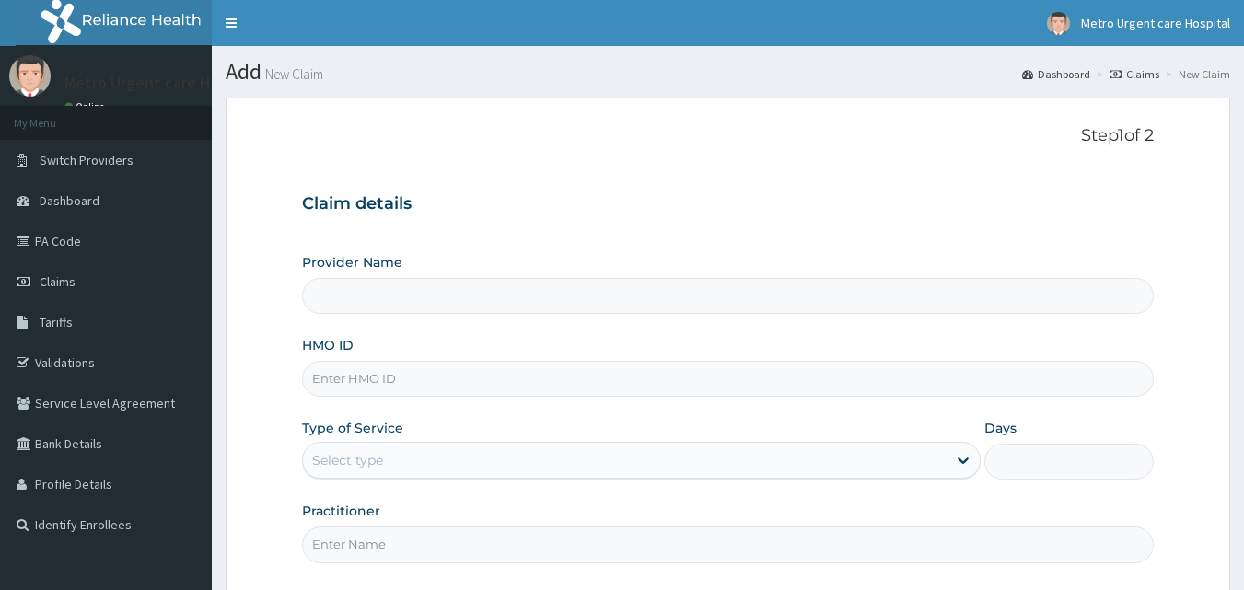
type input "[GEOGRAPHIC_DATA]"
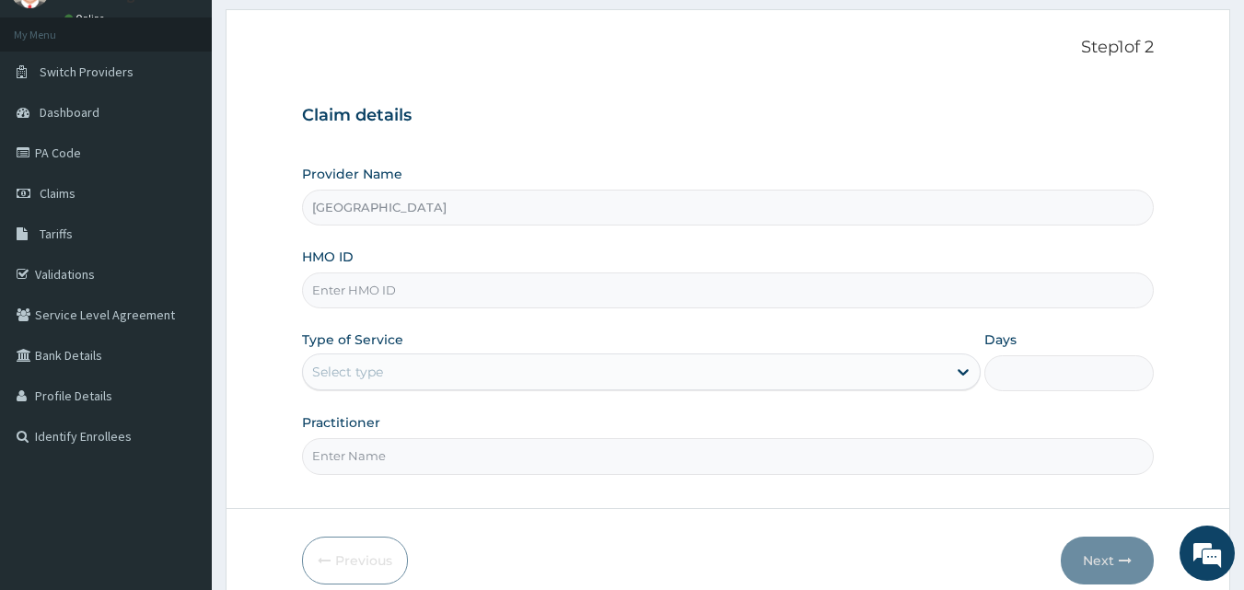
scroll to position [89, 0]
click at [488, 295] on input "HMO ID" at bounding box center [728, 290] width 852 height 36
type input "CHL/10713/B"
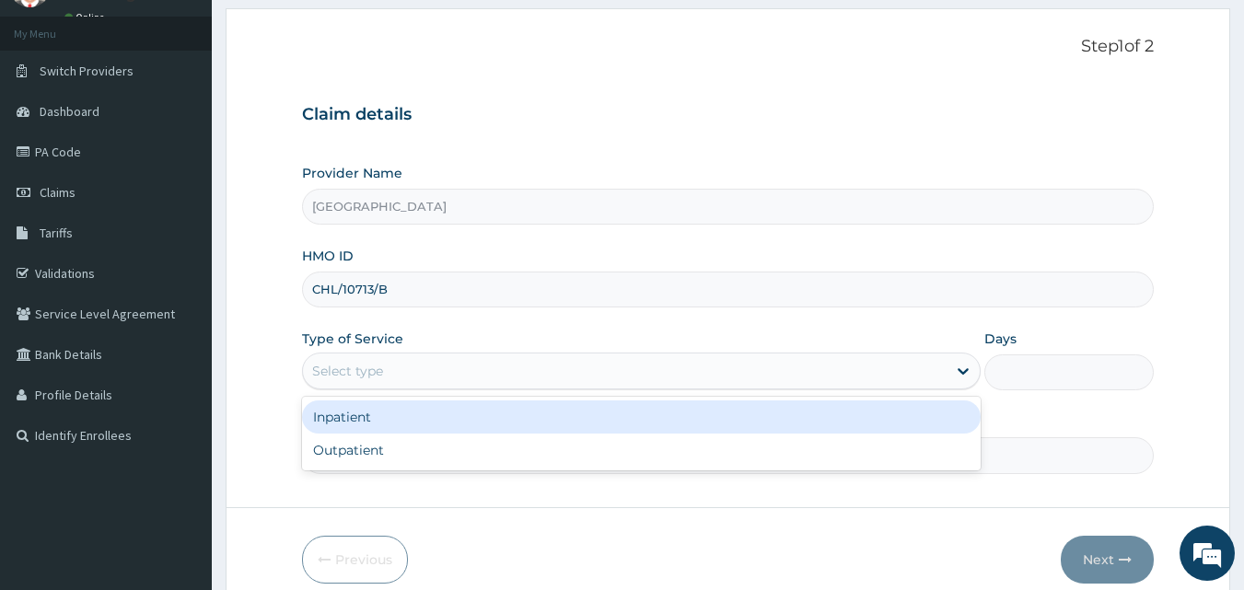
click at [368, 379] on div "Select type" at bounding box center [347, 371] width 71 height 18
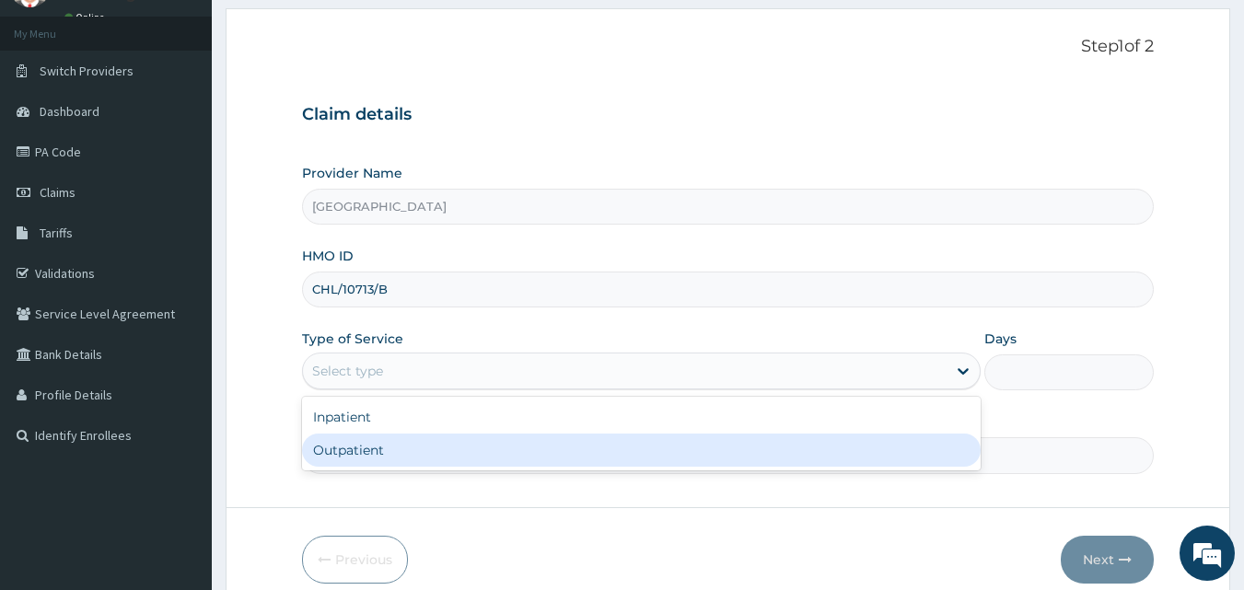
click at [363, 445] on div "Outpatient" at bounding box center [641, 450] width 678 height 33
type input "1"
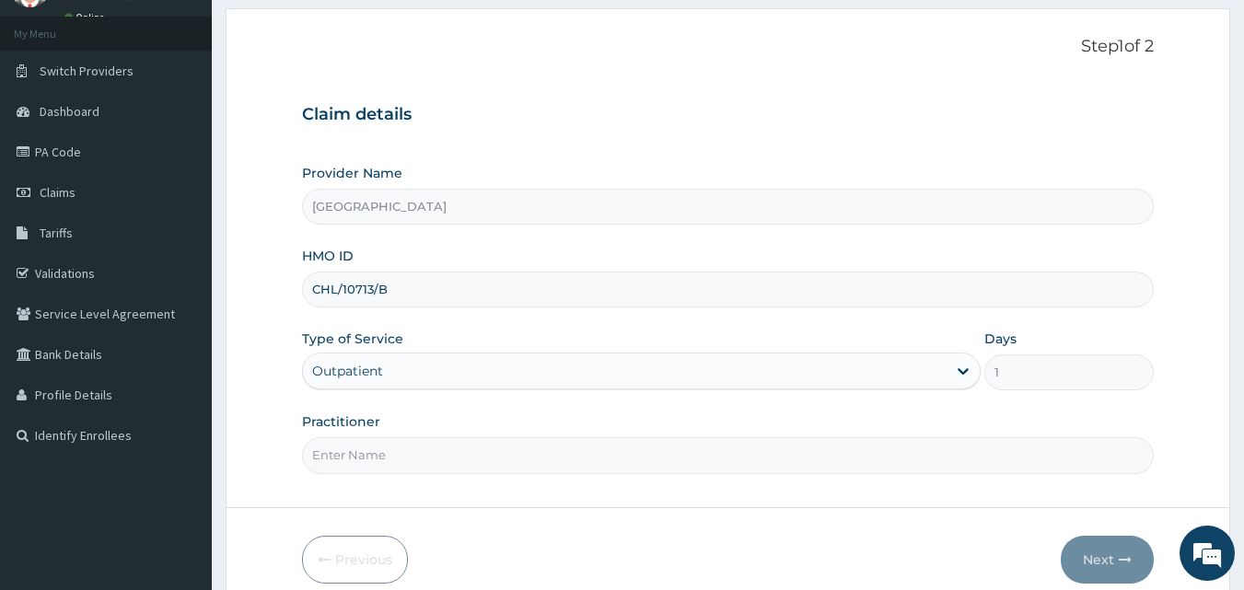
click at [355, 454] on input "Practitioner" at bounding box center [728, 455] width 852 height 36
type input "COMFORT MONDAY"
click at [1091, 562] on button "Next" at bounding box center [1106, 560] width 93 height 48
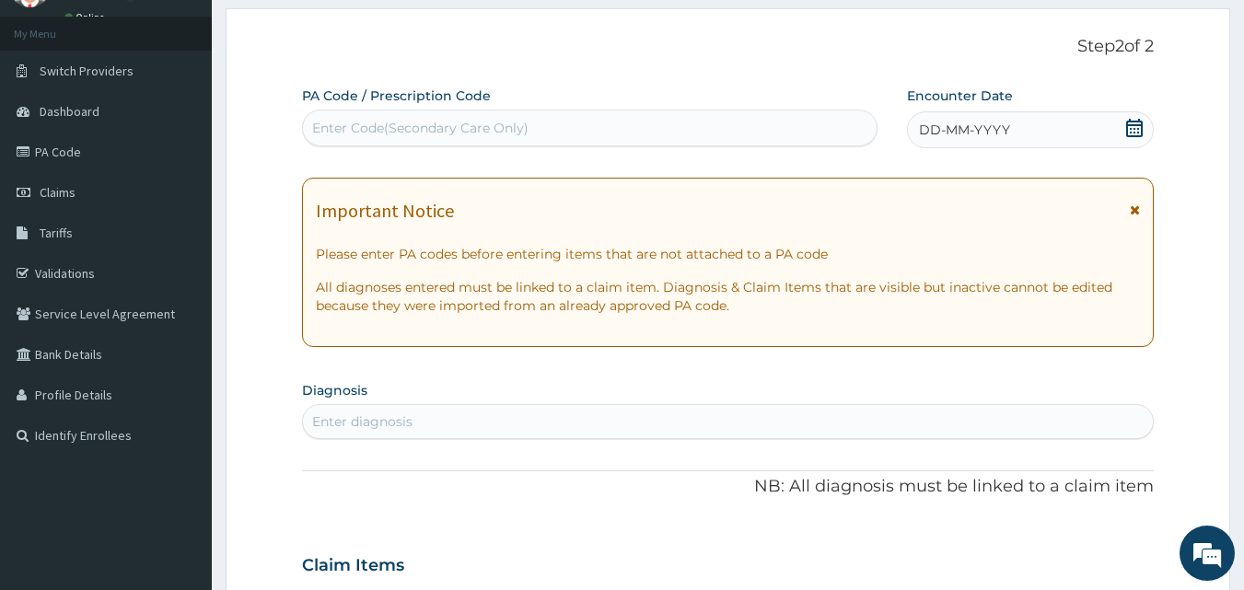
click at [1136, 207] on icon at bounding box center [1135, 209] width 10 height 13
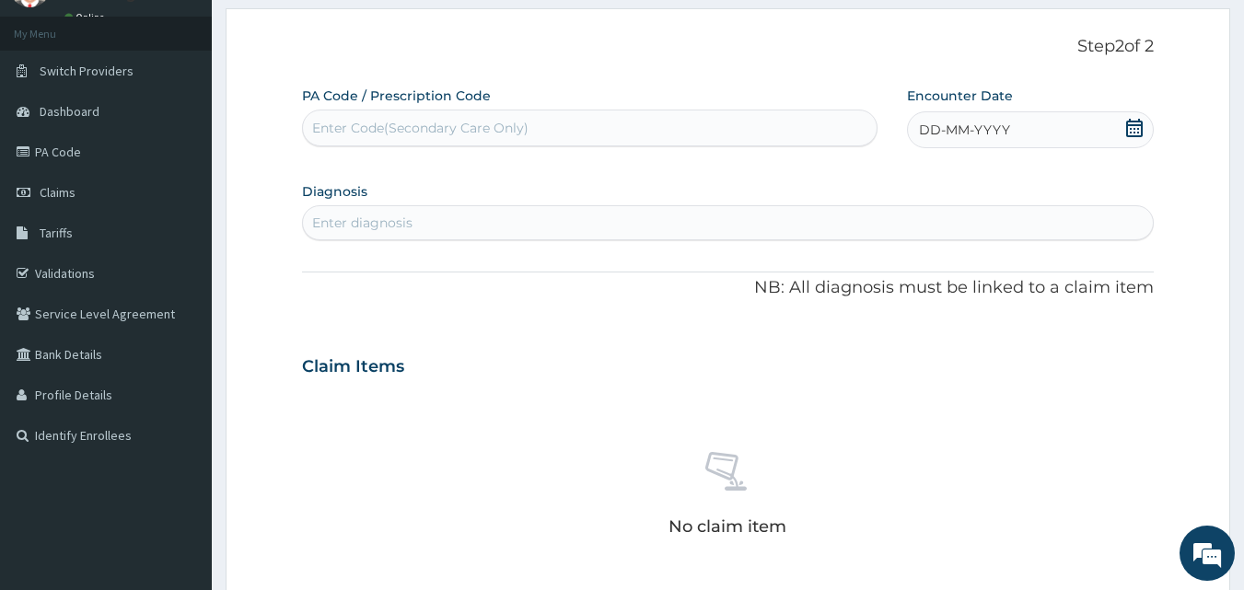
click at [1135, 136] on icon at bounding box center [1134, 128] width 17 height 18
click at [946, 276] on div "9" at bounding box center [950, 275] width 28 height 28
click at [464, 225] on div "Enter diagnosis" at bounding box center [728, 222] width 851 height 29
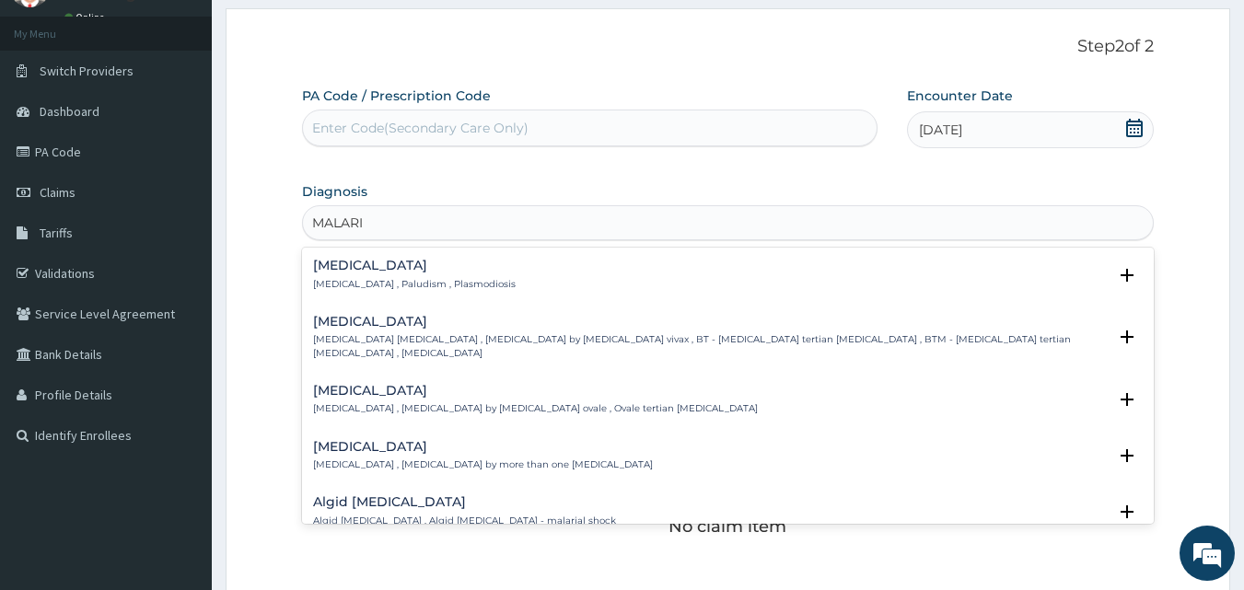
type input "MALARIA"
click at [345, 263] on h4 "Malaria" at bounding box center [414, 266] width 203 height 14
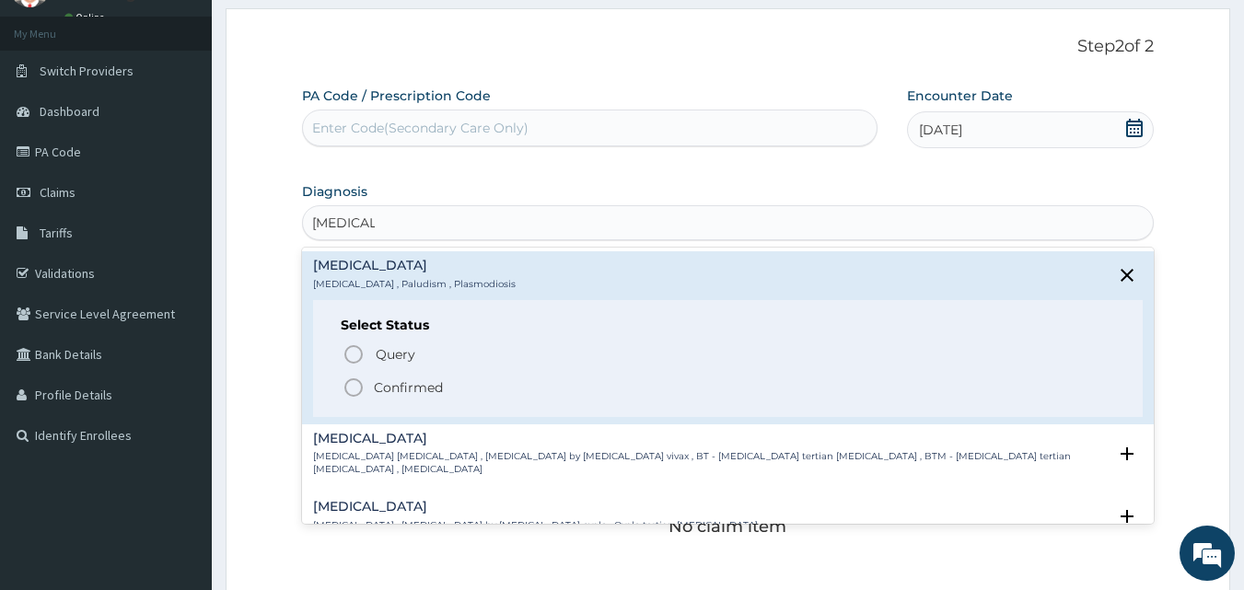
click at [351, 385] on icon "status option filled" at bounding box center [353, 388] width 22 height 22
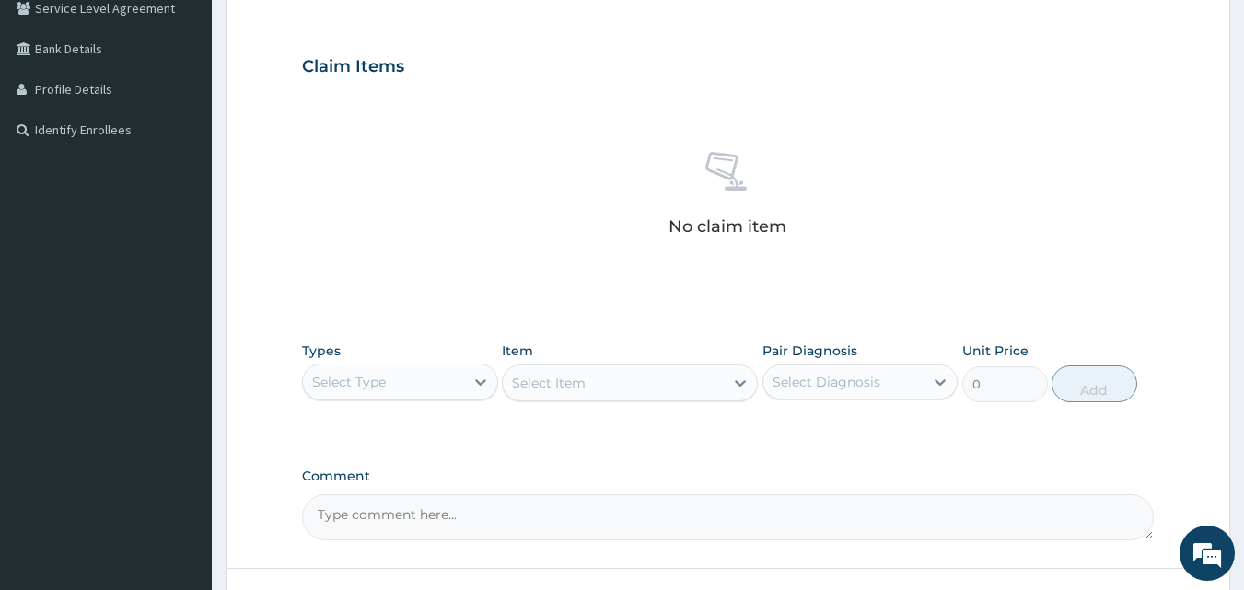
scroll to position [397, 0]
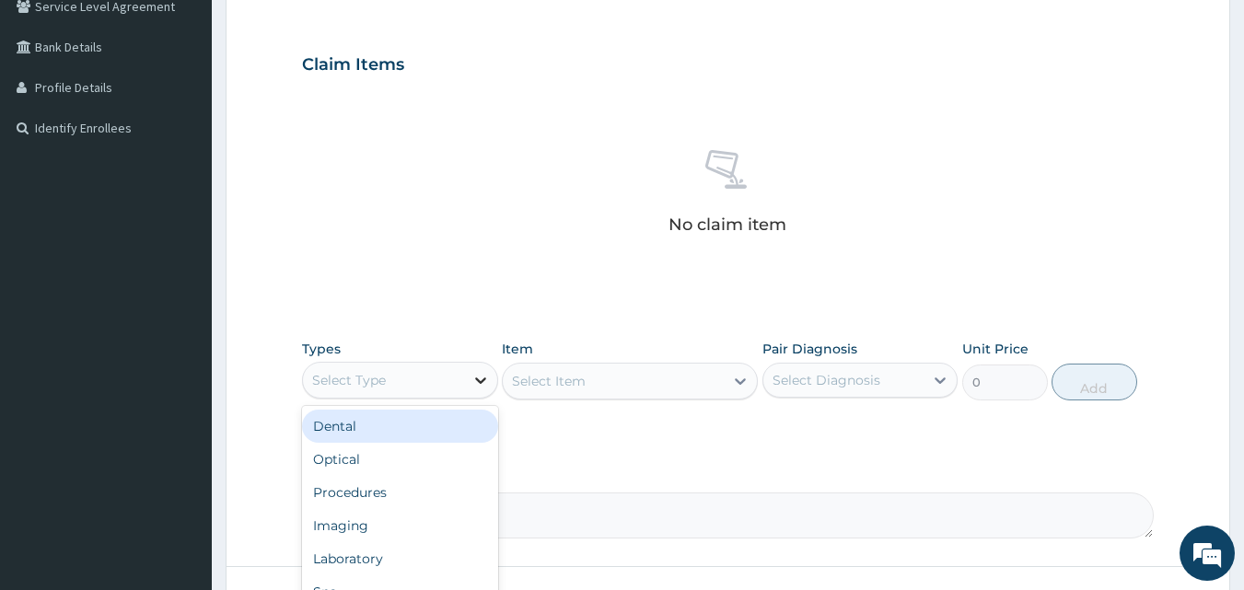
click at [480, 381] on icon at bounding box center [480, 380] width 11 height 6
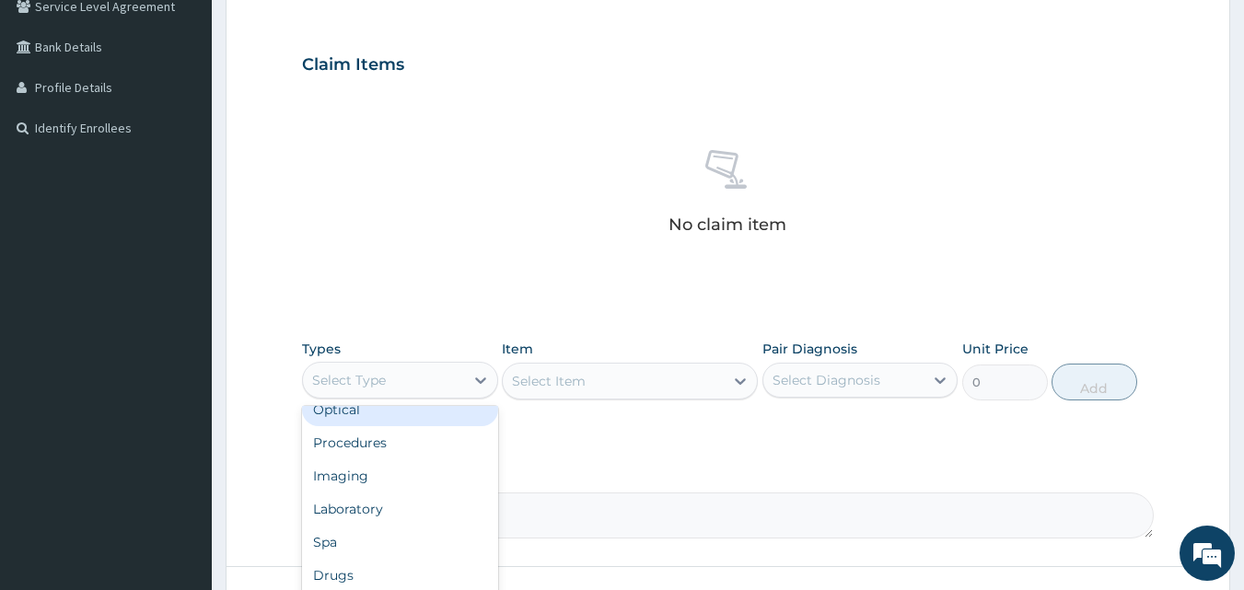
scroll to position [63, 0]
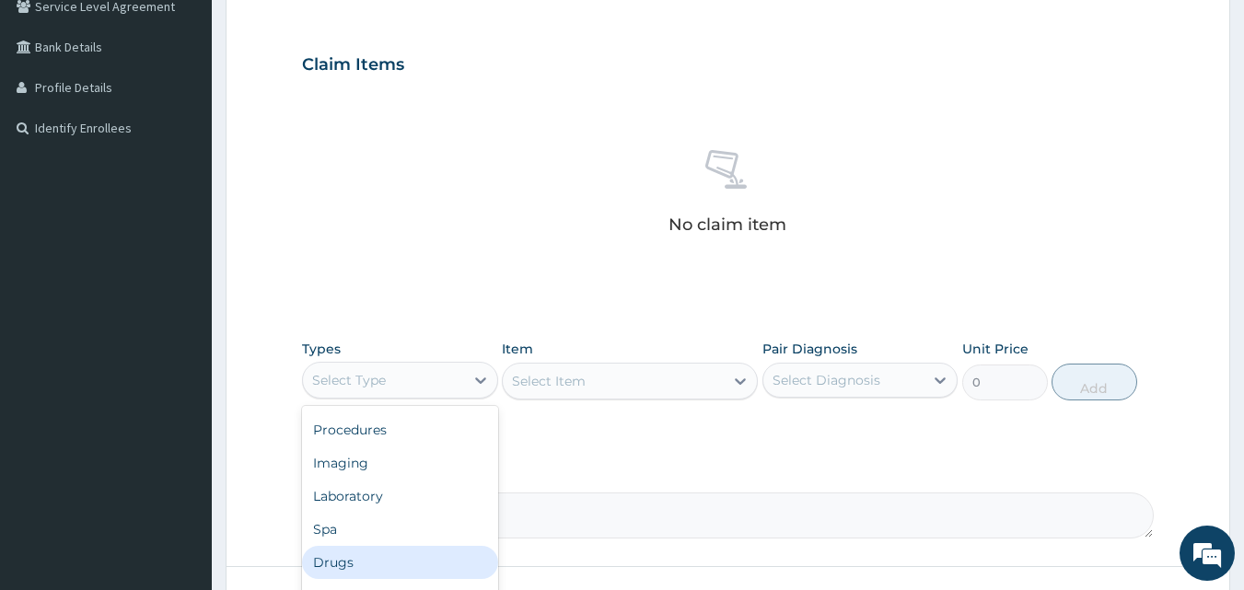
click at [358, 559] on div "Drugs" at bounding box center [400, 562] width 196 height 33
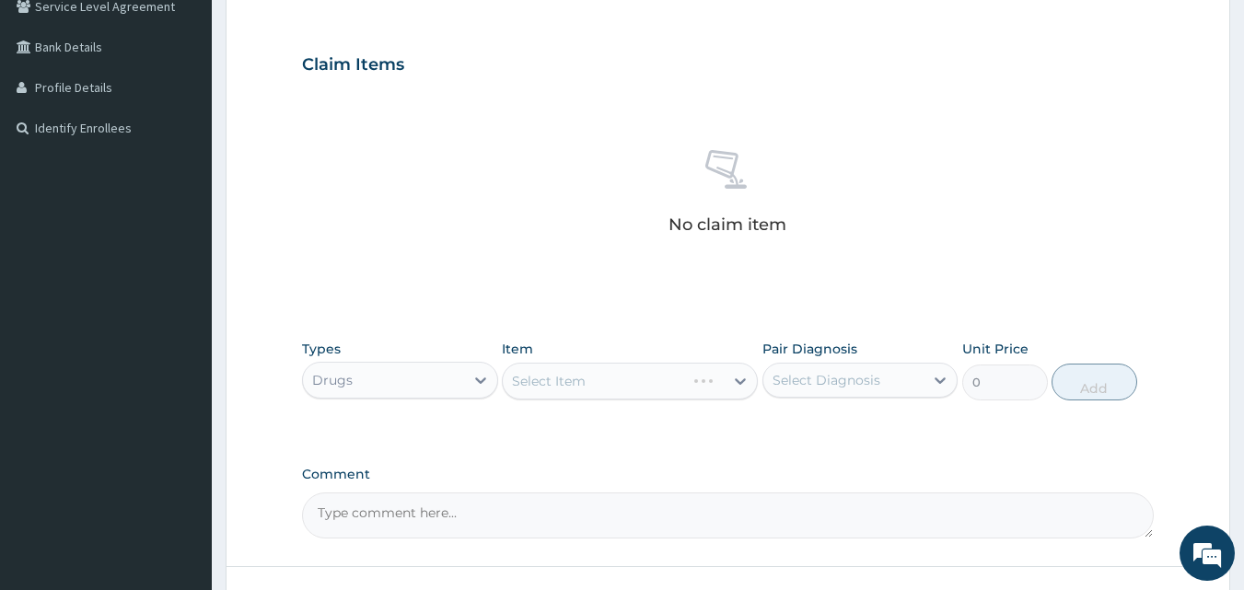
click at [791, 386] on div "Select Diagnosis" at bounding box center [826, 380] width 108 height 18
click at [781, 427] on input "checkbox" at bounding box center [779, 426] width 12 height 12
checkbox input "true"
click at [685, 395] on div "Select Item" at bounding box center [613, 380] width 221 height 29
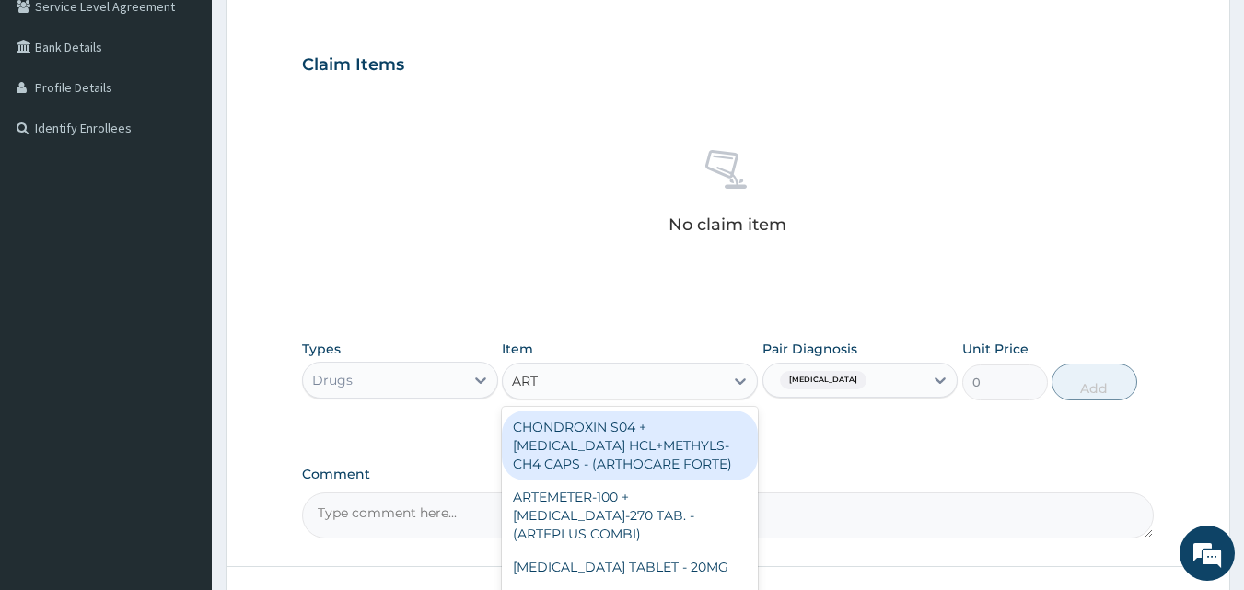
type input "ARTE"
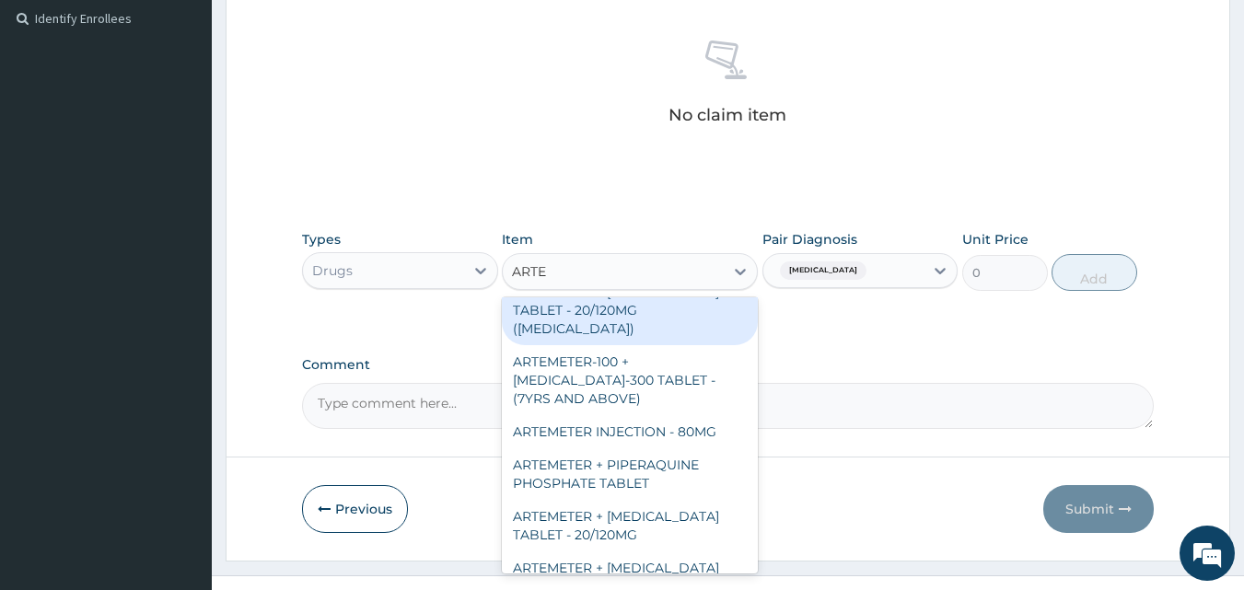
scroll to position [91, 0]
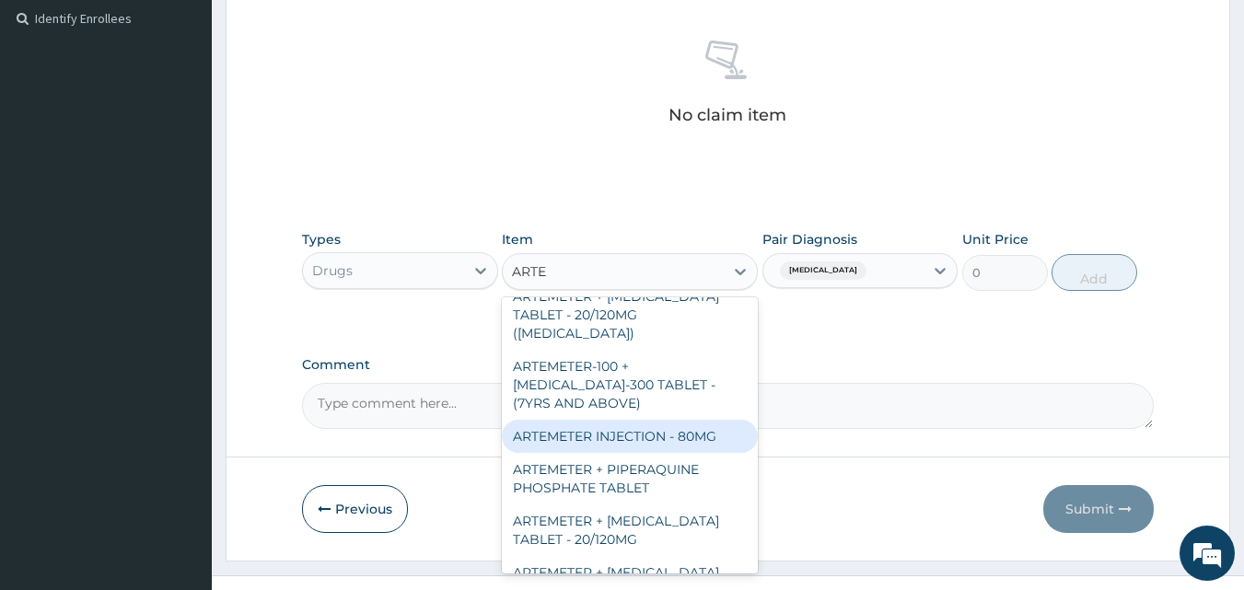
click at [698, 426] on div "ARTEMETER INJECTION - 80MG" at bounding box center [630, 436] width 256 height 33
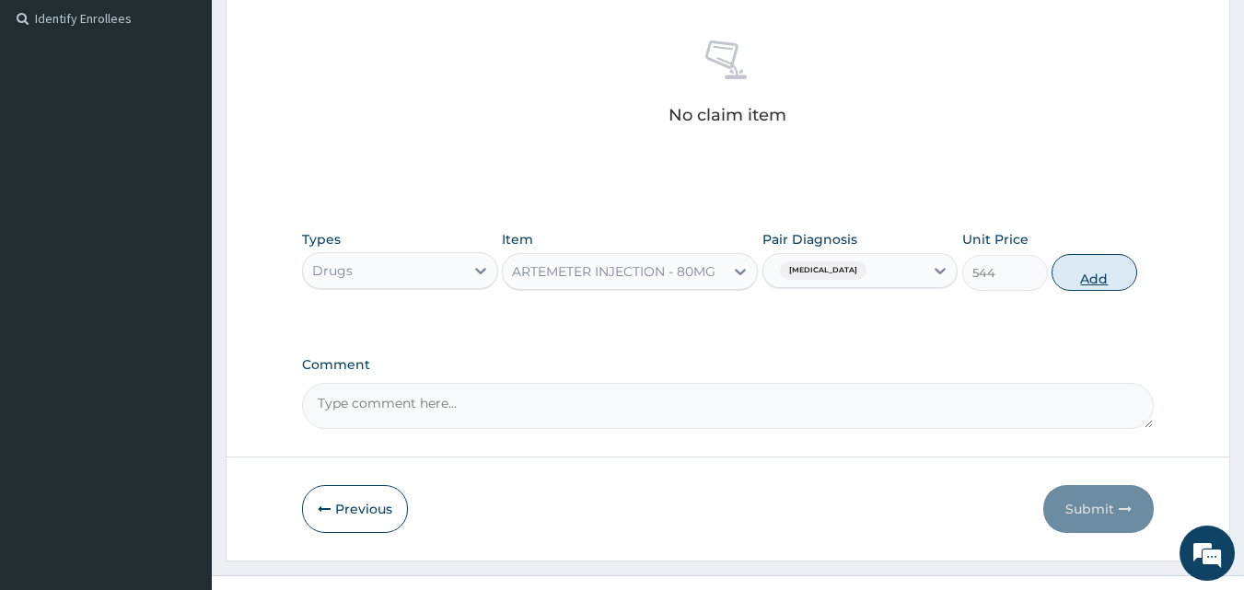
click at [1074, 275] on button "Add" at bounding box center [1094, 272] width 86 height 37
type input "0"
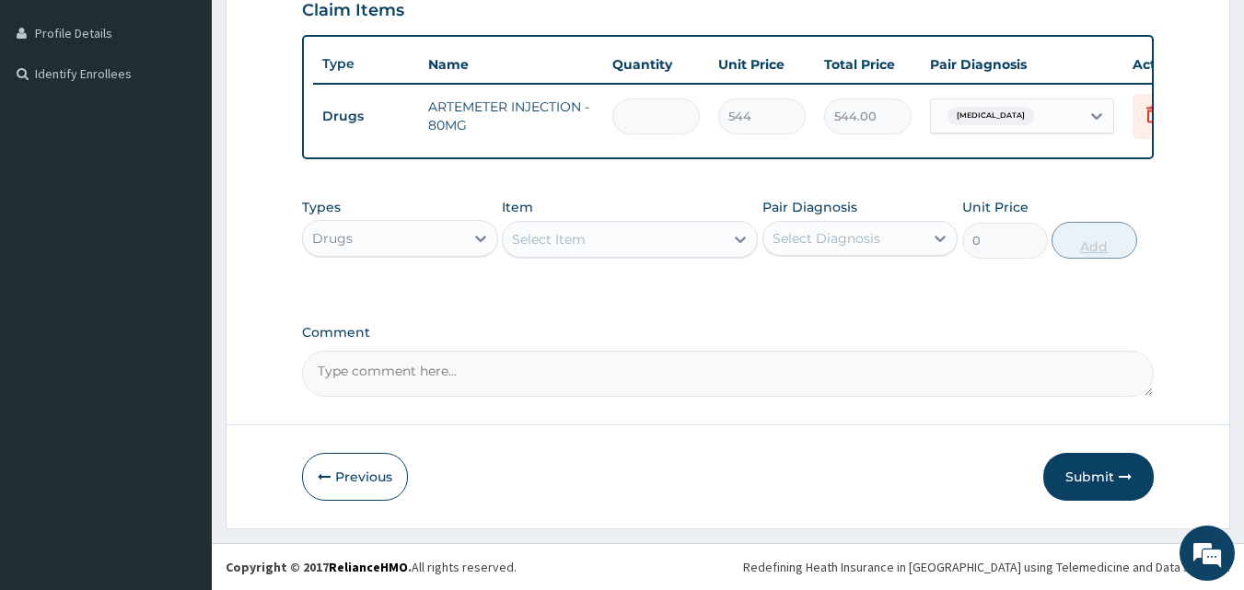
type input "0.00"
type input "2"
type input "1088.00"
type input "2"
click at [651, 240] on div "Select Item" at bounding box center [613, 239] width 221 height 29
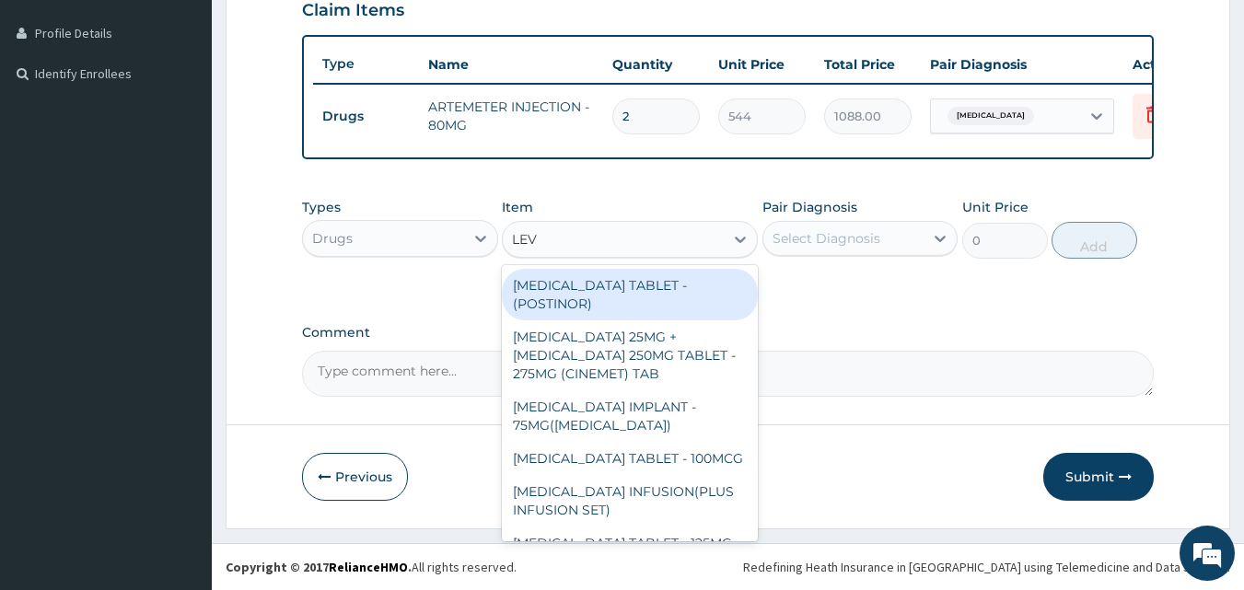
type input "LEVO"
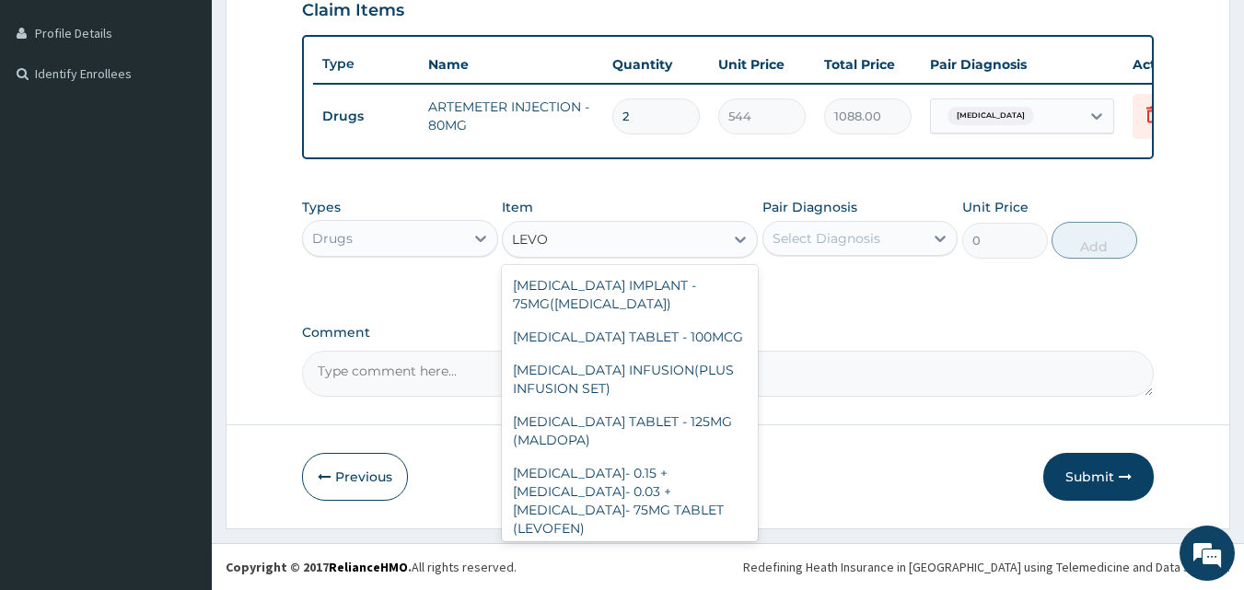
scroll to position [119, 0]
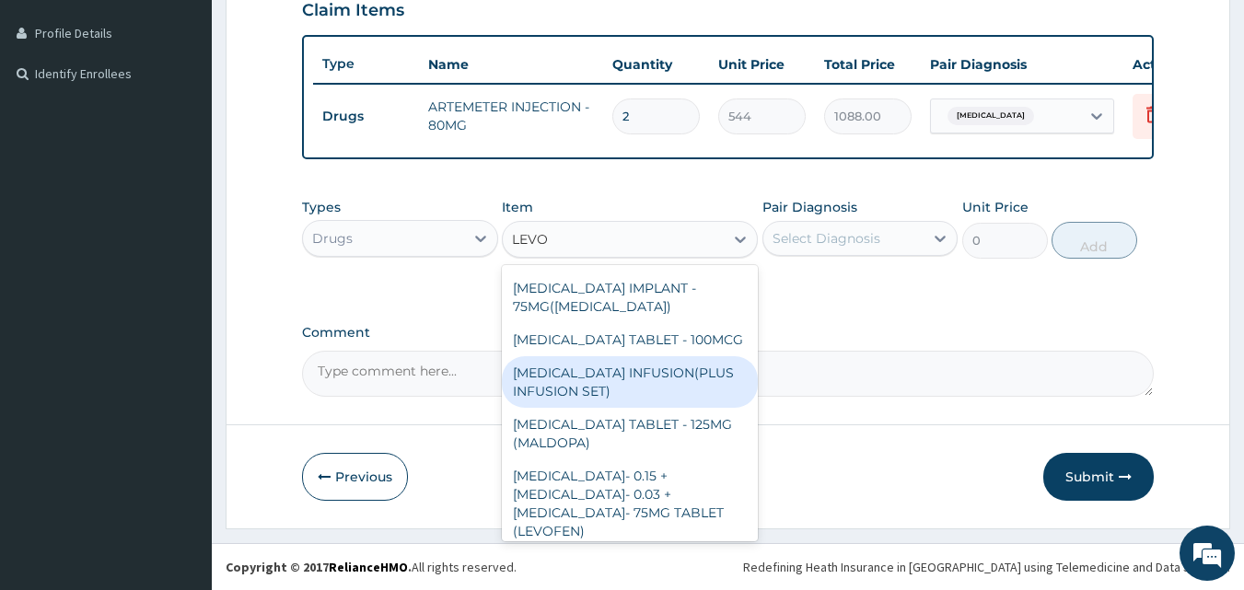
click at [641, 383] on div "LEVOFLOXACIN INFUSION(PLUS INFUSION SET)" at bounding box center [630, 382] width 256 height 52
type input "2560"
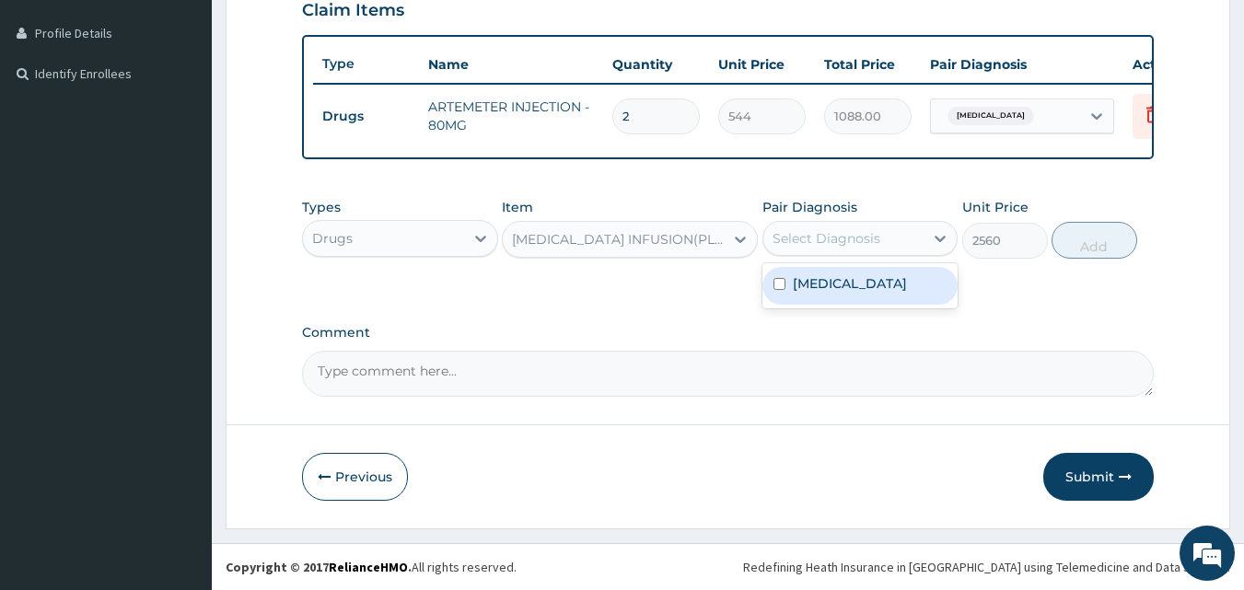
click at [829, 234] on div "Select Diagnosis" at bounding box center [826, 238] width 108 height 18
click at [808, 289] on label "Malaria" at bounding box center [850, 283] width 114 height 18
checkbox input "true"
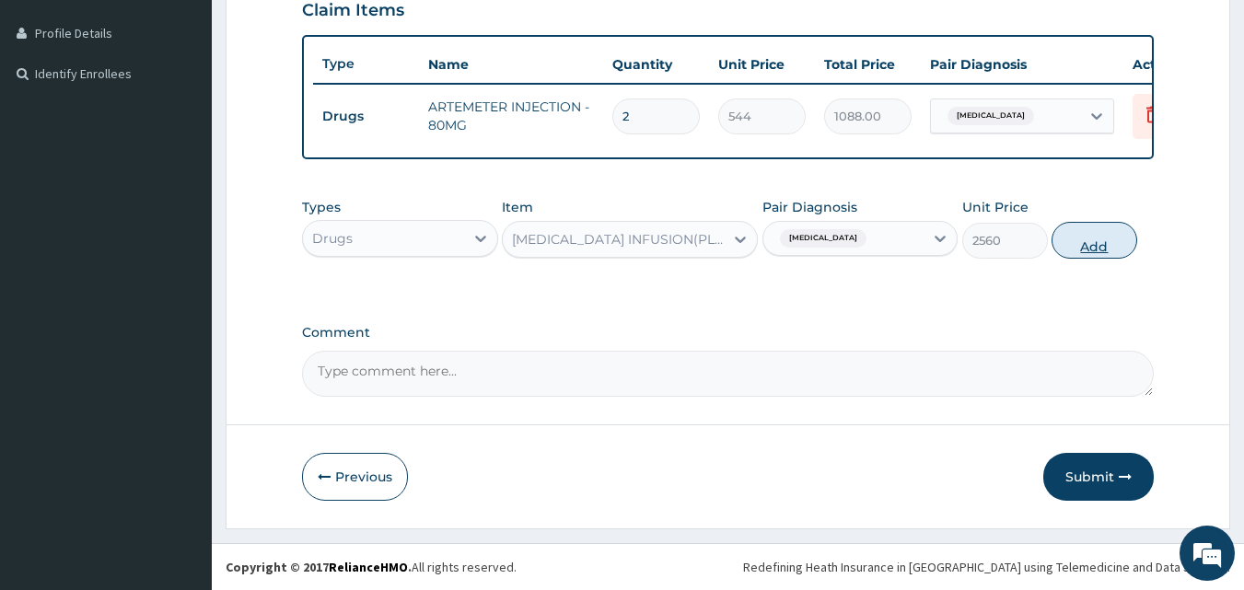
click at [1072, 247] on button "Add" at bounding box center [1094, 240] width 86 height 37
type input "0"
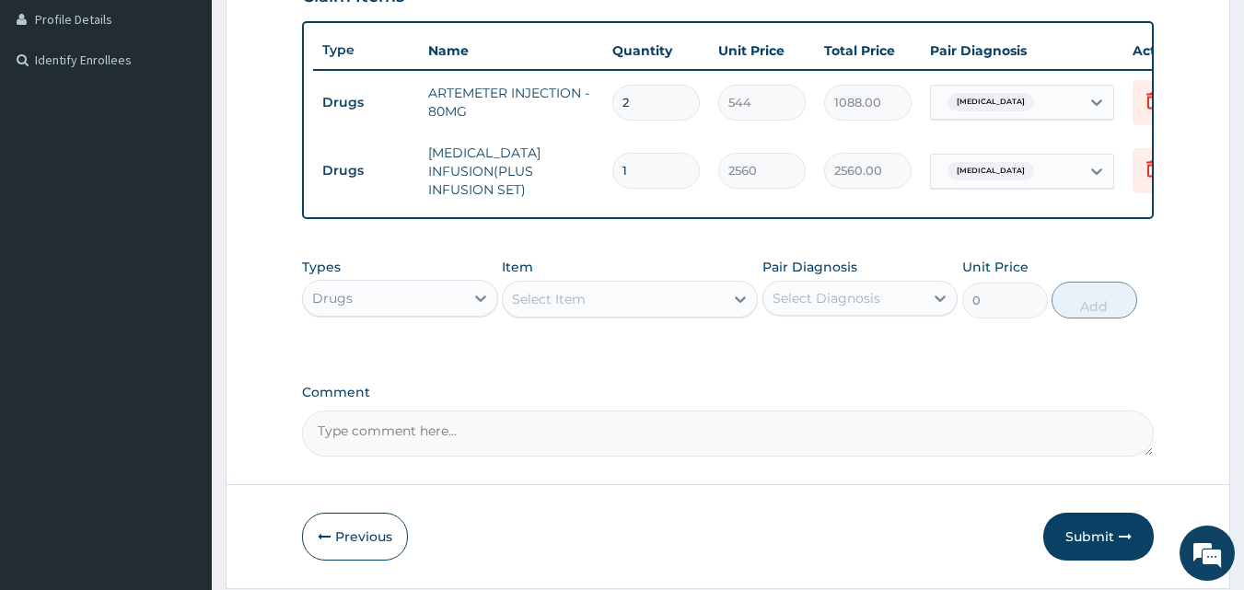
click at [679, 313] on div "Select Item" at bounding box center [613, 298] width 221 height 29
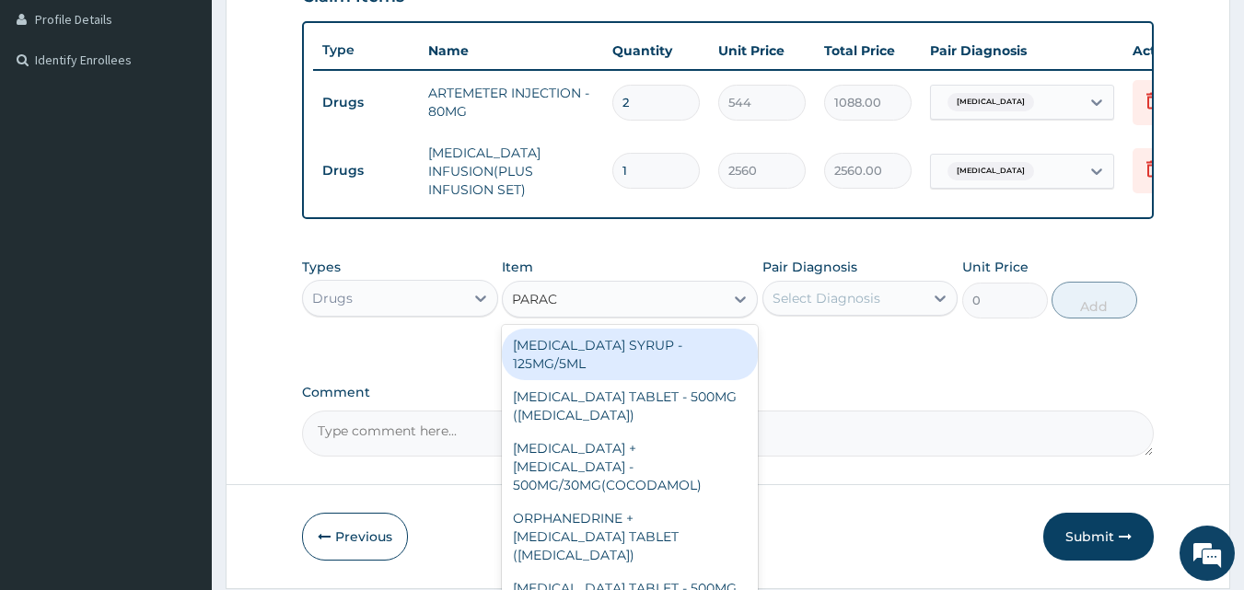
type input "PARACE"
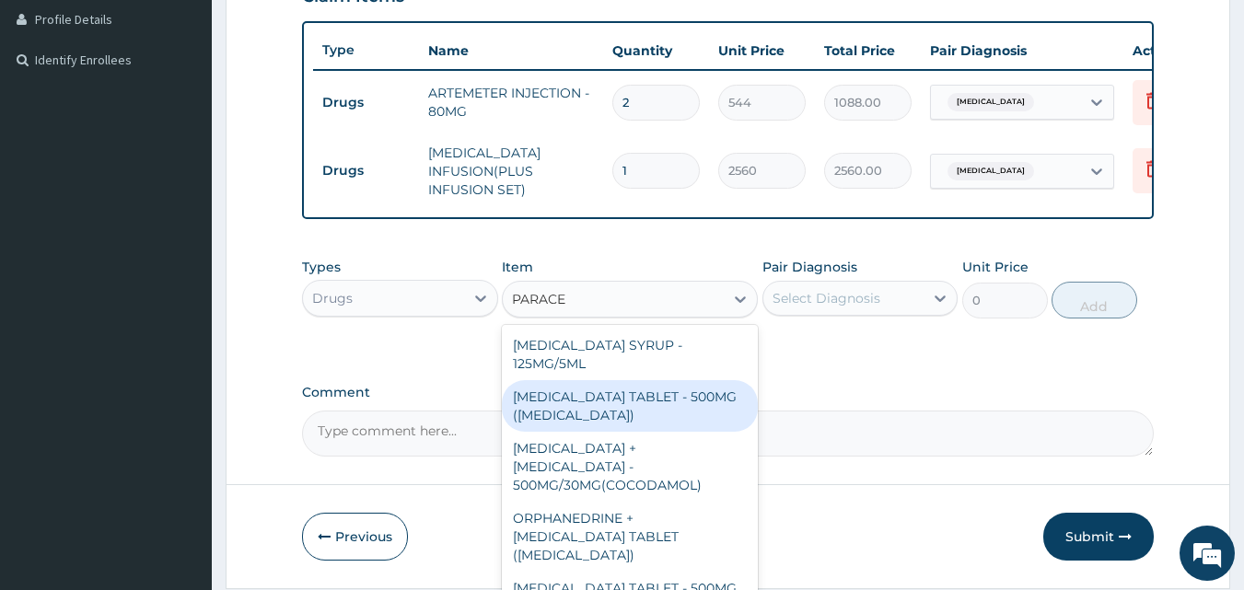
click at [637, 411] on div "PARACETAMOL TABLET - 500MG (PANADOL)" at bounding box center [630, 406] width 256 height 52
type input "48"
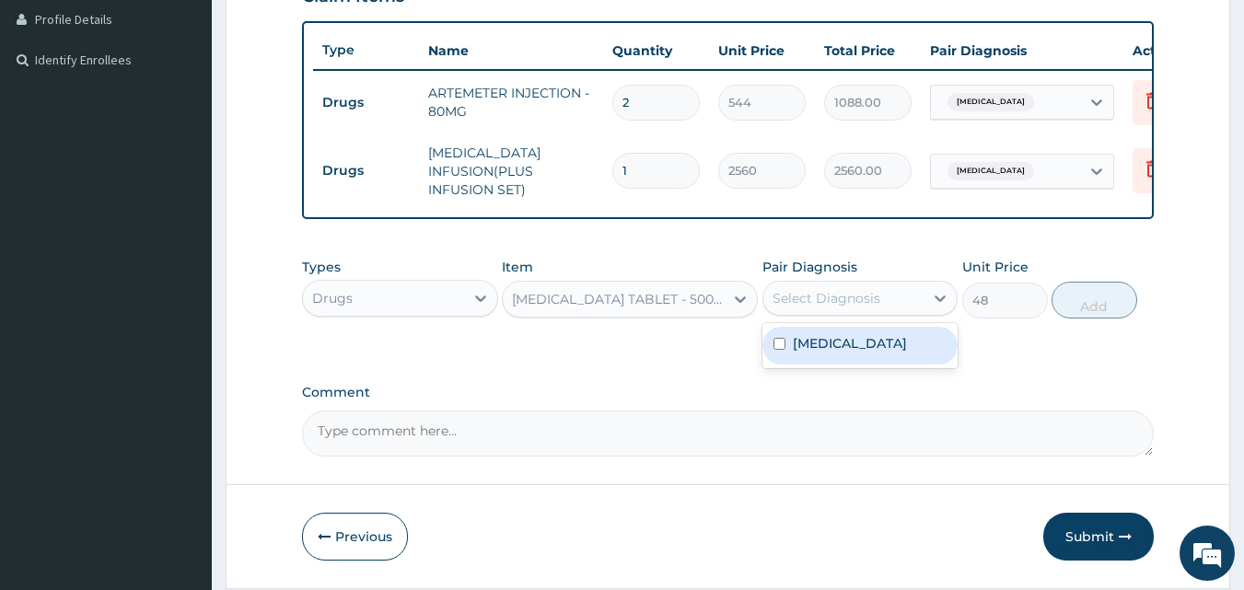
click at [792, 307] on div "Select Diagnosis" at bounding box center [826, 298] width 108 height 18
click at [777, 350] on input "checkbox" at bounding box center [779, 344] width 12 height 12
checkbox input "true"
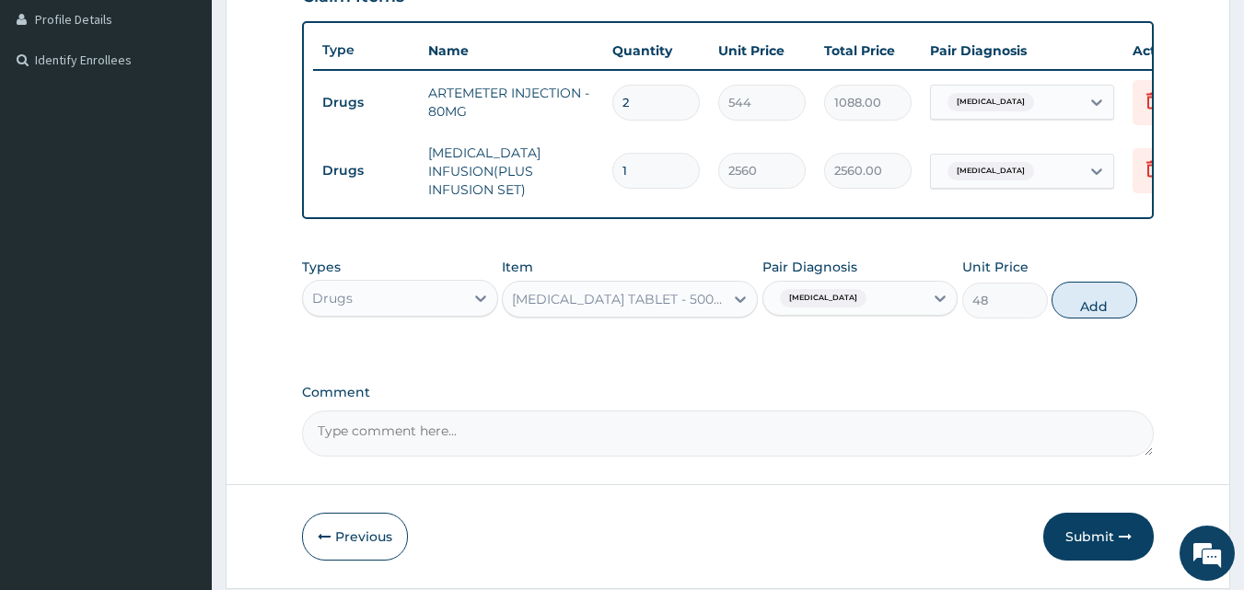
click at [1000, 355] on div "Types Drugs Item PARACETAMOL TABLET - 500MG (PANADOL) Pair Diagnosis Malaria Un…" at bounding box center [728, 302] width 852 height 107
click at [1082, 319] on button "Add" at bounding box center [1094, 300] width 86 height 37
type input "0"
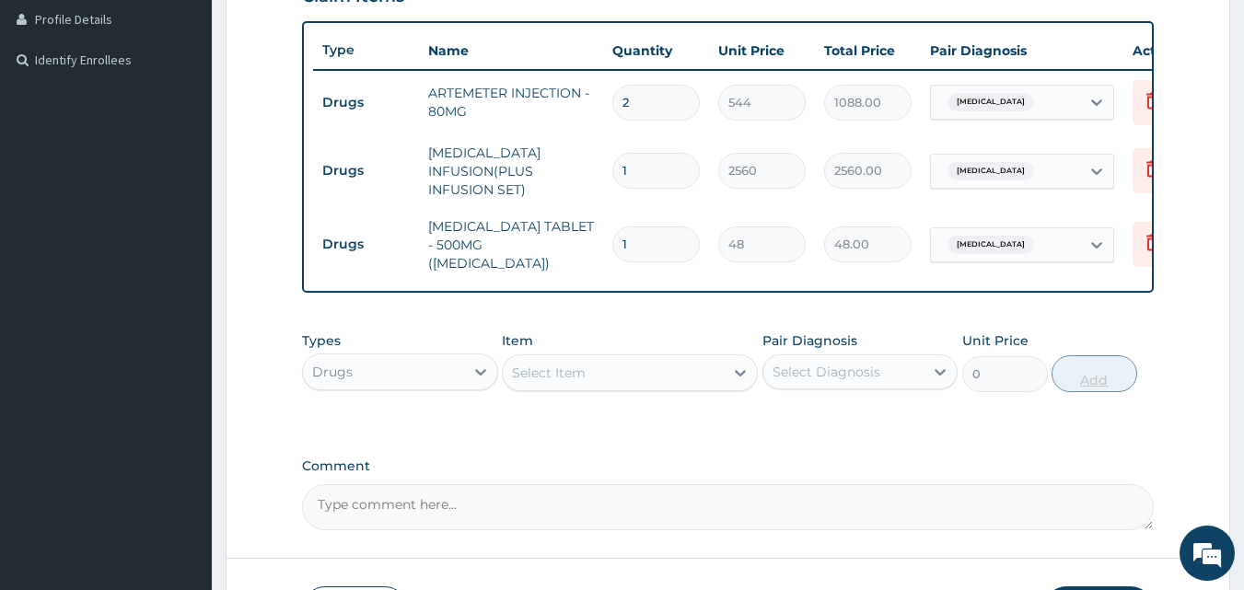
type input "15"
type input "720.00"
type input "15"
click at [714, 387] on div "Select Item" at bounding box center [613, 372] width 221 height 29
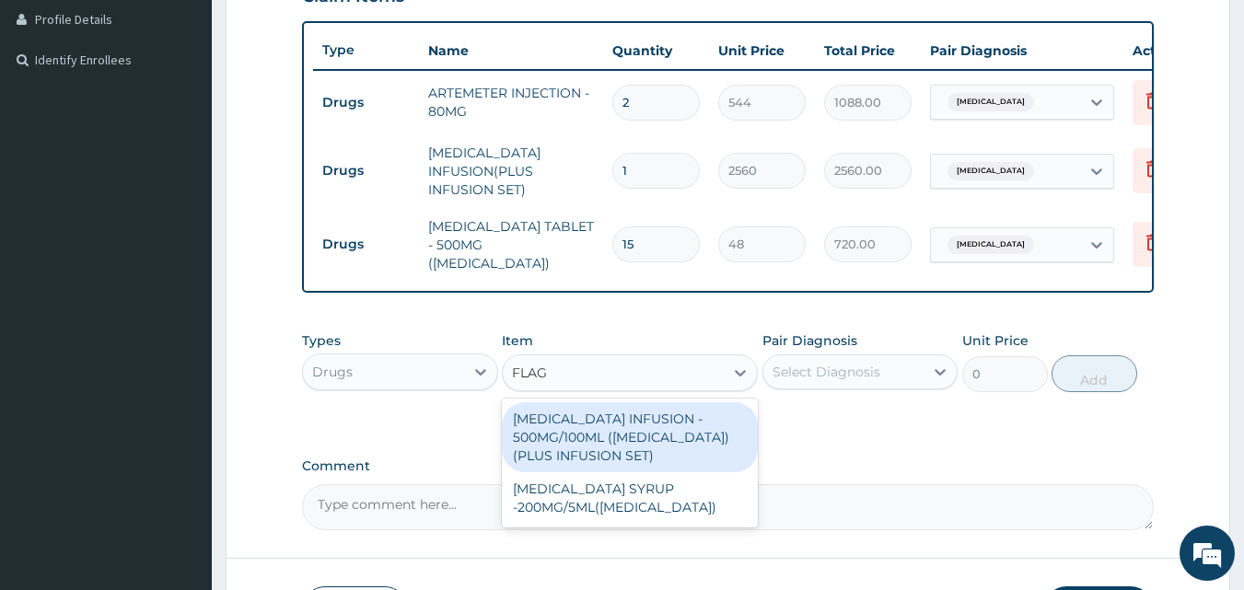
type input "FLAGY"
click at [631, 430] on div "METRONIDAZOLE INFUSION - 500MG/100ML (FLAGYL)(PLUS INFUSION SET)" at bounding box center [630, 437] width 256 height 70
type input "1056"
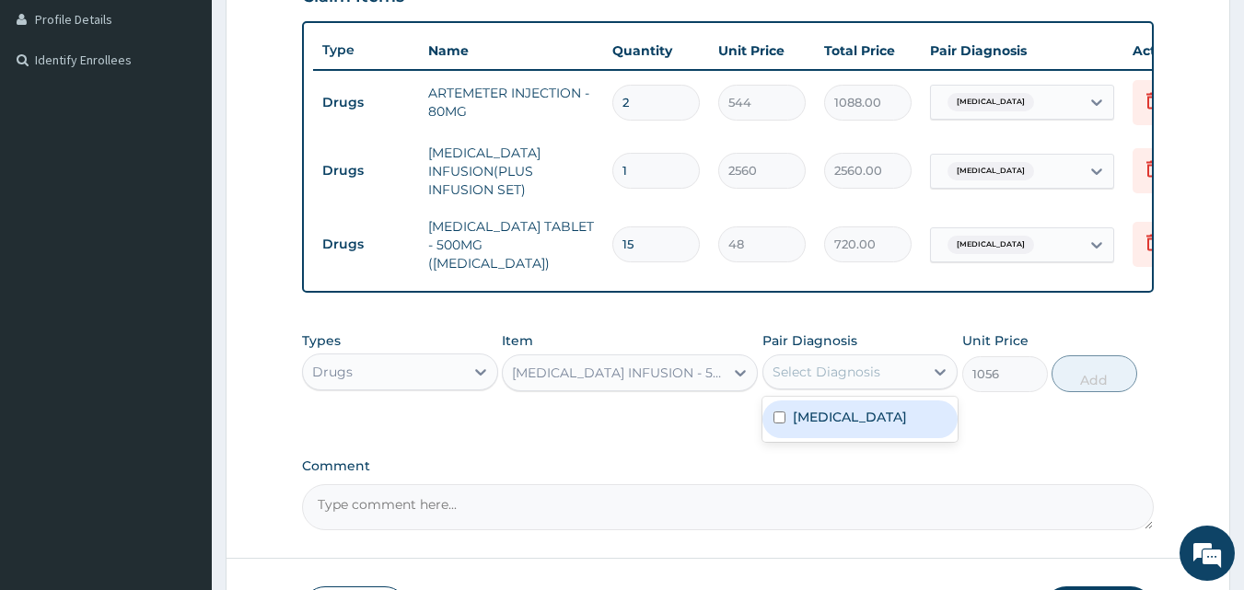
click at [869, 377] on div "Select Diagnosis" at bounding box center [826, 372] width 108 height 18
click at [823, 426] on label "Malaria" at bounding box center [850, 417] width 114 height 18
checkbox input "true"
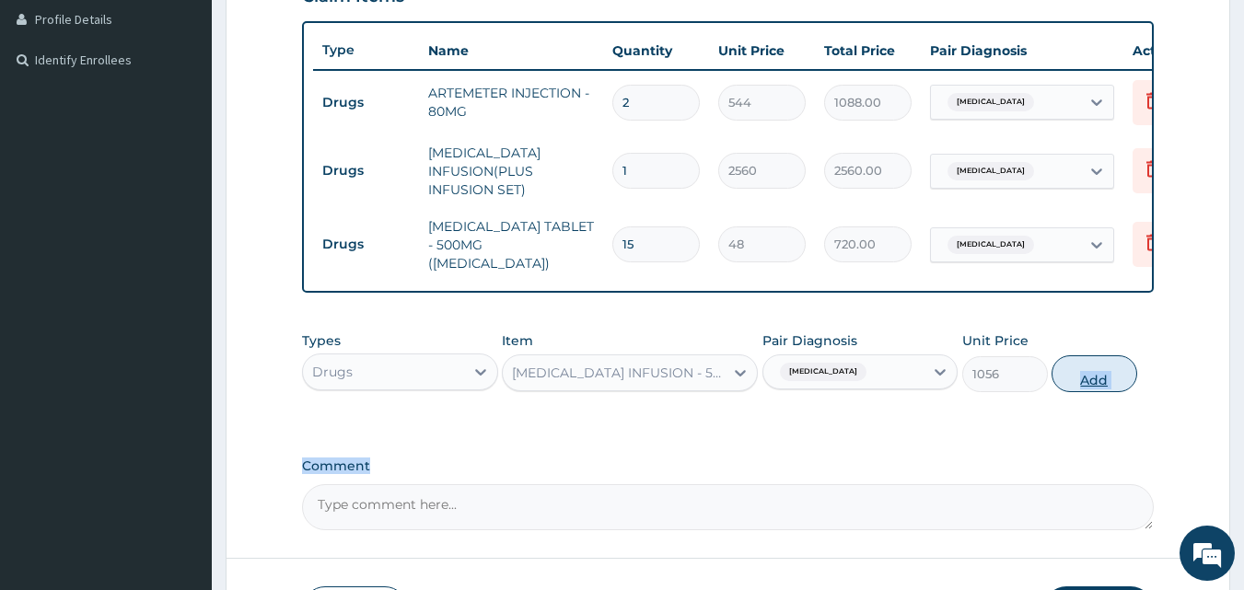
drag, startPoint x: 1080, startPoint y: 453, endPoint x: 1076, endPoint y: 377, distance: 75.6
click at [1076, 377] on div "PA Code / Prescription Code Enter Code(Secondary Care Only) Encounter Date 09-0…" at bounding box center [728, 120] width 852 height 819
click at [1076, 377] on button "Add" at bounding box center [1094, 373] width 86 height 37
type input "0"
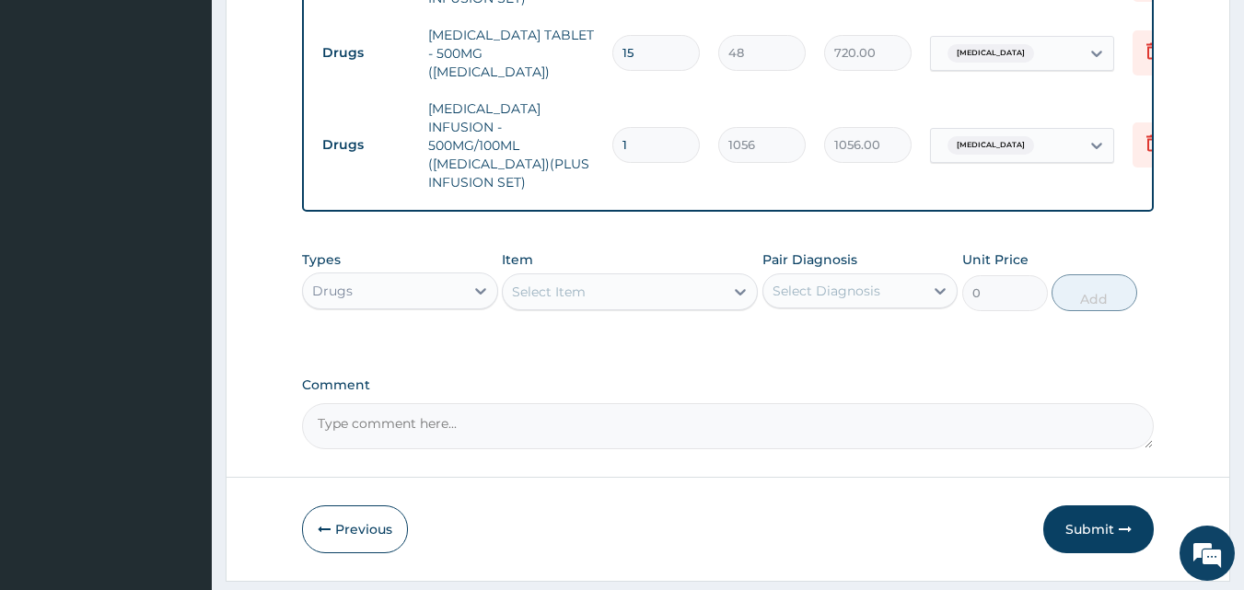
scroll to position [694, 0]
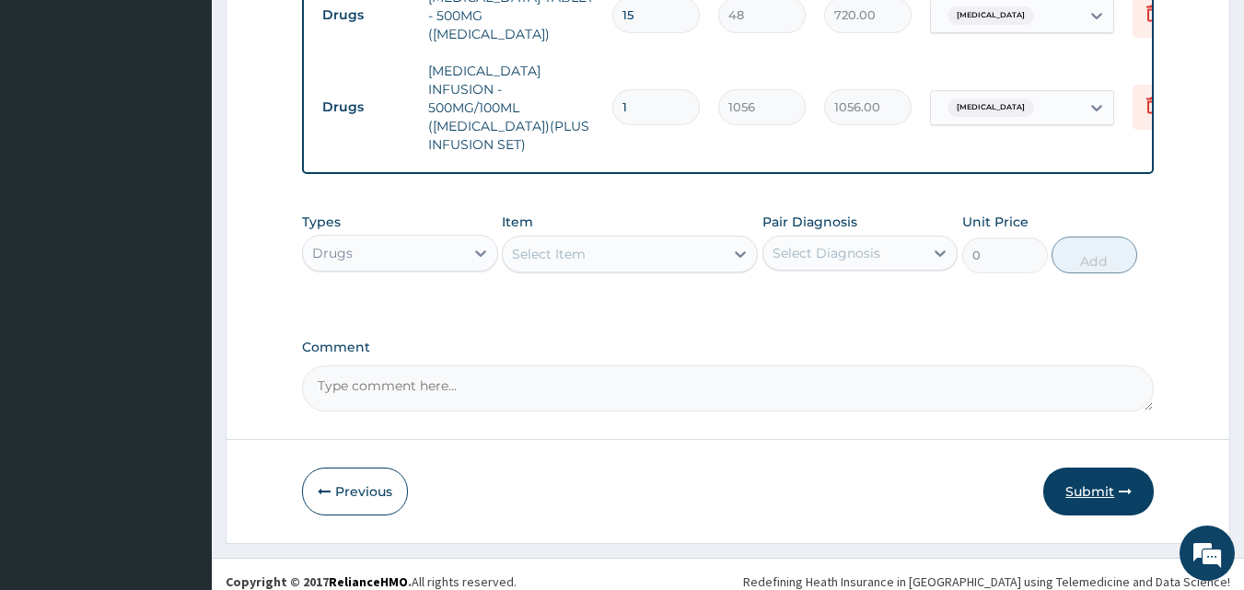
click at [1102, 469] on button "Submit" at bounding box center [1098, 492] width 110 height 48
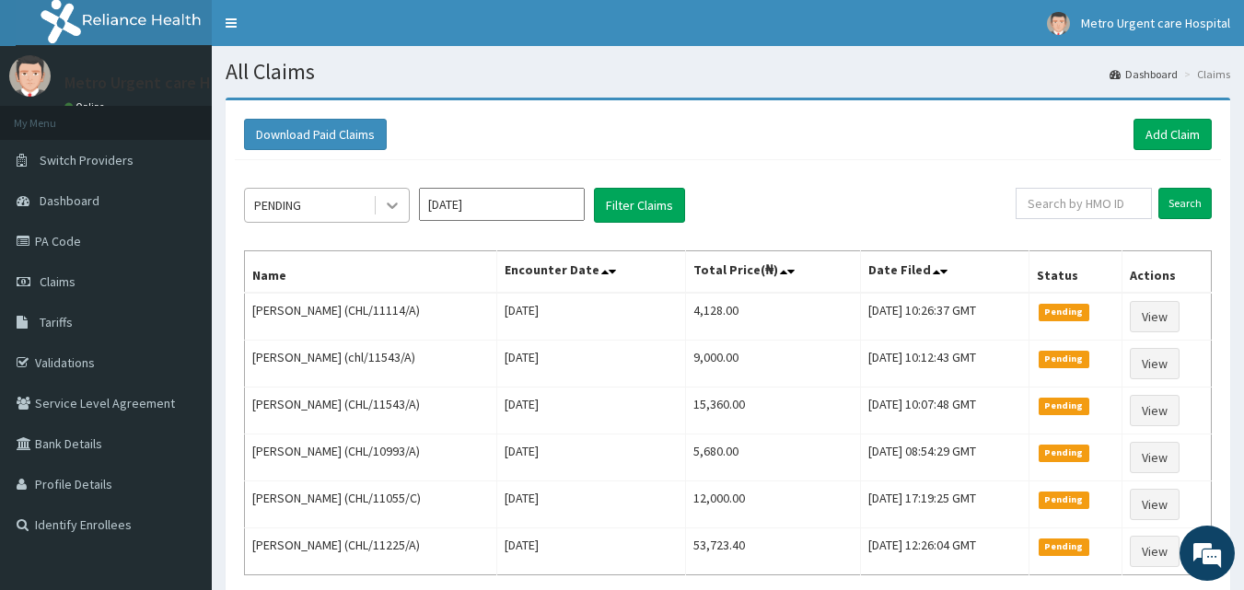
click at [392, 209] on icon at bounding box center [392, 206] width 11 height 6
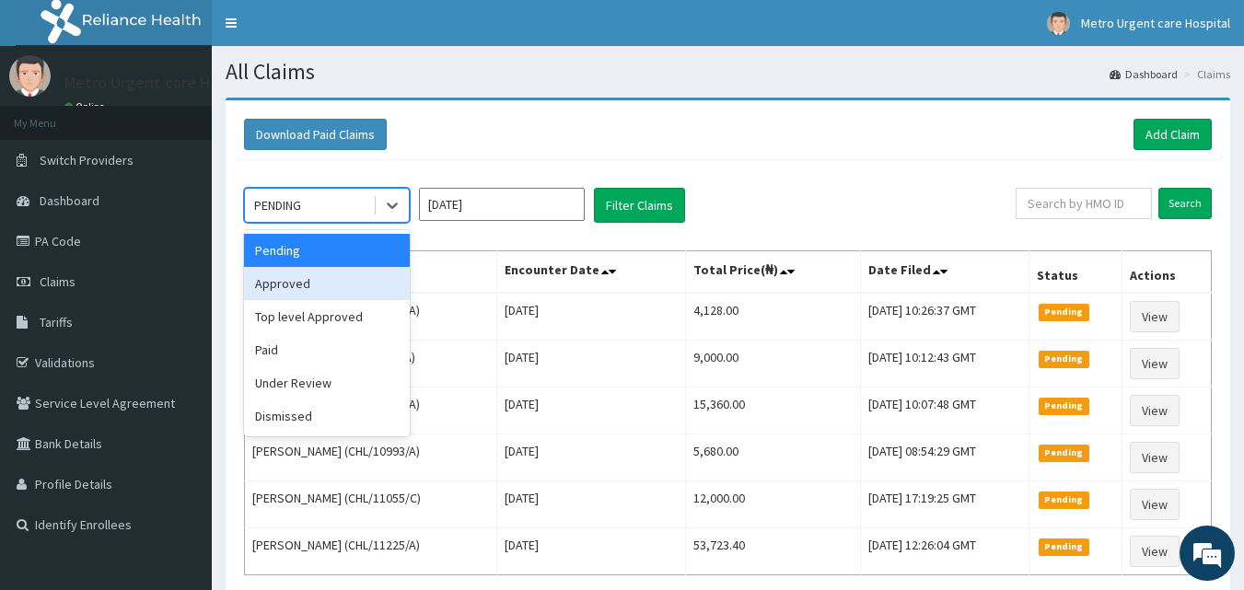
click at [360, 287] on div "Approved" at bounding box center [327, 283] width 166 height 33
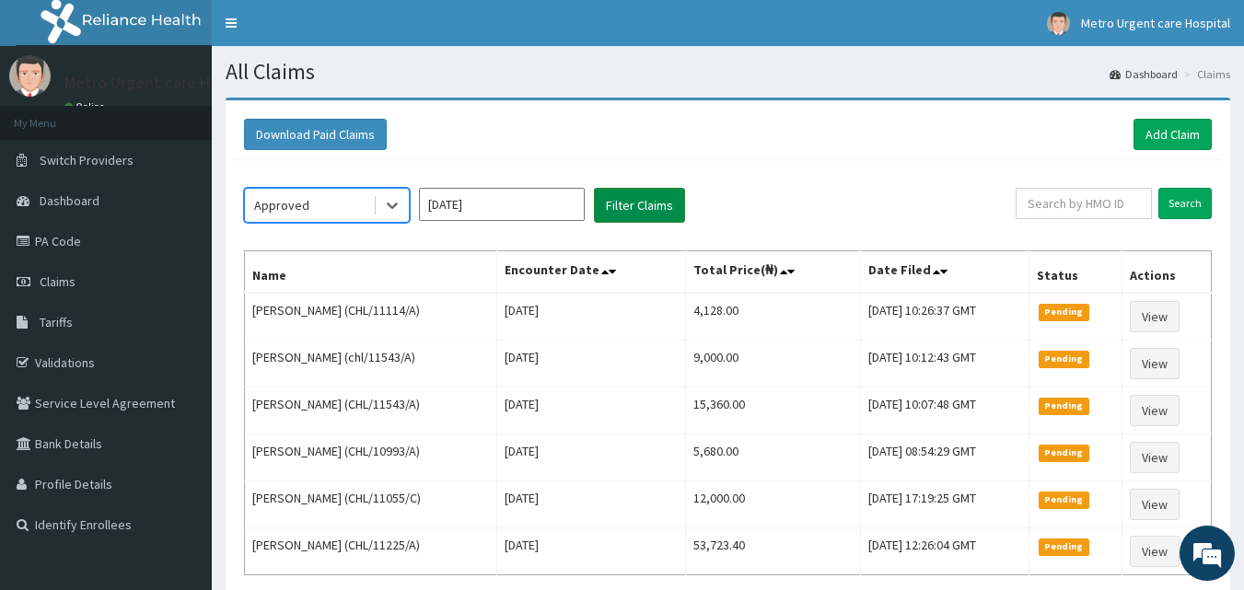
click at [639, 208] on button "Filter Claims" at bounding box center [639, 205] width 91 height 35
